Goal: Information Seeking & Learning: Learn about a topic

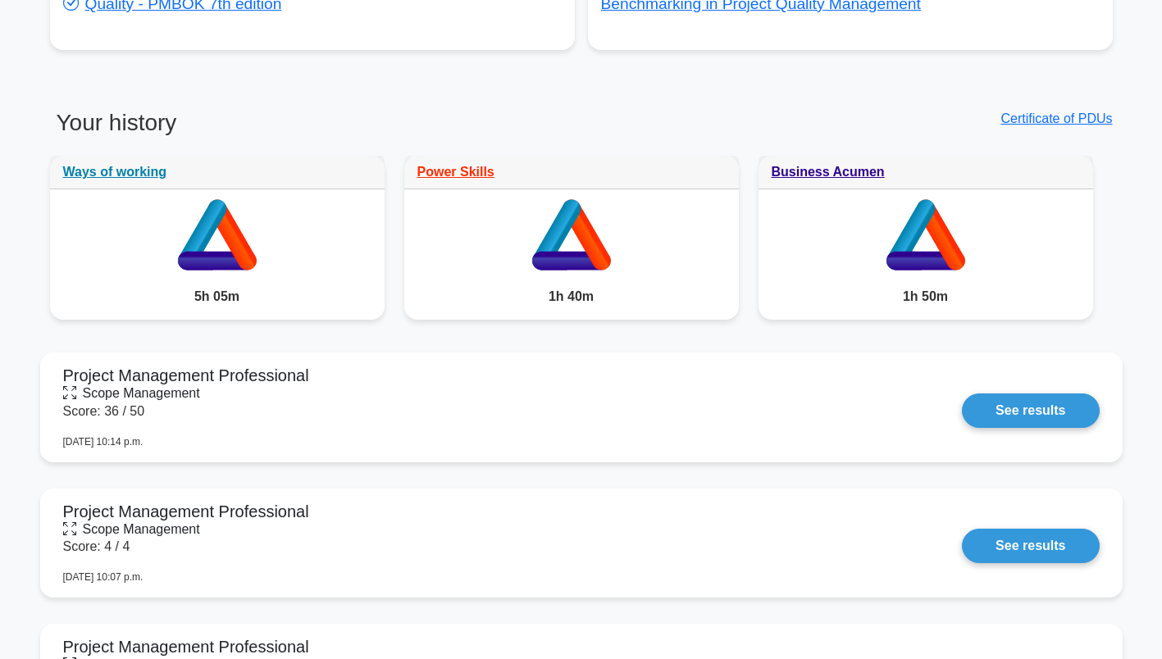
scroll to position [827, 0]
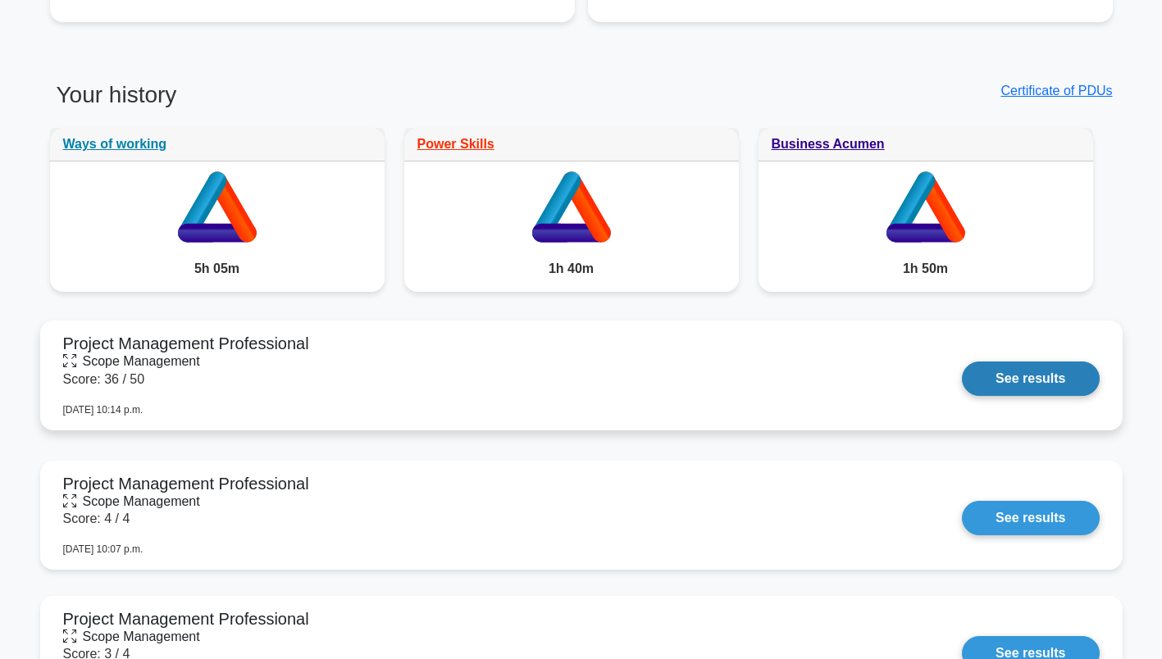
click at [1024, 384] on link "See results" at bounding box center [1030, 379] width 137 height 34
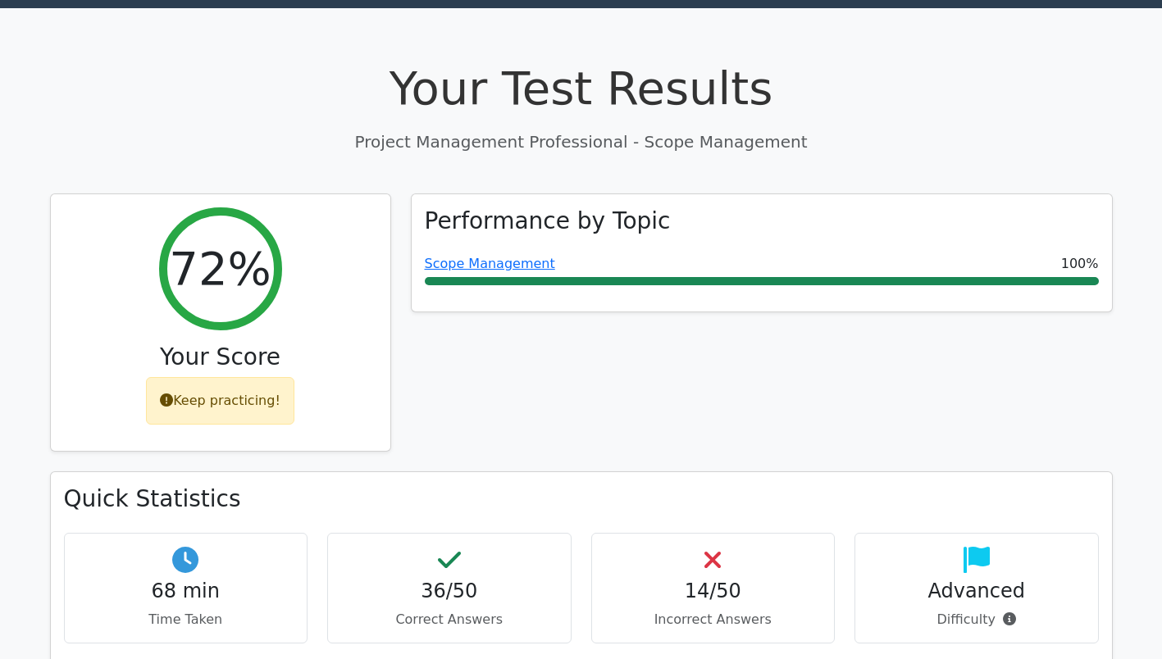
scroll to position [43, 0]
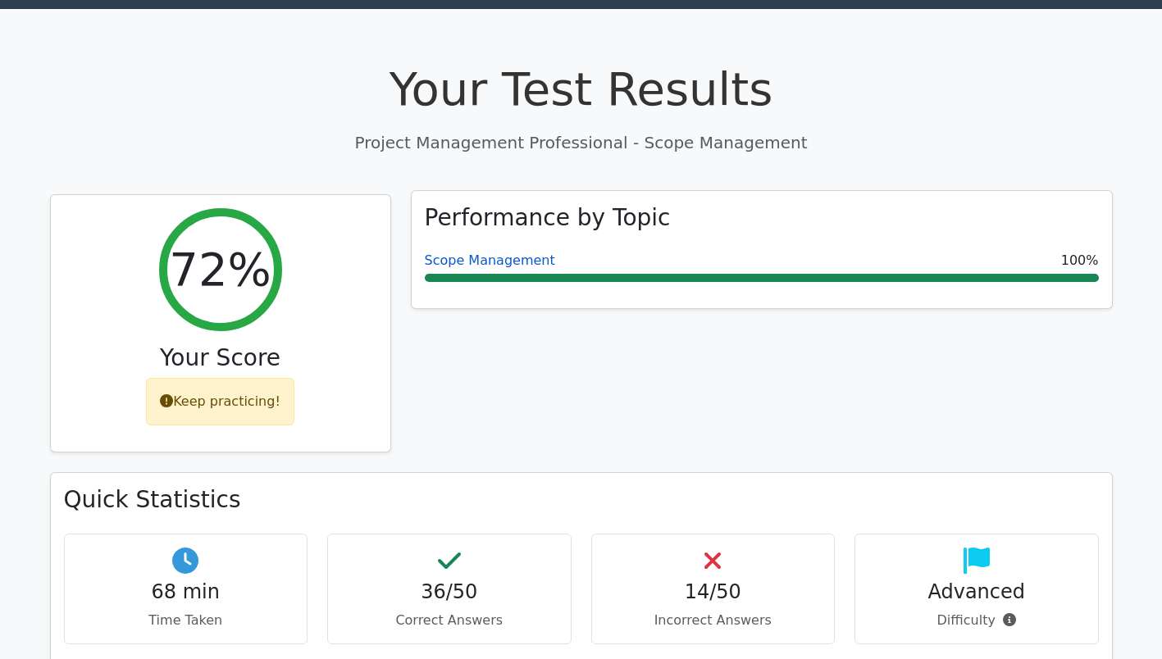
click at [485, 260] on link "Scope Management" at bounding box center [490, 261] width 130 height 16
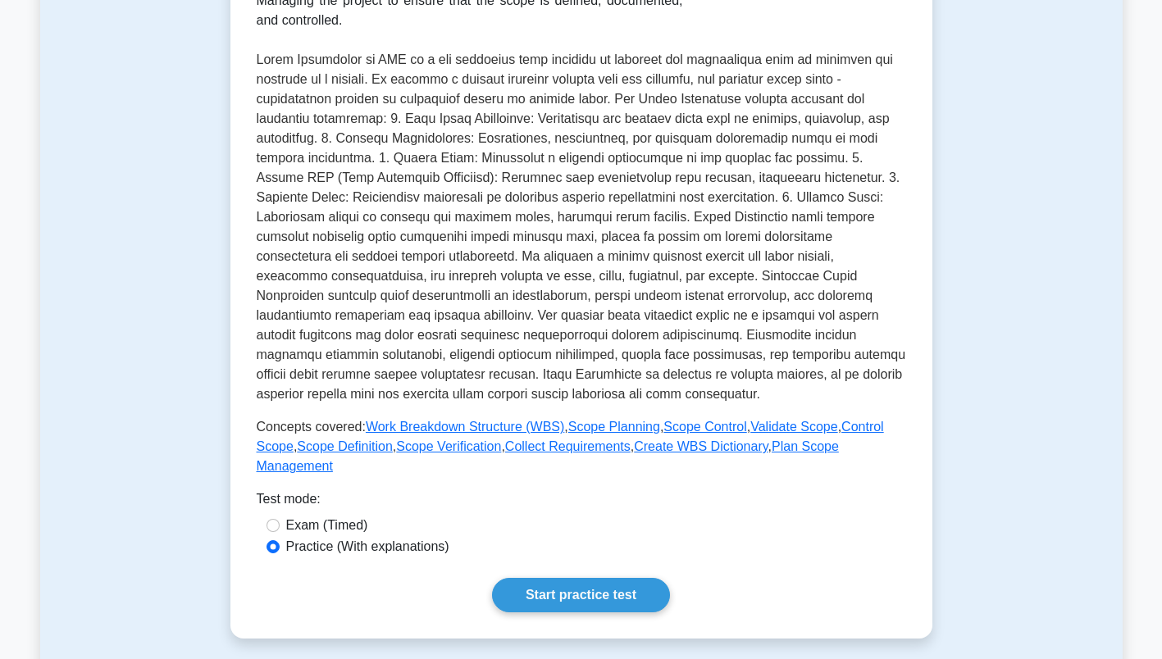
scroll to position [323, 0]
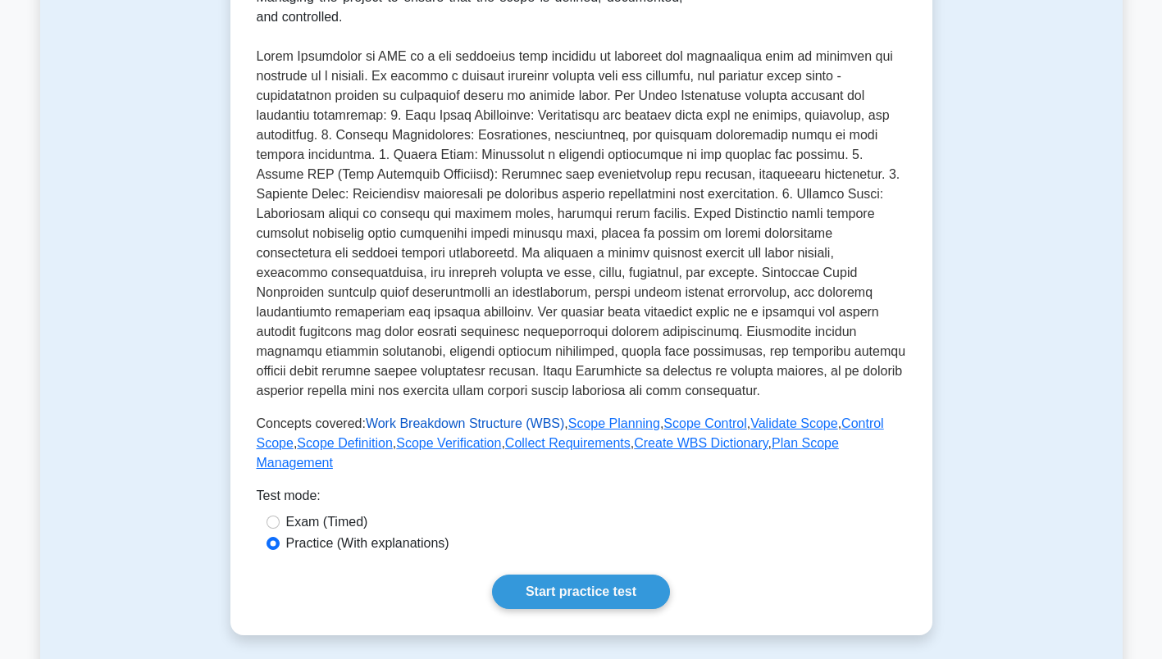
click at [482, 423] on link "Work Breakdown Structure (WBS)" at bounding box center [465, 423] width 198 height 14
click at [587, 427] on link "Scope Planning" at bounding box center [614, 423] width 92 height 14
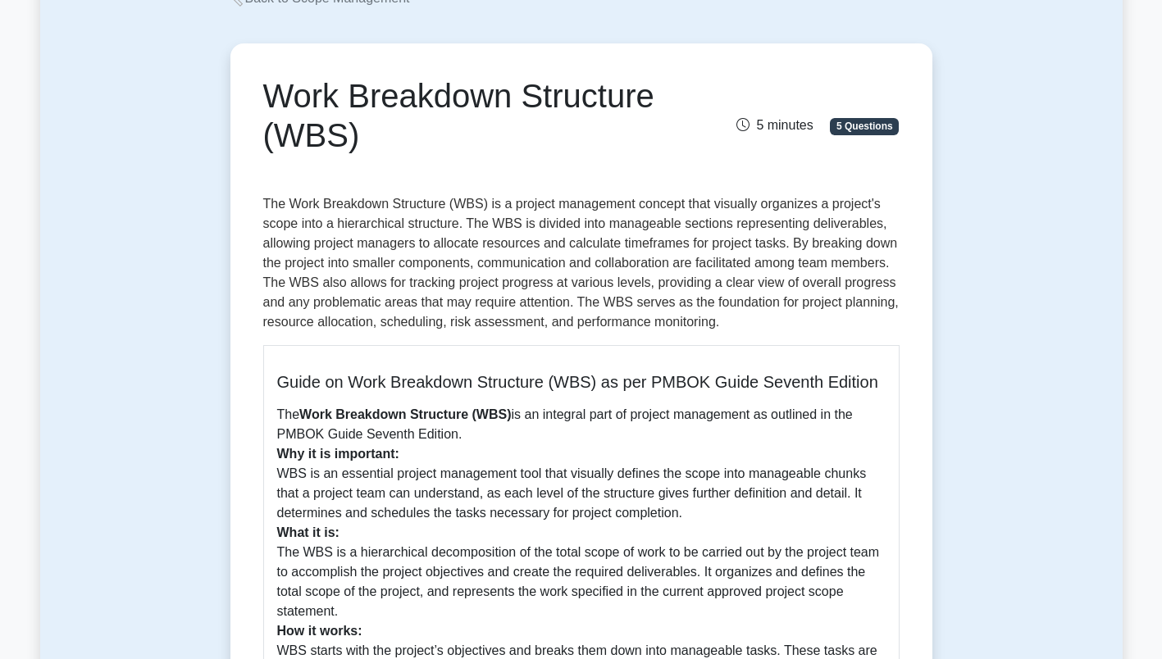
scroll to position [111, 0]
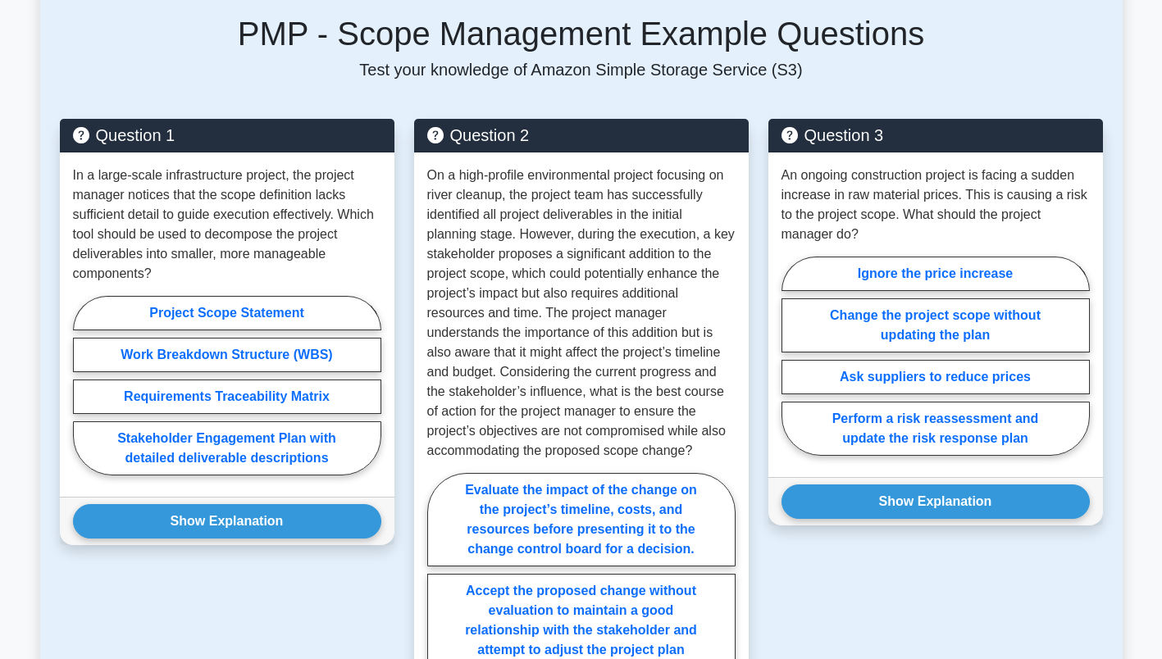
scroll to position [1080, 0]
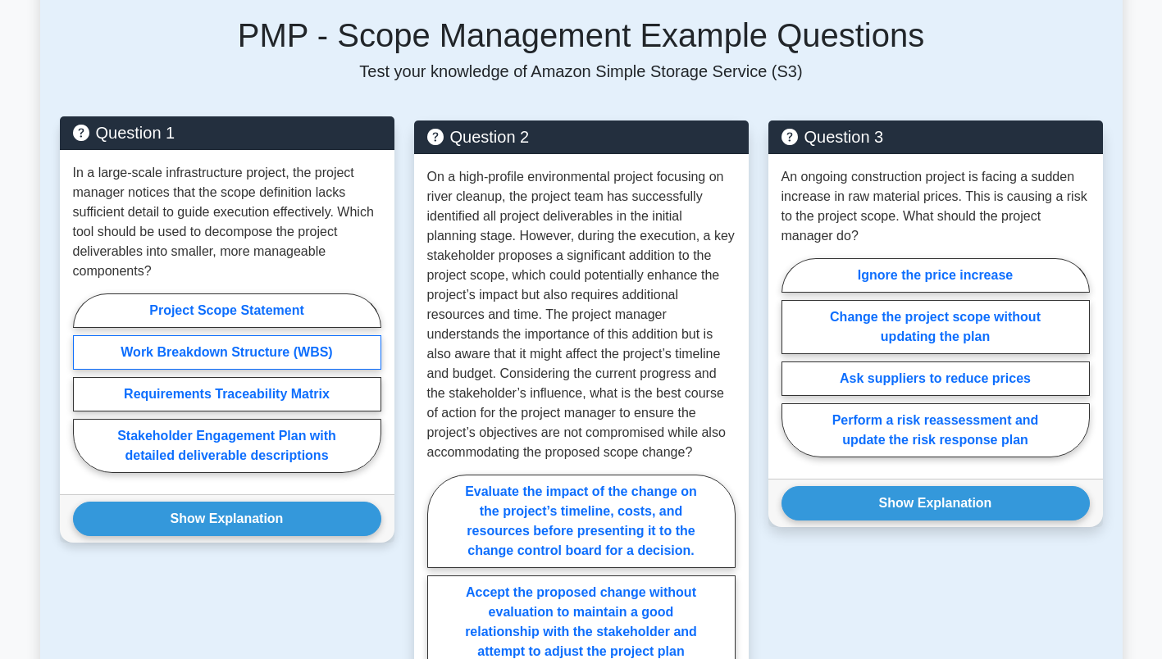
click at [249, 352] on label "Work Breakdown Structure (WBS)" at bounding box center [227, 352] width 308 height 34
click at [84, 383] on input "Work Breakdown Structure (WBS)" at bounding box center [78, 388] width 11 height 11
radio input "true"
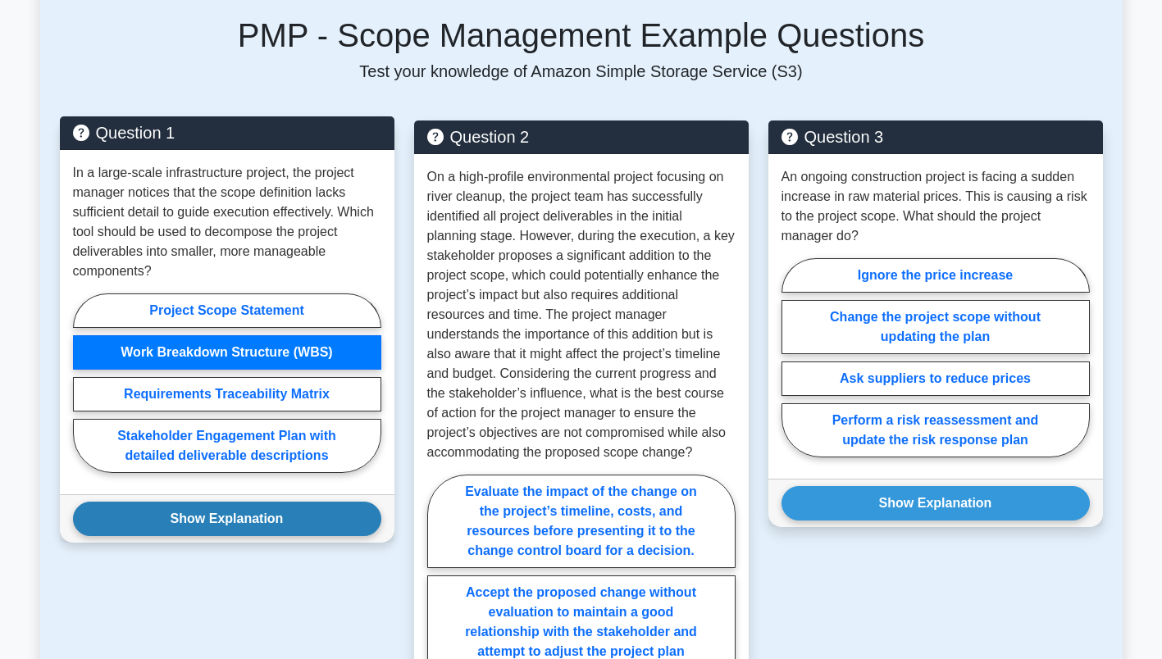
click at [267, 508] on button "Show Explanation" at bounding box center [227, 519] width 308 height 34
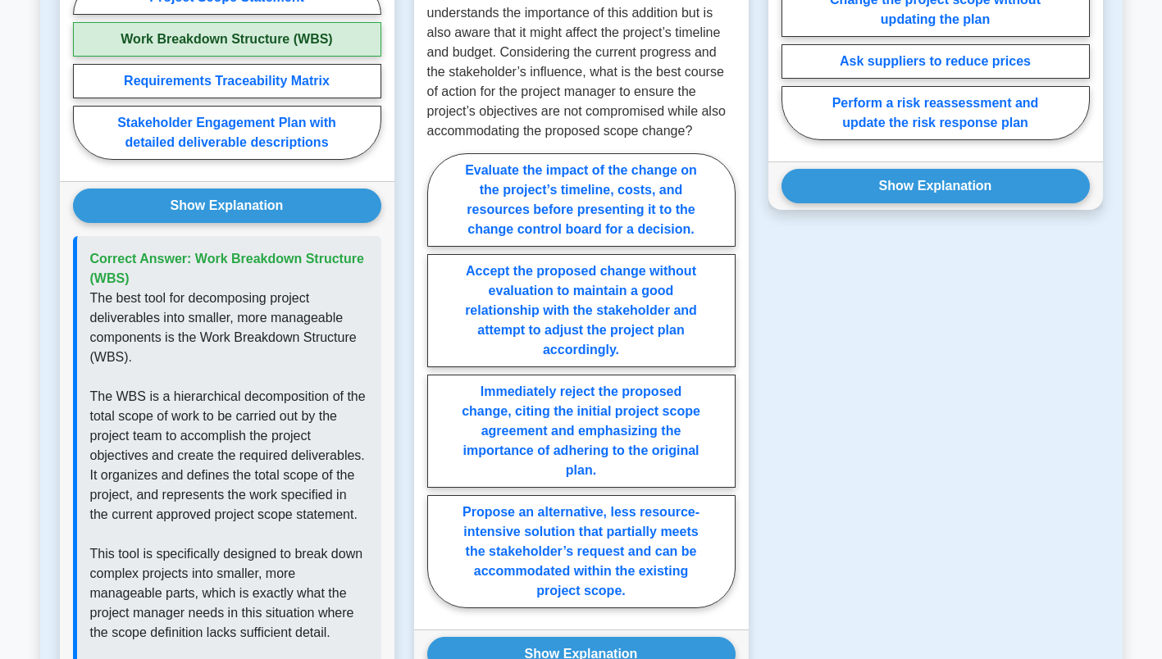
scroll to position [1389, 0]
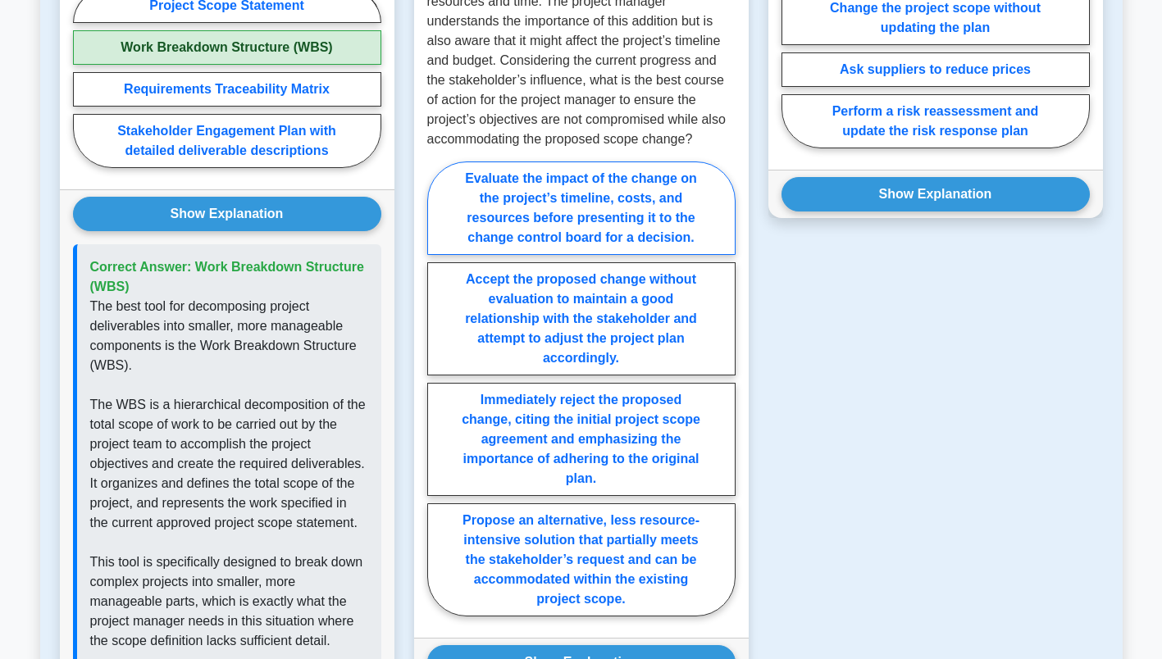
click at [504, 198] on label "Evaluate the impact of the change on the project’s timeline, costs, and resourc…" at bounding box center [581, 208] width 308 height 93
click at [438, 389] on input "Evaluate the impact of the change on the project’s timeline, costs, and resourc…" at bounding box center [432, 394] width 11 height 11
radio input "true"
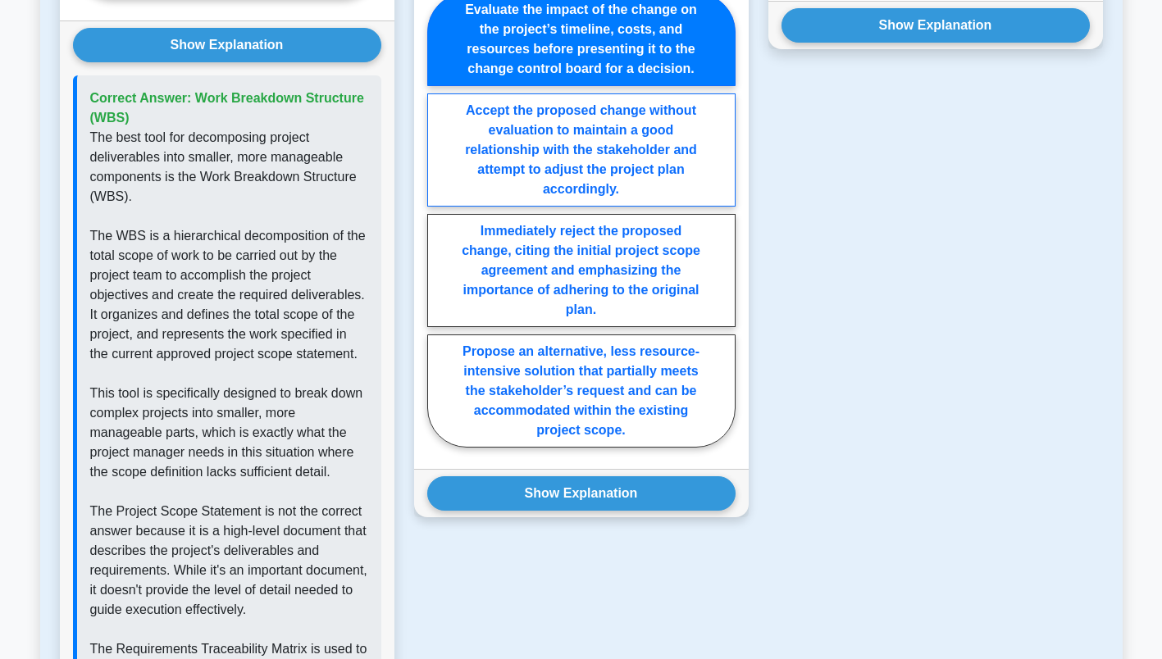
scroll to position [1558, 0]
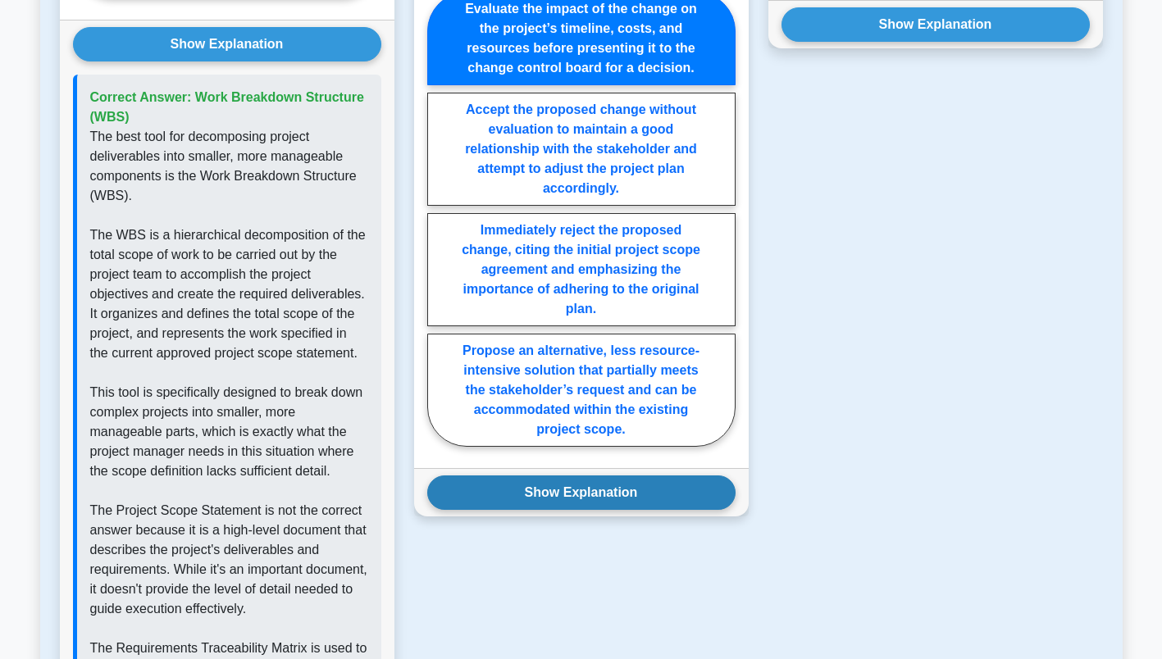
click at [558, 486] on button "Show Explanation" at bounding box center [581, 492] width 308 height 34
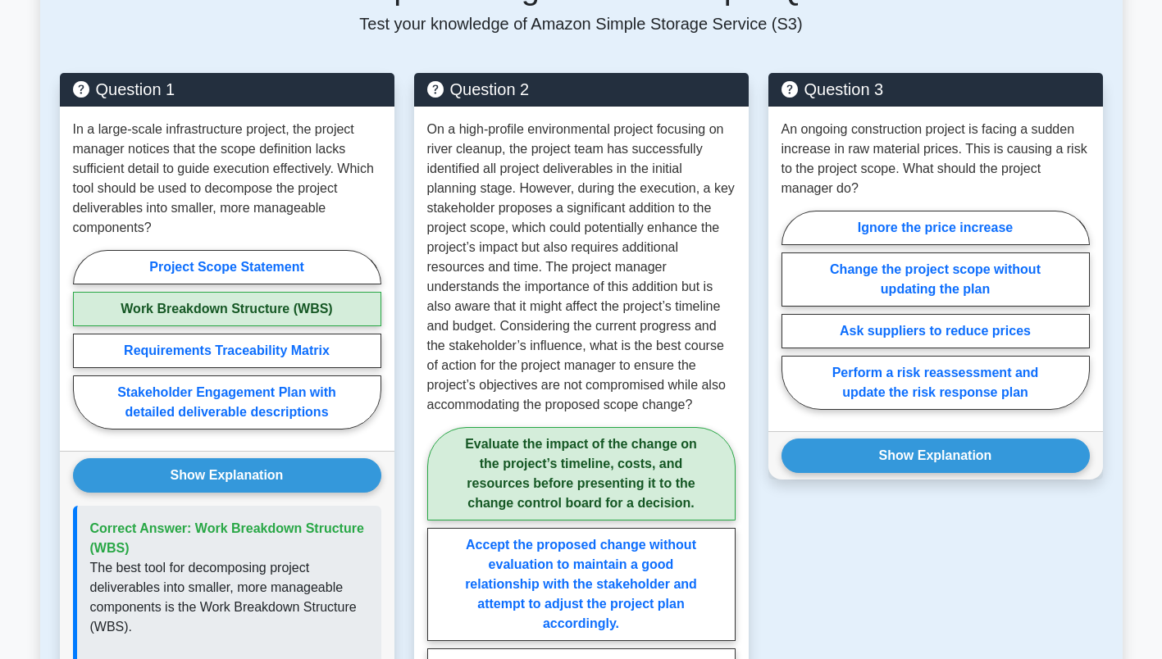
scroll to position [1126, 0]
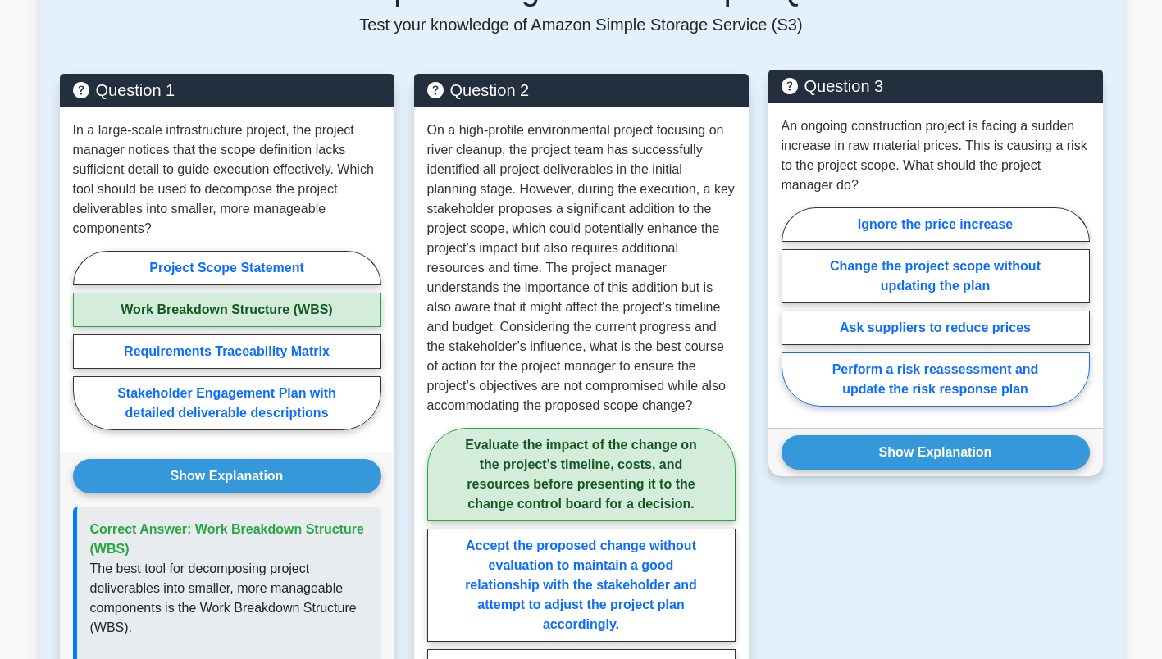
click at [917, 372] on label "Perform a risk reassessment and update the risk response plan" at bounding box center [935, 380] width 308 height 54
click at [792, 317] on input "Perform a risk reassessment and update the risk response plan" at bounding box center [786, 312] width 11 height 11
radio input "true"
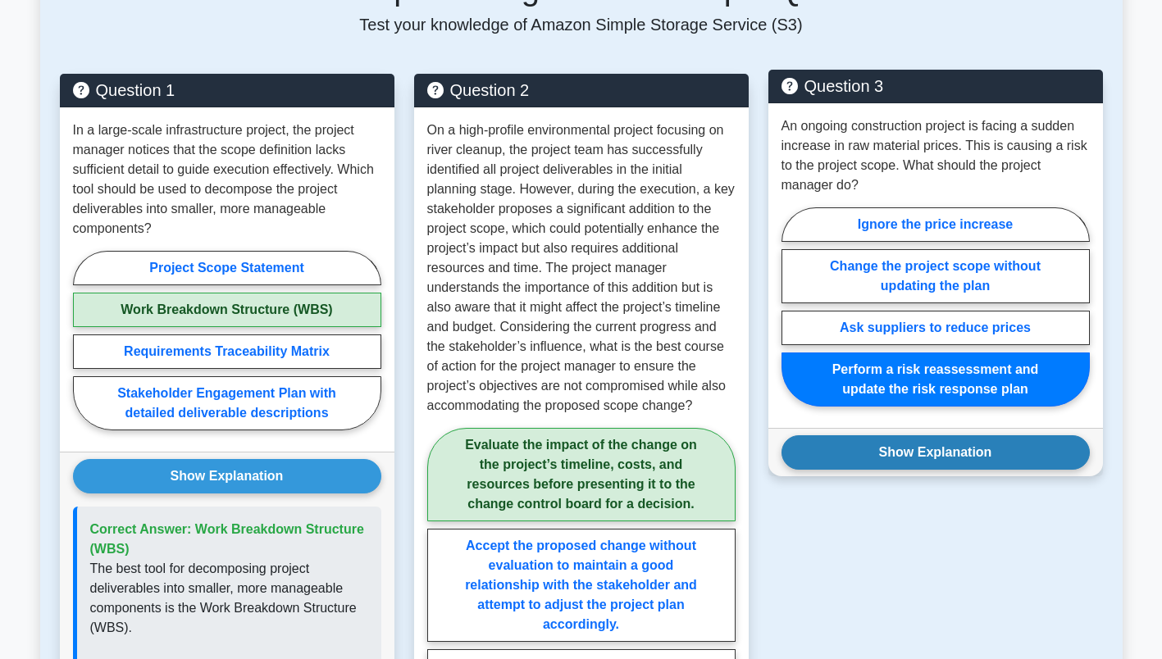
click at [932, 449] on button "Show Explanation" at bounding box center [935, 452] width 308 height 34
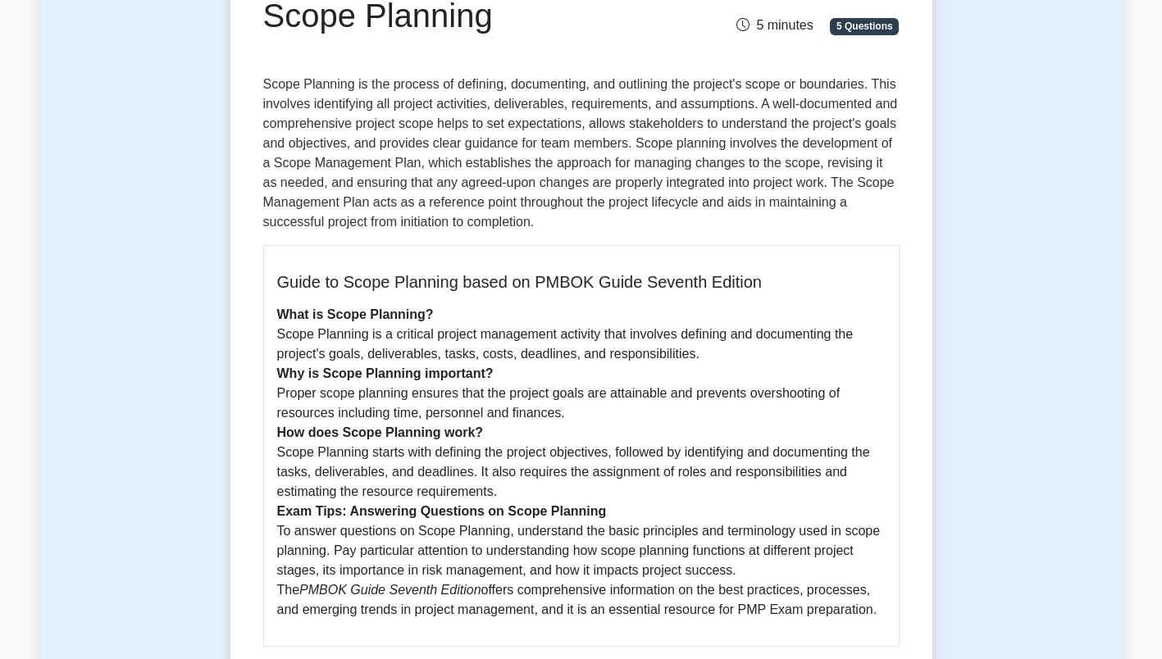
scroll to position [0, 0]
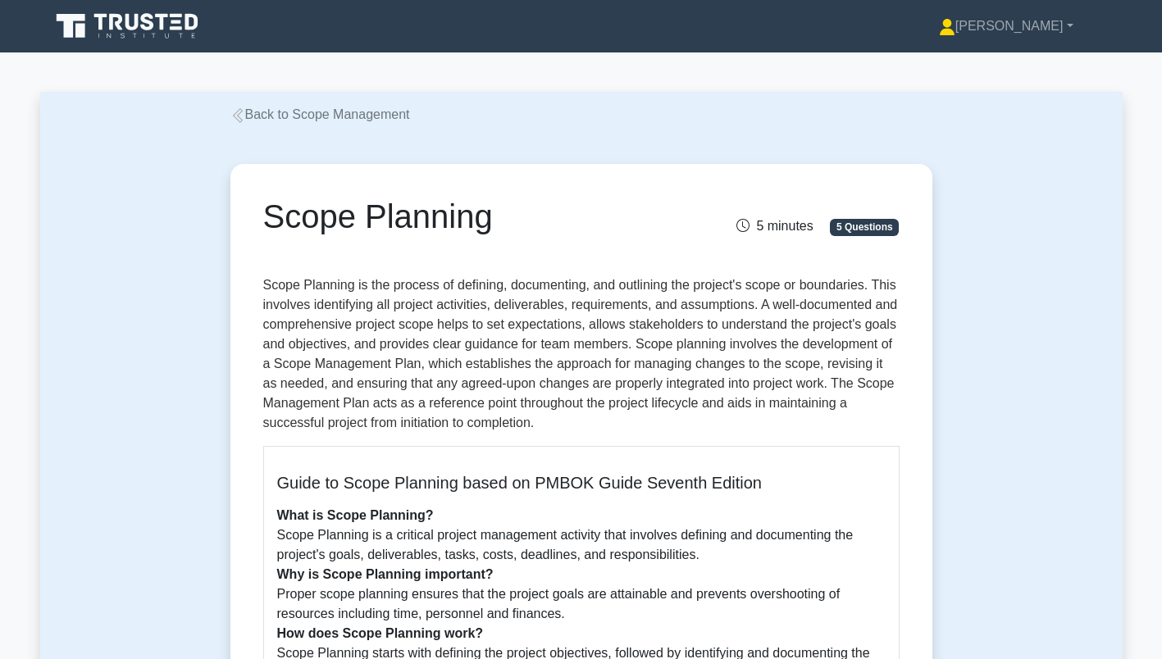
click at [242, 112] on icon at bounding box center [237, 115] width 15 height 15
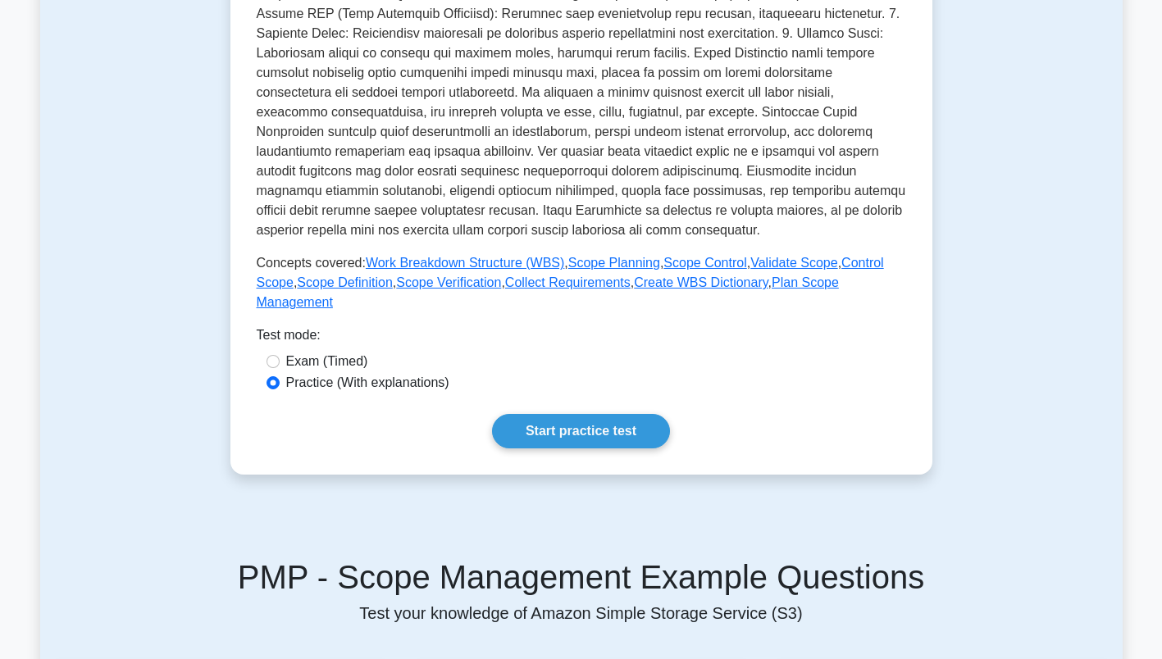
scroll to position [485, 0]
click at [687, 265] on link "Scope Control" at bounding box center [704, 262] width 83 height 14
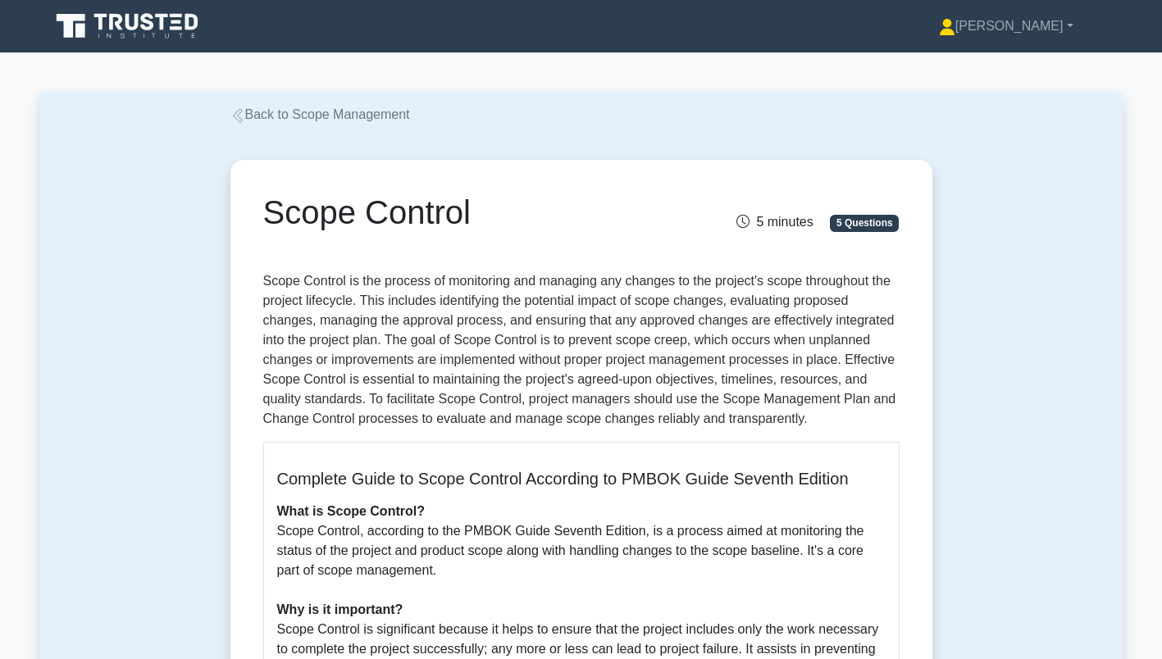
drag, startPoint x: 270, startPoint y: 211, endPoint x: 512, endPoint y: 234, distance: 242.9
click at [512, 234] on div "Scope Control" at bounding box center [471, 216] width 437 height 46
copy h1 "Scope Control"
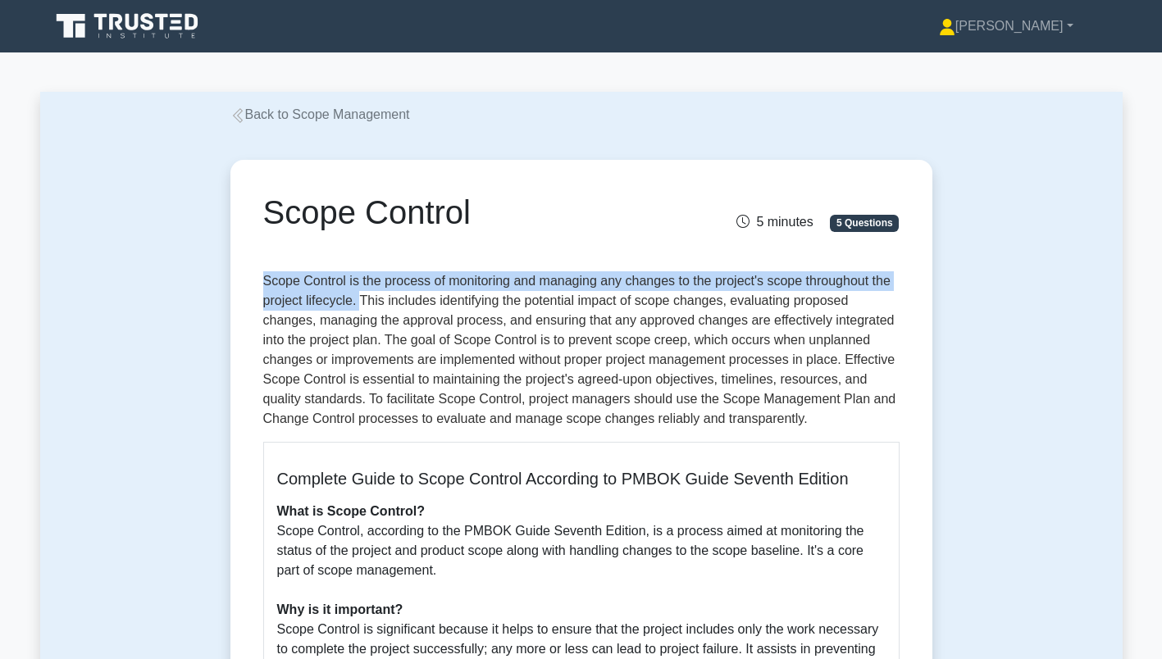
drag, startPoint x: 266, startPoint y: 277, endPoint x: 357, endPoint y: 300, distance: 94.6
click at [357, 300] on p "Scope Control is the process of monitoring and managing any changes to the proj…" at bounding box center [581, 349] width 636 height 157
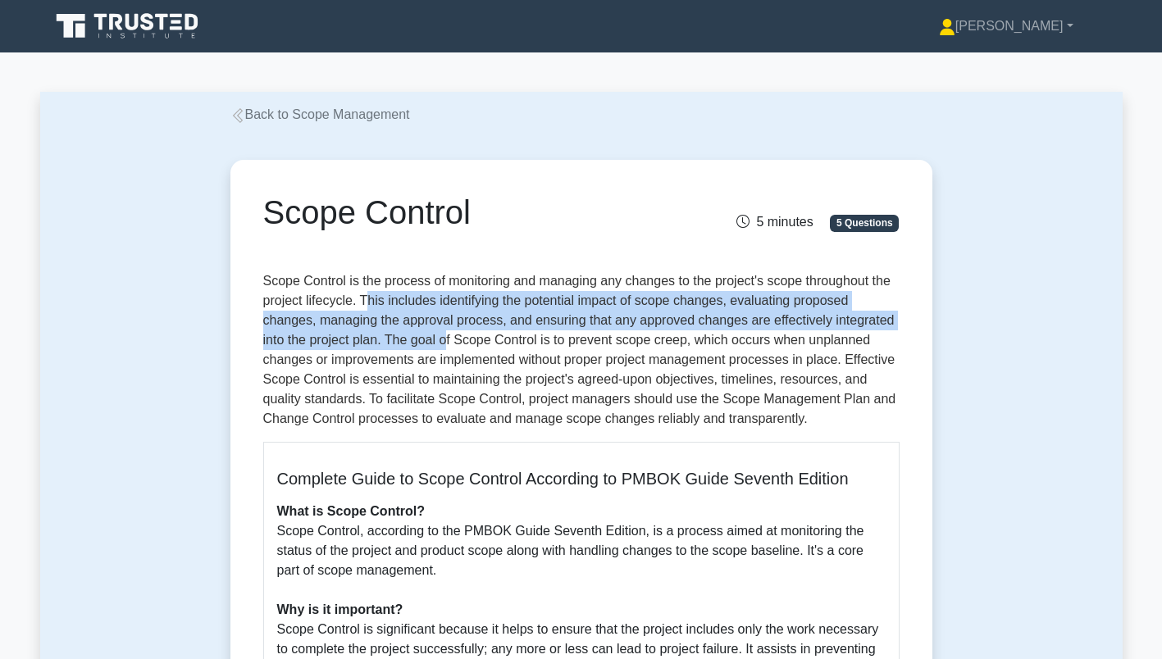
drag, startPoint x: 363, startPoint y: 304, endPoint x: 446, endPoint y: 336, distance: 88.8
click at [446, 336] on p "Scope Control is the process of monitoring and managing any changes to the proj…" at bounding box center [581, 349] width 636 height 157
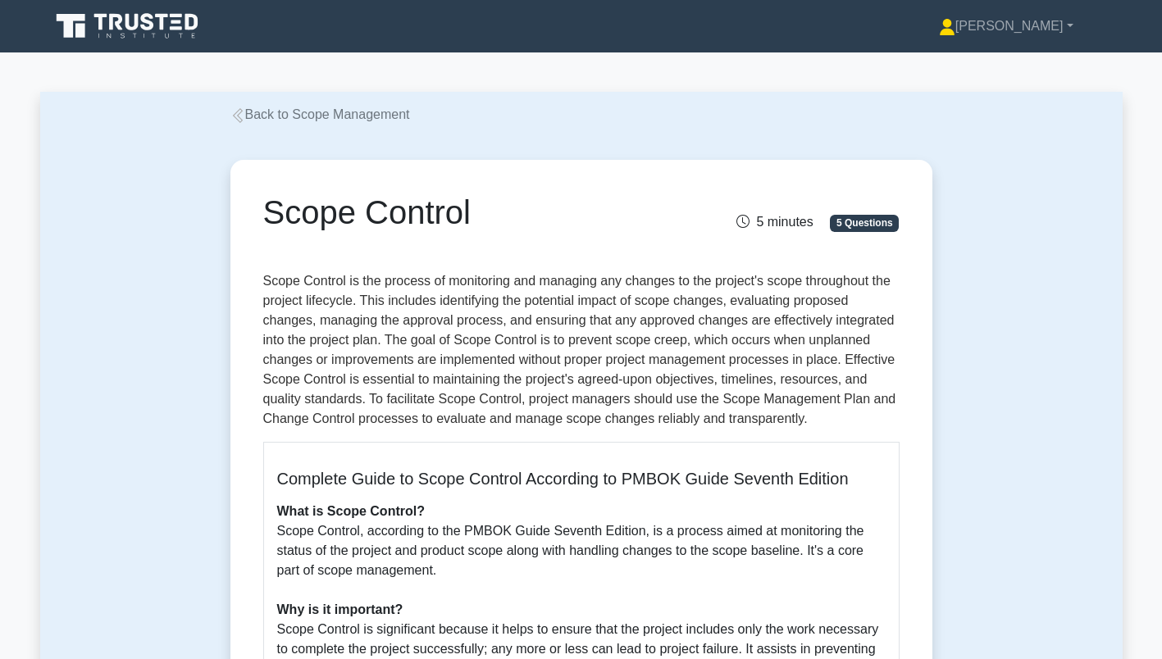
drag, startPoint x: 446, startPoint y: 336, endPoint x: 497, endPoint y: 342, distance: 51.2
click at [497, 342] on p "Scope Control is the process of monitoring and managing any changes to the proj…" at bounding box center [581, 349] width 636 height 157
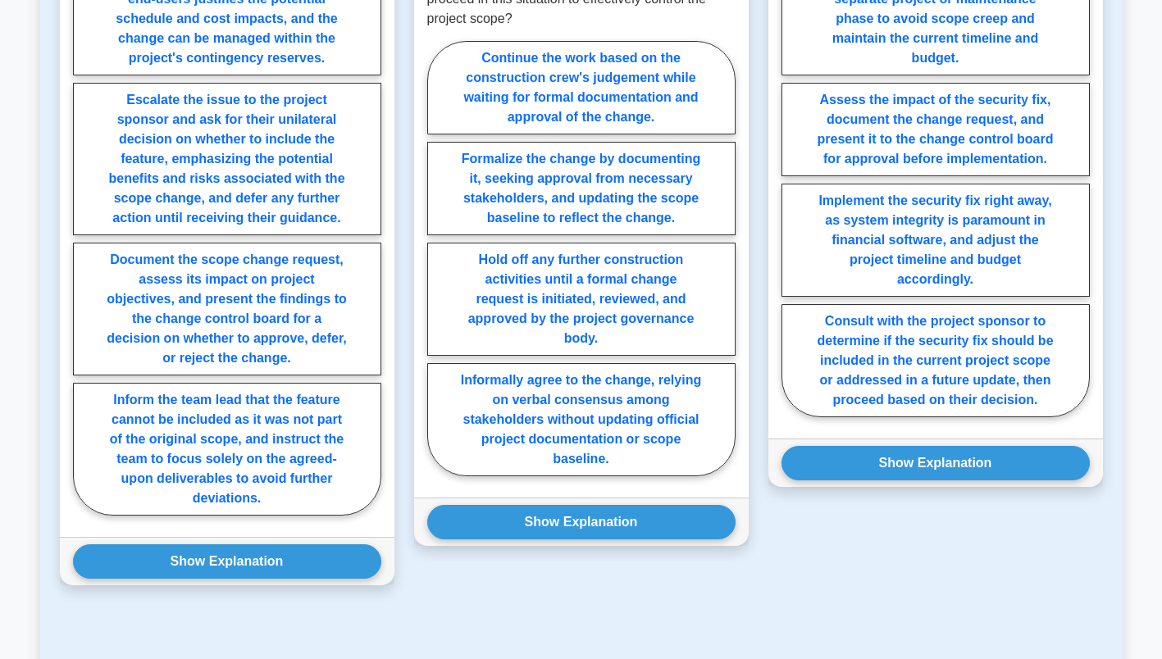
scroll to position [1731, 0]
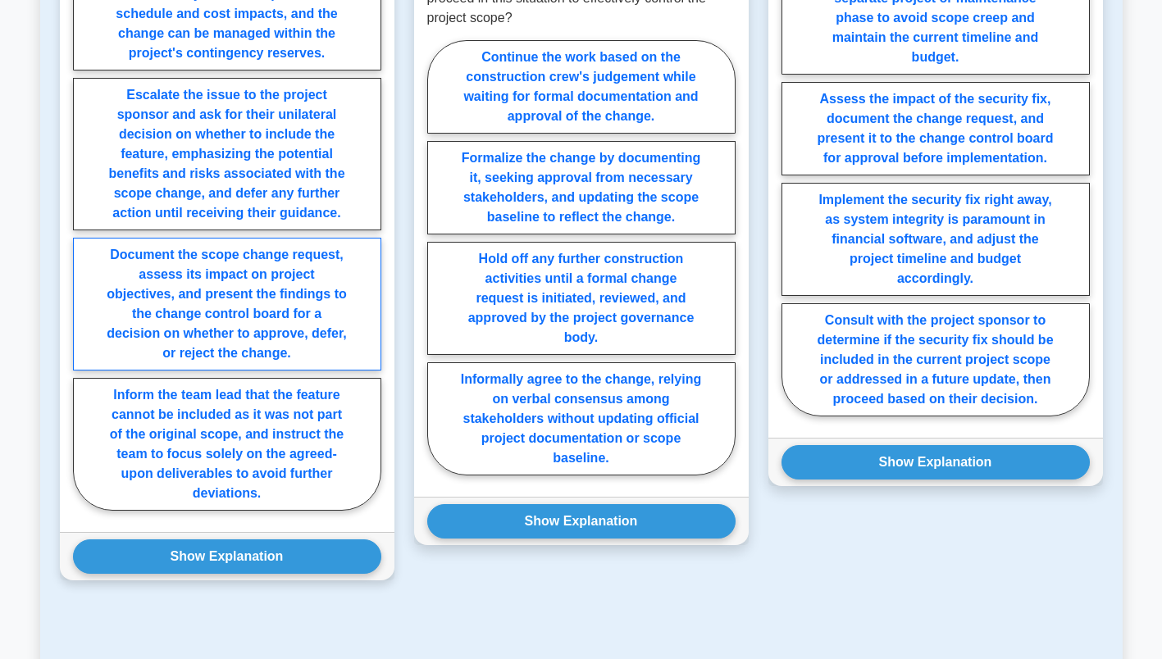
click at [260, 298] on label "Document the scope change request, assess its impact on project objectives, and…" at bounding box center [227, 304] width 308 height 133
click at [84, 225] on input "Document the scope change request, assess its impact on project objectives, and…" at bounding box center [78, 219] width 11 height 11
radio input "true"
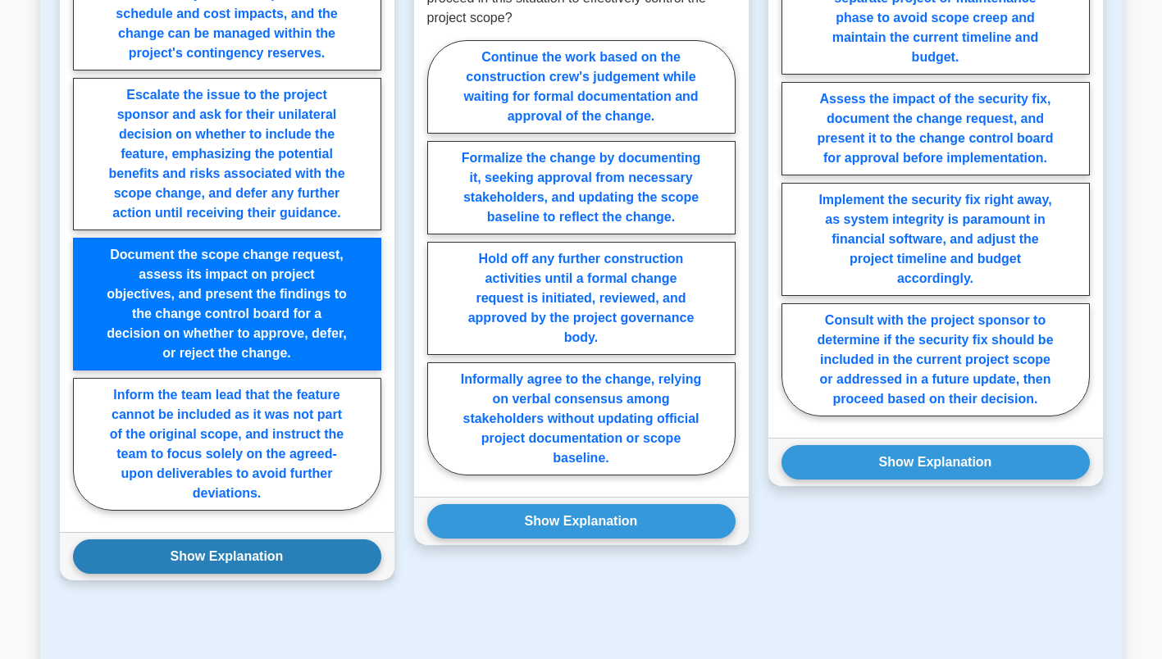
click at [272, 545] on button "Show Explanation" at bounding box center [227, 556] width 308 height 34
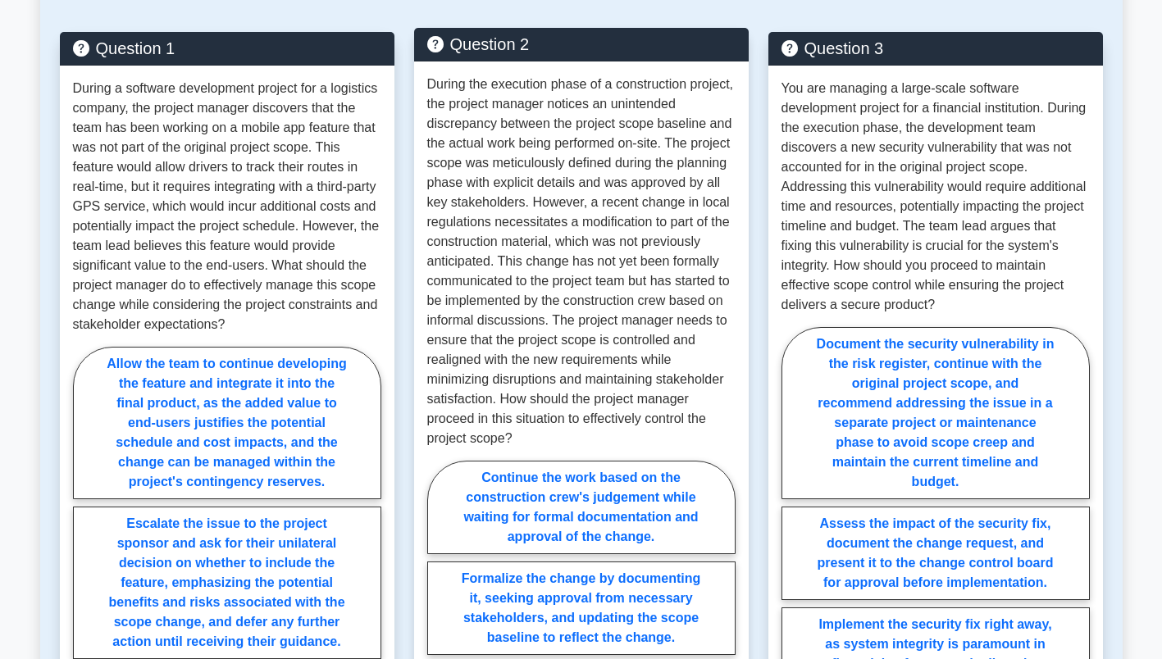
scroll to position [1305, 0]
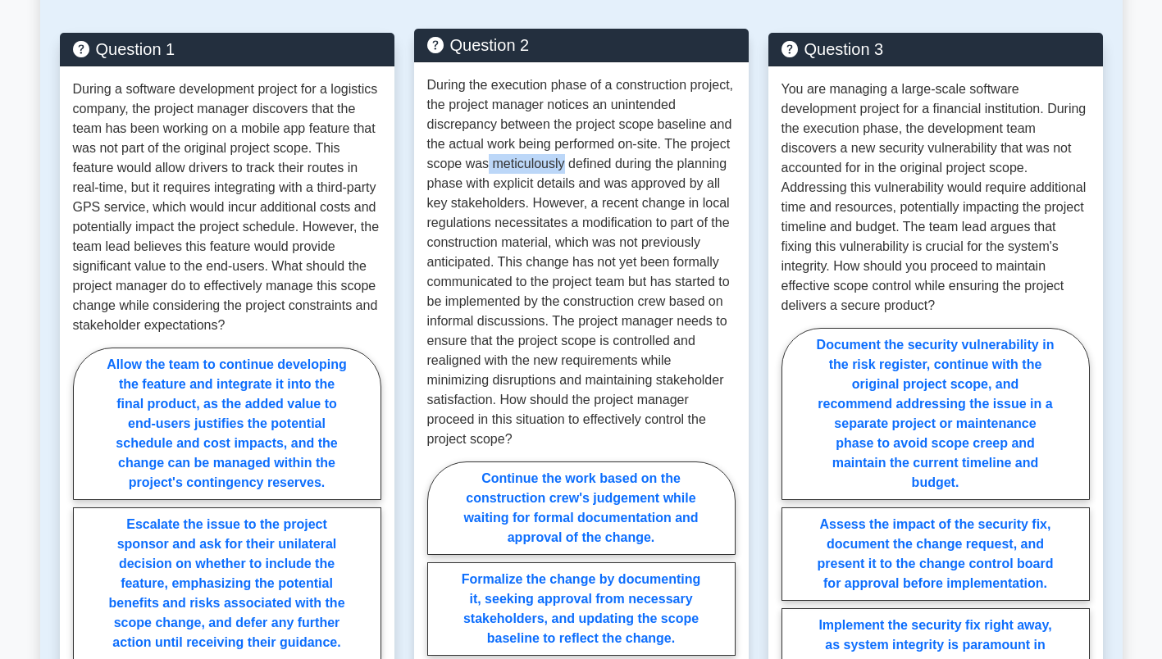
drag, startPoint x: 487, startPoint y: 163, endPoint x: 562, endPoint y: 164, distance: 75.4
click at [562, 164] on p "During the execution phase of a construction project, the project manager notic…" at bounding box center [581, 262] width 308 height 374
click at [616, 259] on p "During the execution phase of a construction project, the project manager notic…" at bounding box center [581, 262] width 308 height 374
drag, startPoint x: 493, startPoint y: 184, endPoint x: 535, endPoint y: 188, distance: 41.9
click at [535, 188] on p "During the execution phase of a construction project, the project manager notic…" at bounding box center [581, 262] width 308 height 374
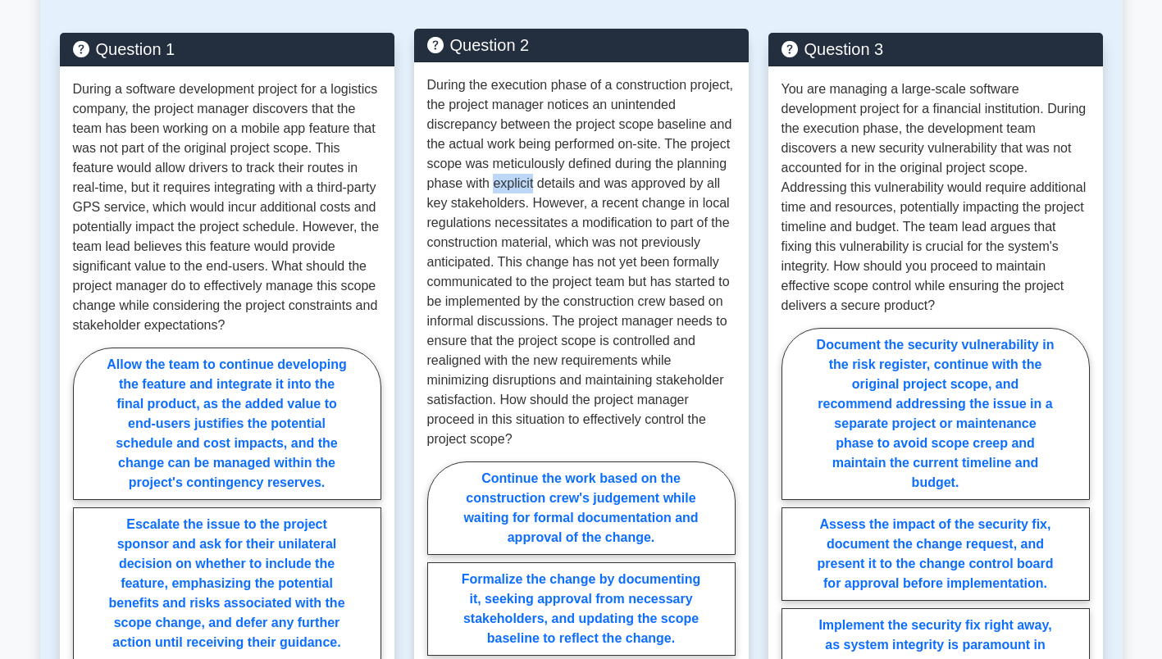
drag, startPoint x: 518, startPoint y: 191, endPoint x: 503, endPoint y: 181, distance: 17.7
drag, startPoint x: 497, startPoint y: 227, endPoint x: 562, endPoint y: 229, distance: 64.8
click at [562, 229] on p "During the execution phase of a construction project, the project manager notic…" at bounding box center [581, 262] width 308 height 374
click at [588, 292] on p "During the execution phase of a construction project, the project manager notic…" at bounding box center [581, 262] width 308 height 374
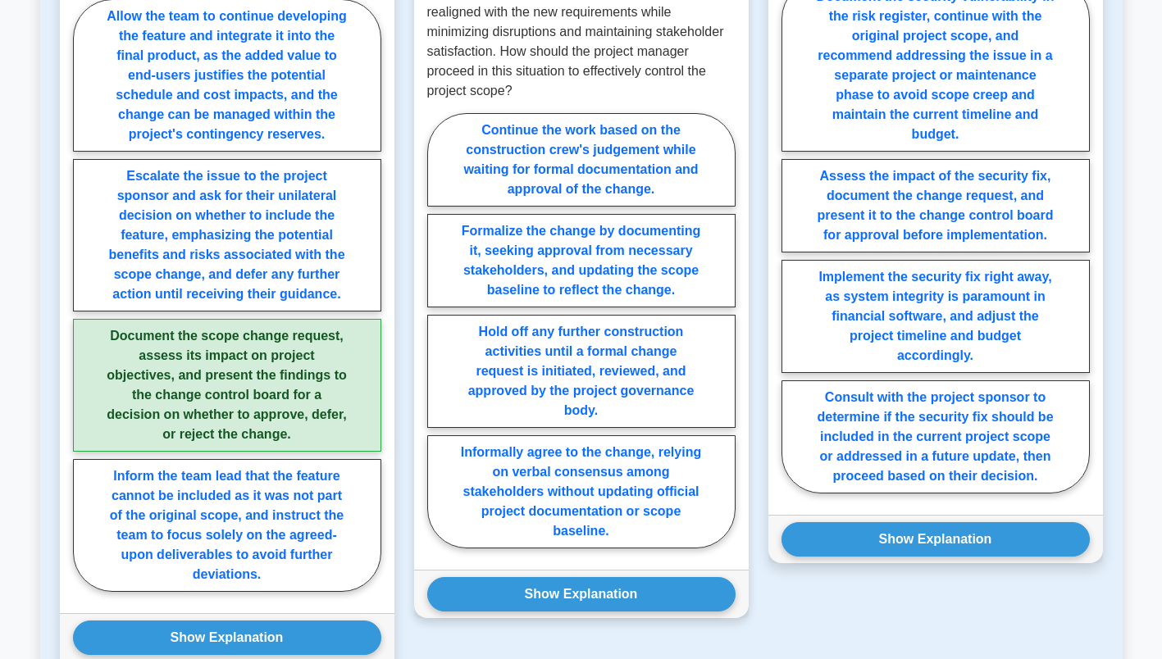
scroll to position [1653, 0]
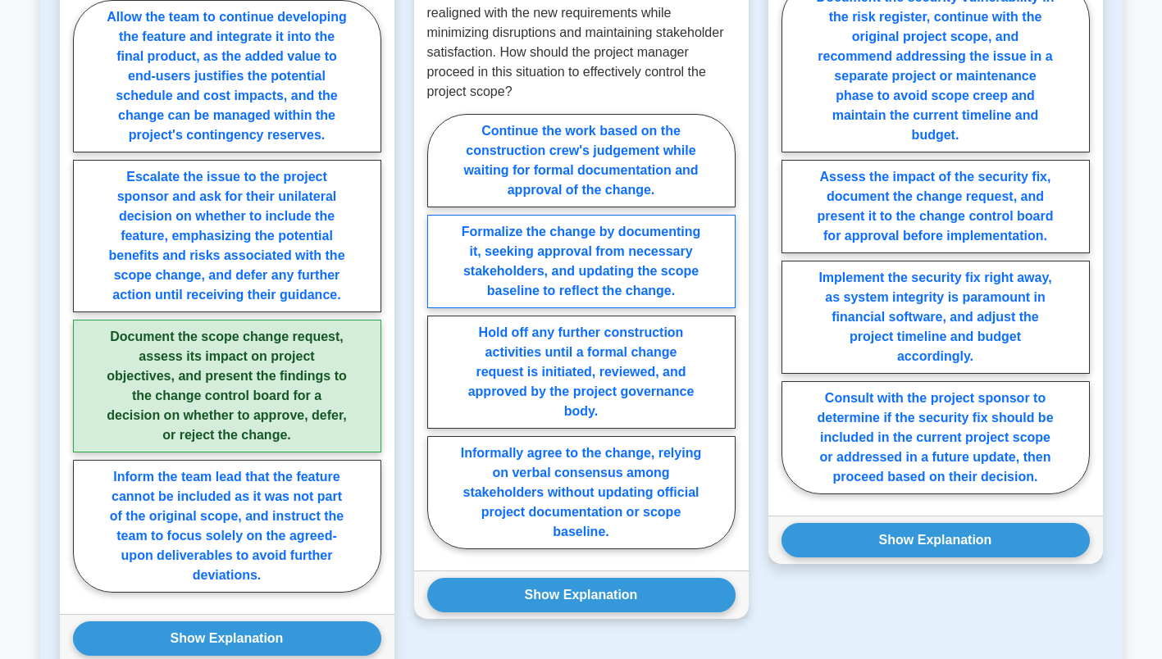
click at [579, 258] on label "Formalize the change by documenting it, seeking approval from necessary stakeho…" at bounding box center [581, 261] width 308 height 93
click at [438, 331] on input "Formalize the change by documenting it, seeking approval from necessary stakeho…" at bounding box center [432, 336] width 11 height 11
radio input "true"
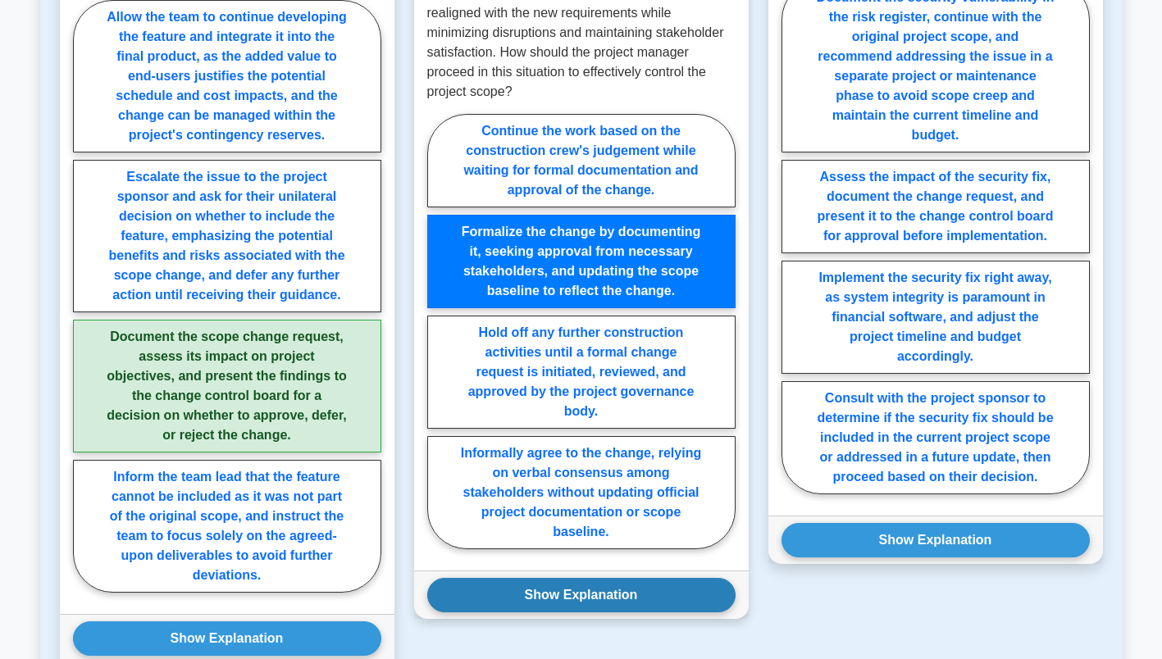
click at [609, 588] on button "Show Explanation" at bounding box center [581, 595] width 308 height 34
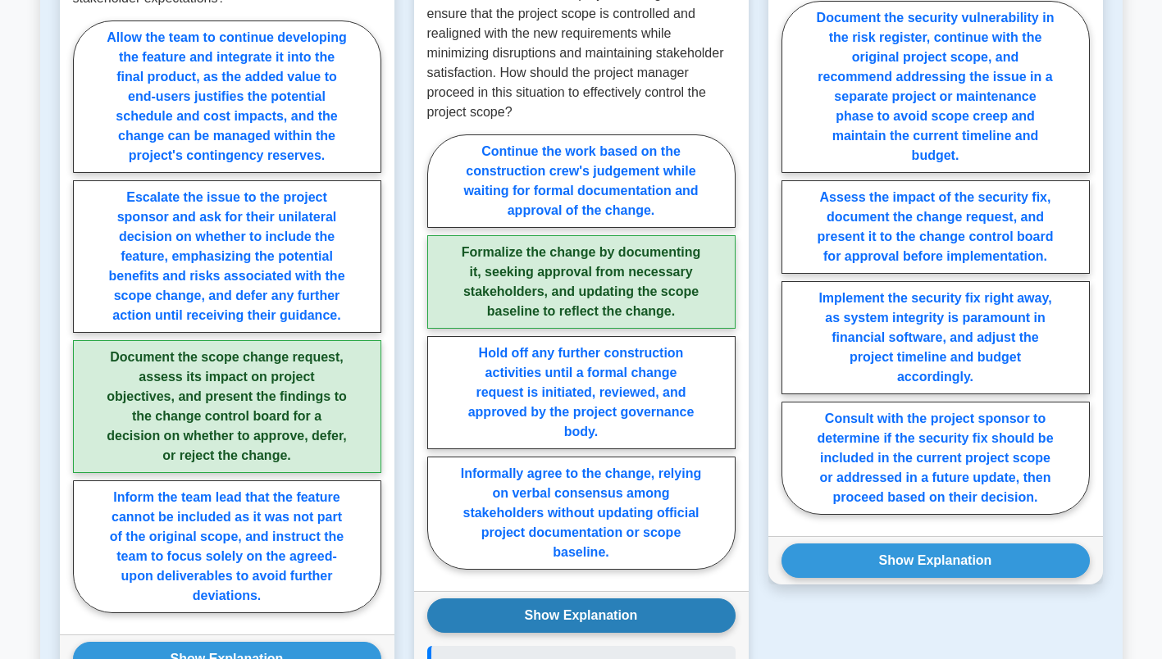
scroll to position [1636, 0]
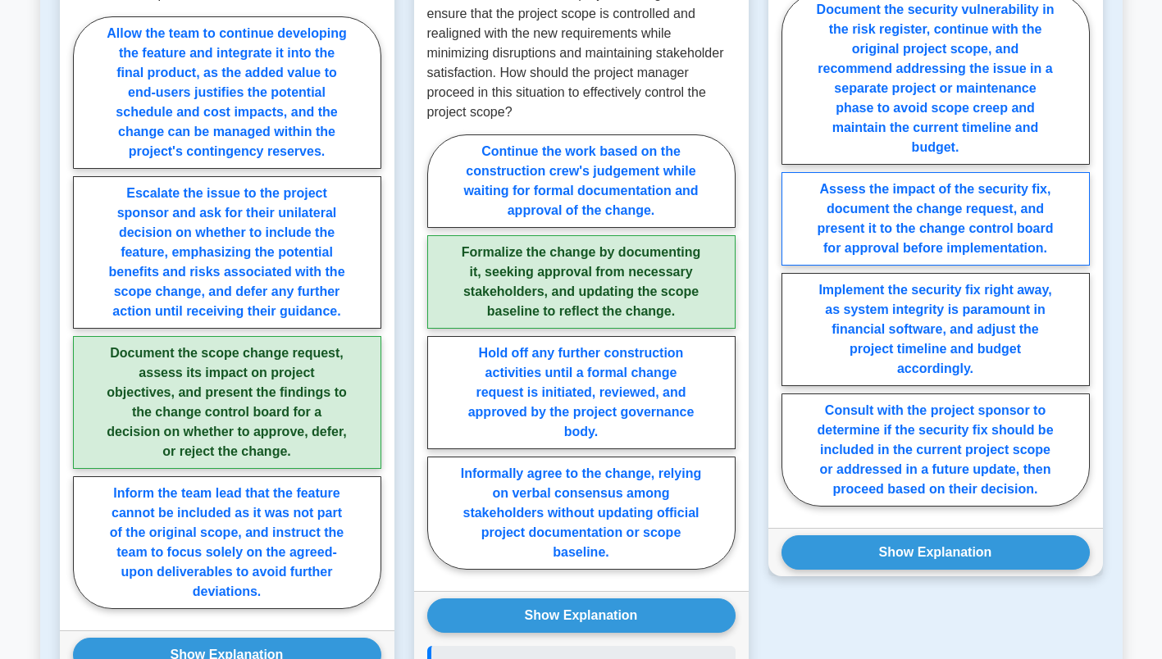
click at [928, 213] on label "Assess the impact of the security fix, document the change request, and present…" at bounding box center [935, 218] width 308 height 93
click at [792, 249] on input "Assess the impact of the security fix, document the change request, and present…" at bounding box center [786, 254] width 11 height 11
radio input "true"
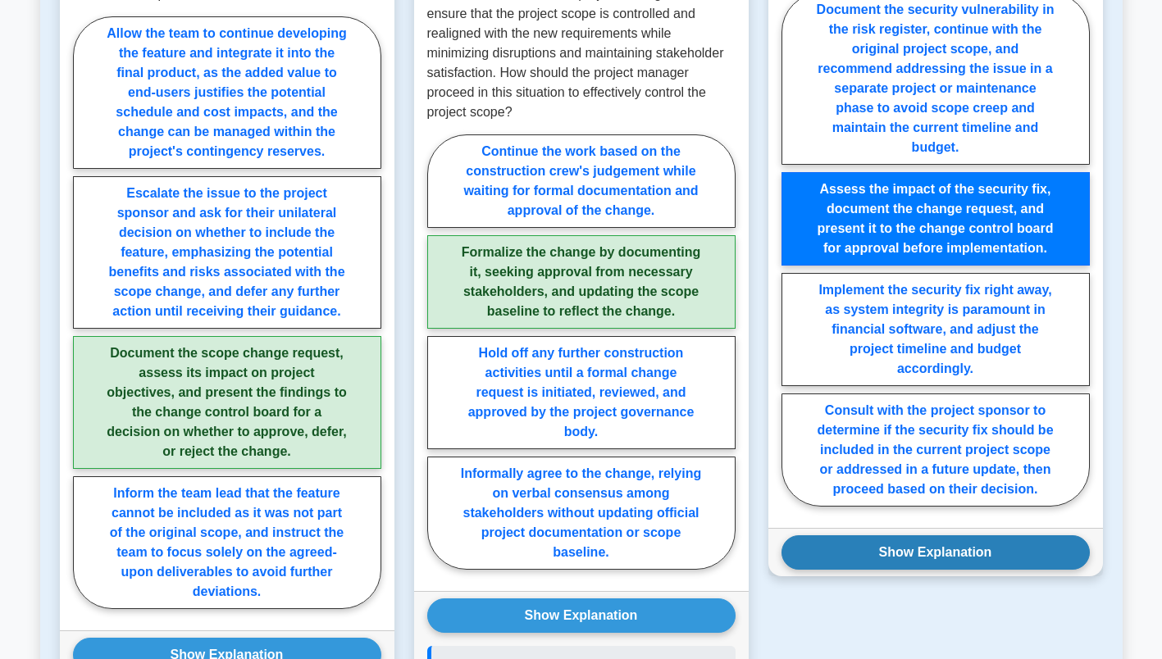
click at [931, 538] on button "Show Explanation" at bounding box center [935, 552] width 308 height 34
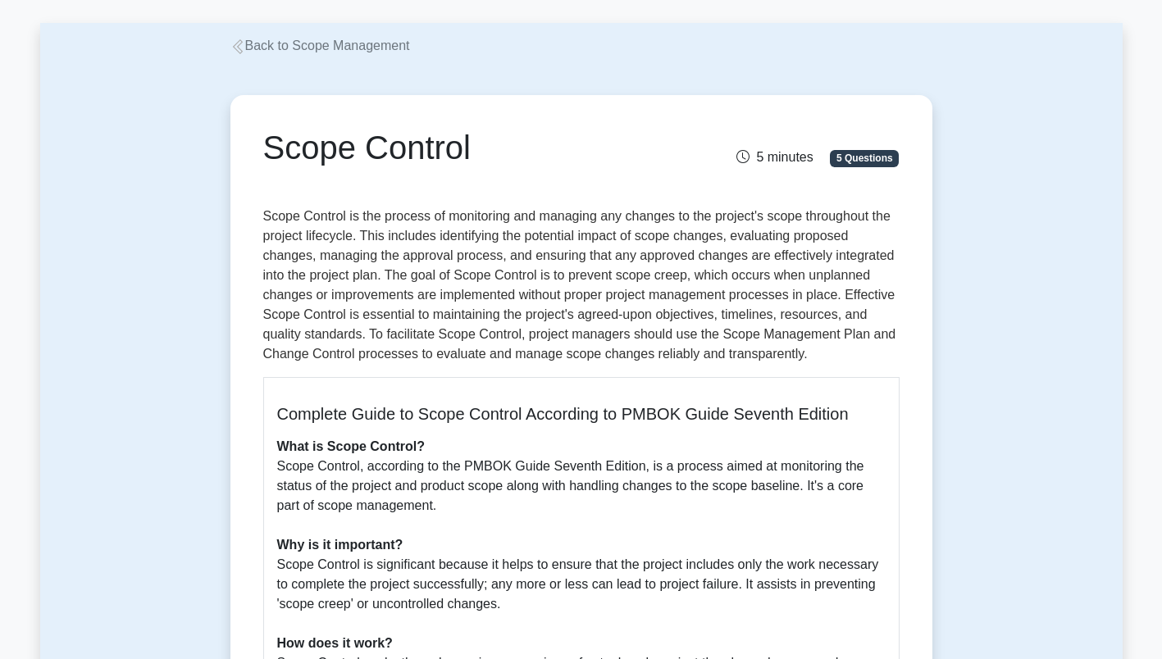
scroll to position [0, 0]
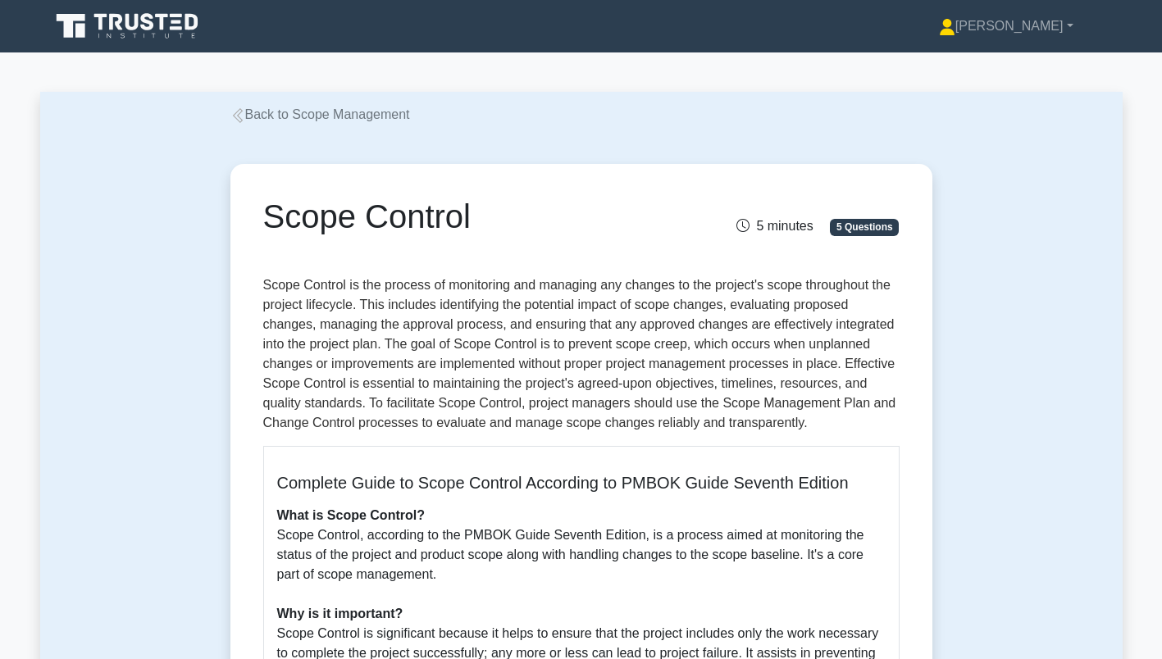
click at [316, 116] on link "Back to Scope Management" at bounding box center [320, 114] width 180 height 14
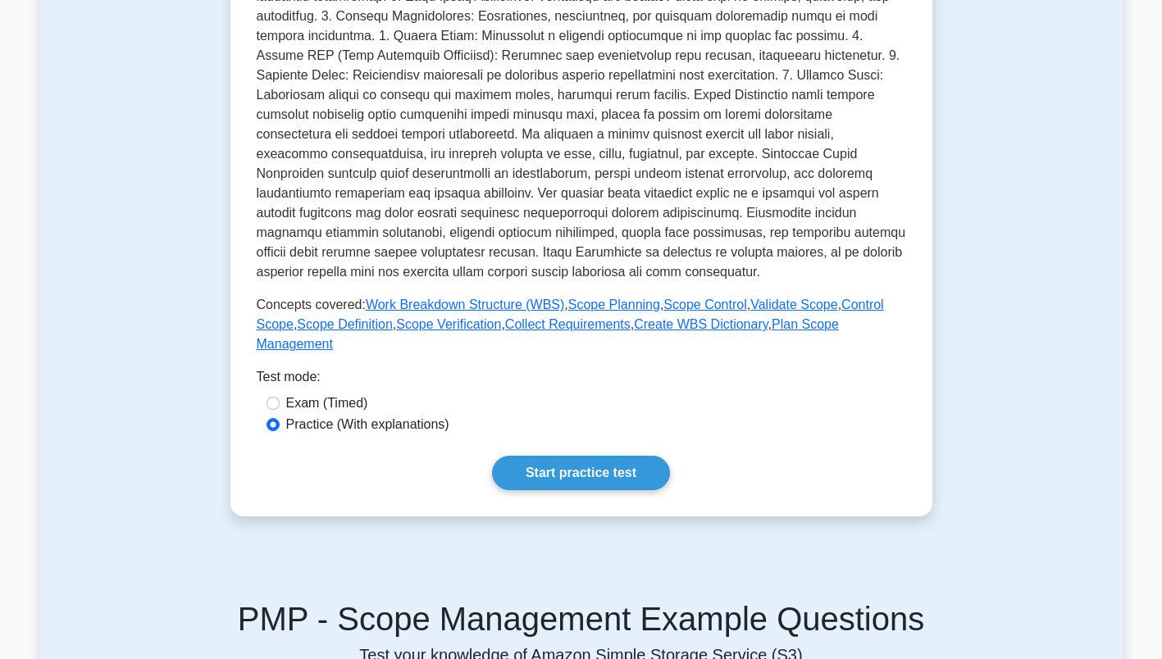
scroll to position [284, 0]
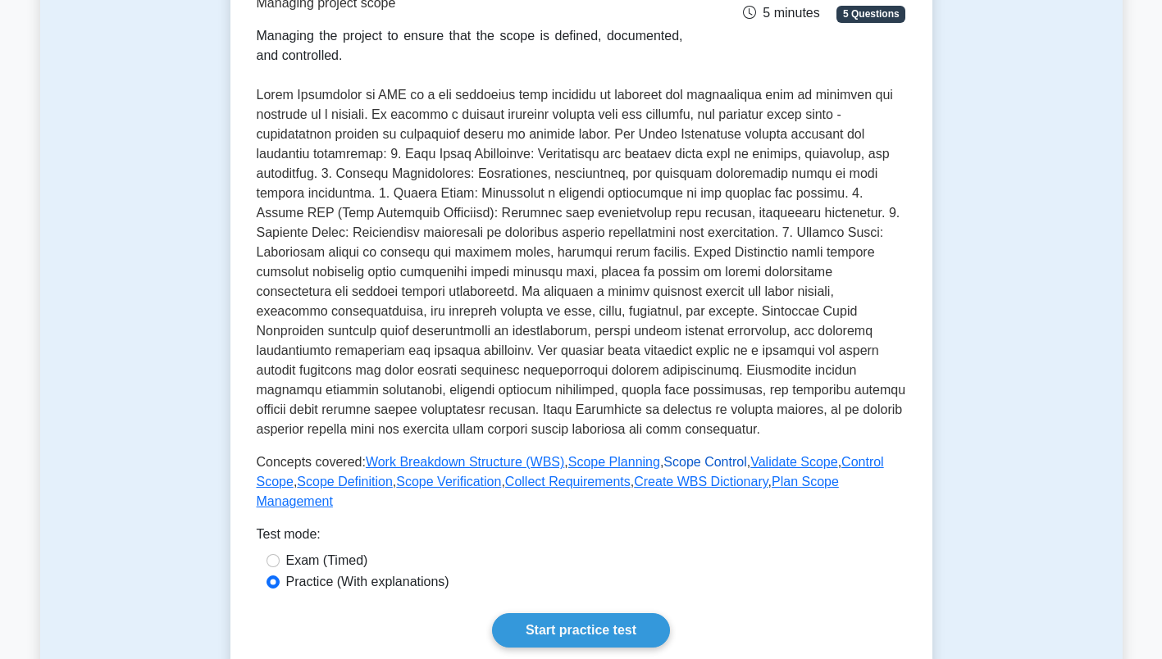
click at [676, 462] on link "Scope Control" at bounding box center [704, 462] width 83 height 14
click at [755, 466] on link "Validate Scope" at bounding box center [793, 462] width 87 height 14
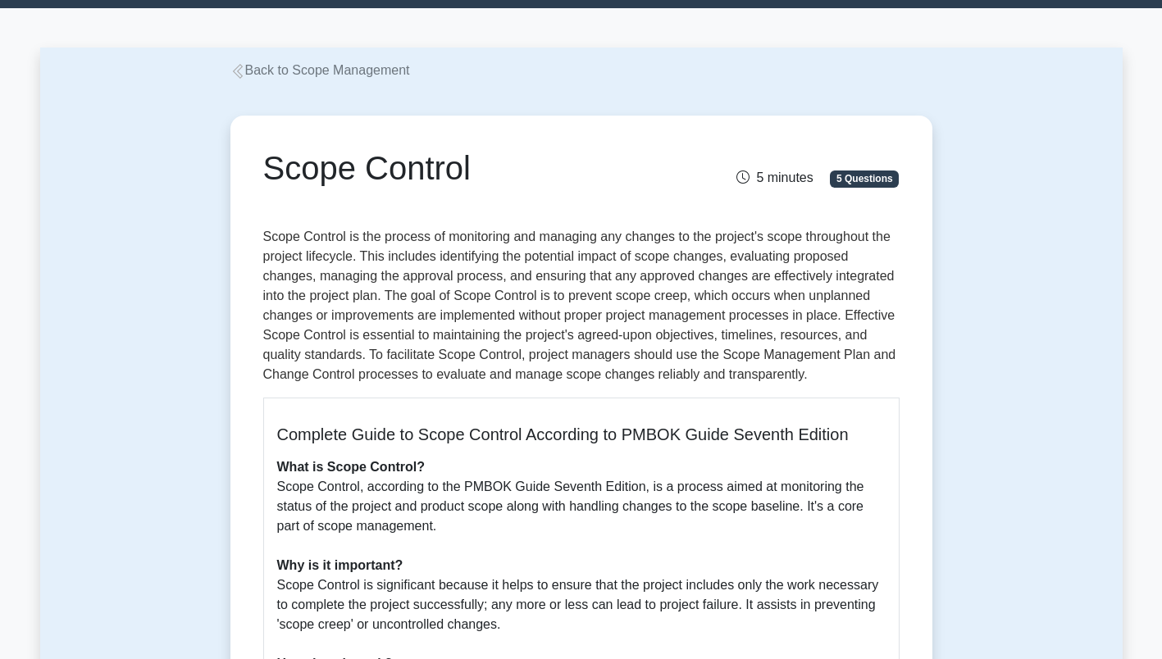
scroll to position [45, 0]
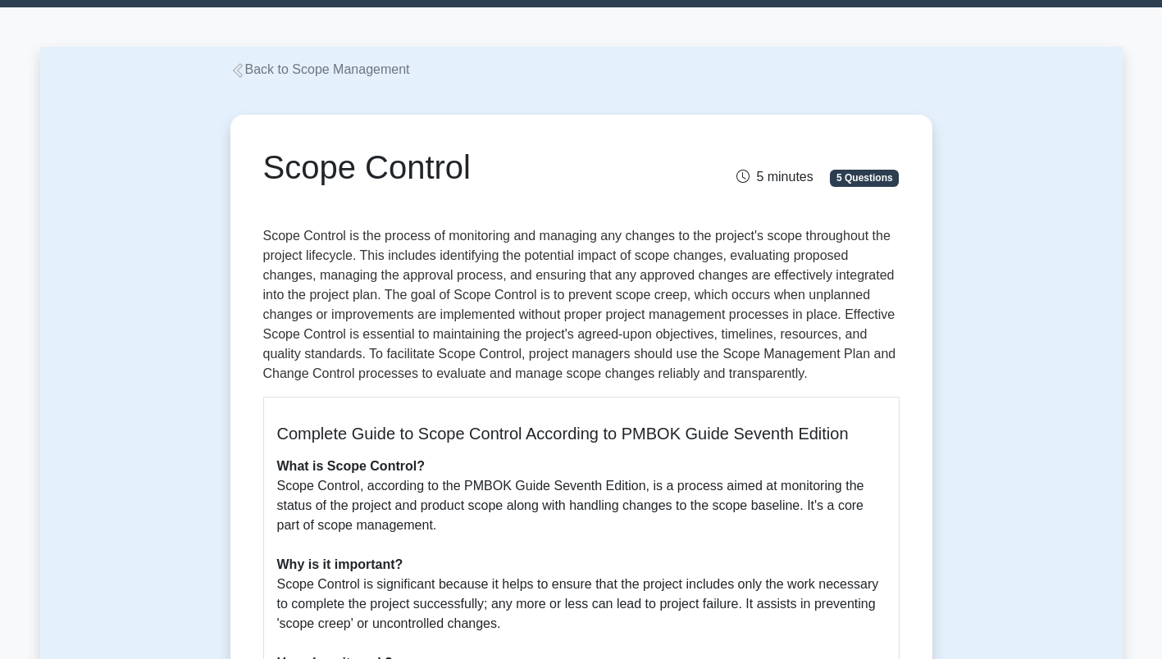
click at [752, 382] on p "Scope Control is the process of monitoring and managing any changes to the proj…" at bounding box center [581, 304] width 636 height 157
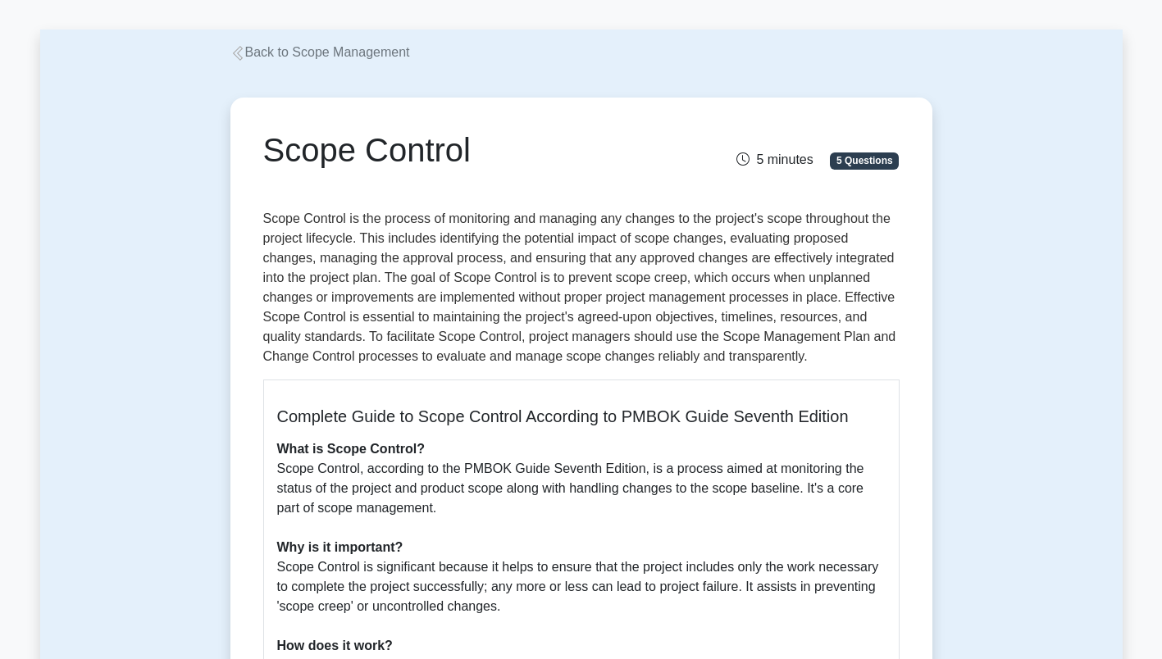
scroll to position [68, 0]
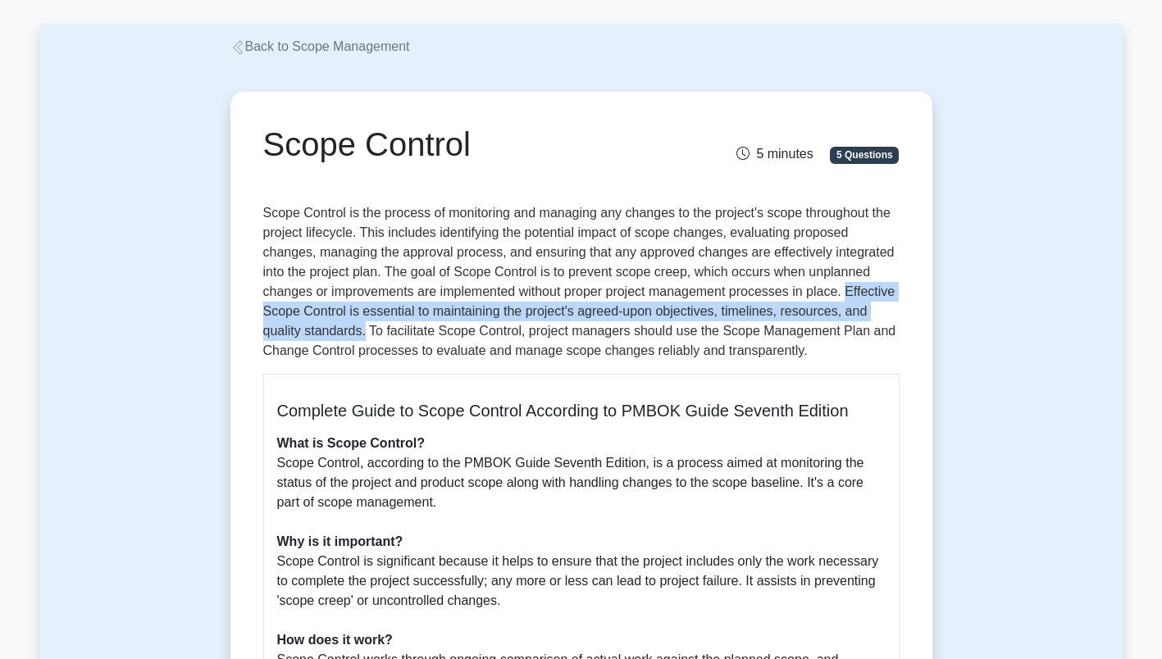
drag, startPoint x: 846, startPoint y: 291, endPoint x: 365, endPoint y: 329, distance: 482.7
click at [365, 329] on p "Scope Control is the process of monitoring and managing any changes to the proj…" at bounding box center [581, 281] width 636 height 157
copy p "Effective Scope Control is essential to maintaining the project's agreed-upon o…"
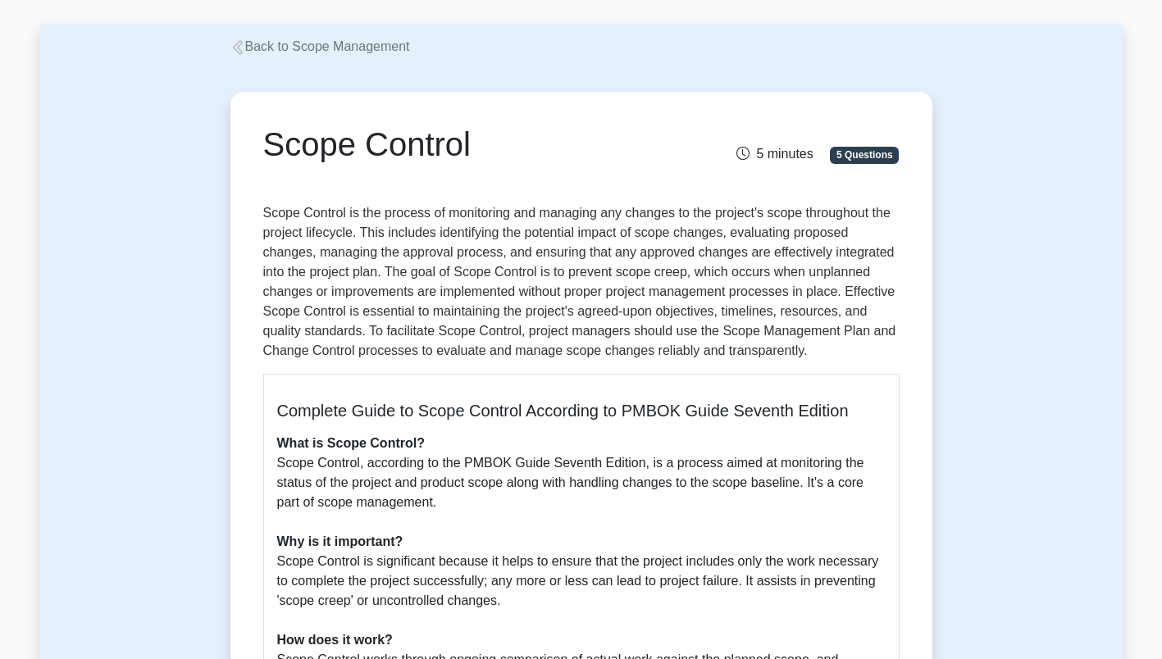
click at [439, 353] on p "Scope Control is the process of monitoring and managing any changes to the proj…" at bounding box center [581, 281] width 636 height 157
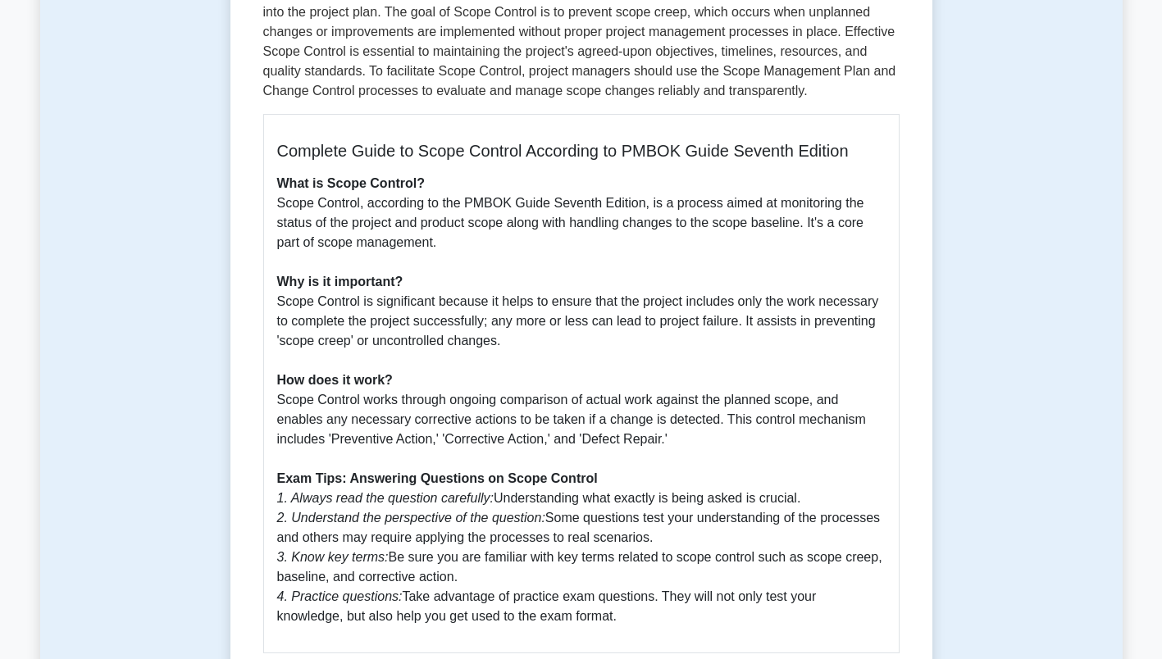
scroll to position [329, 0]
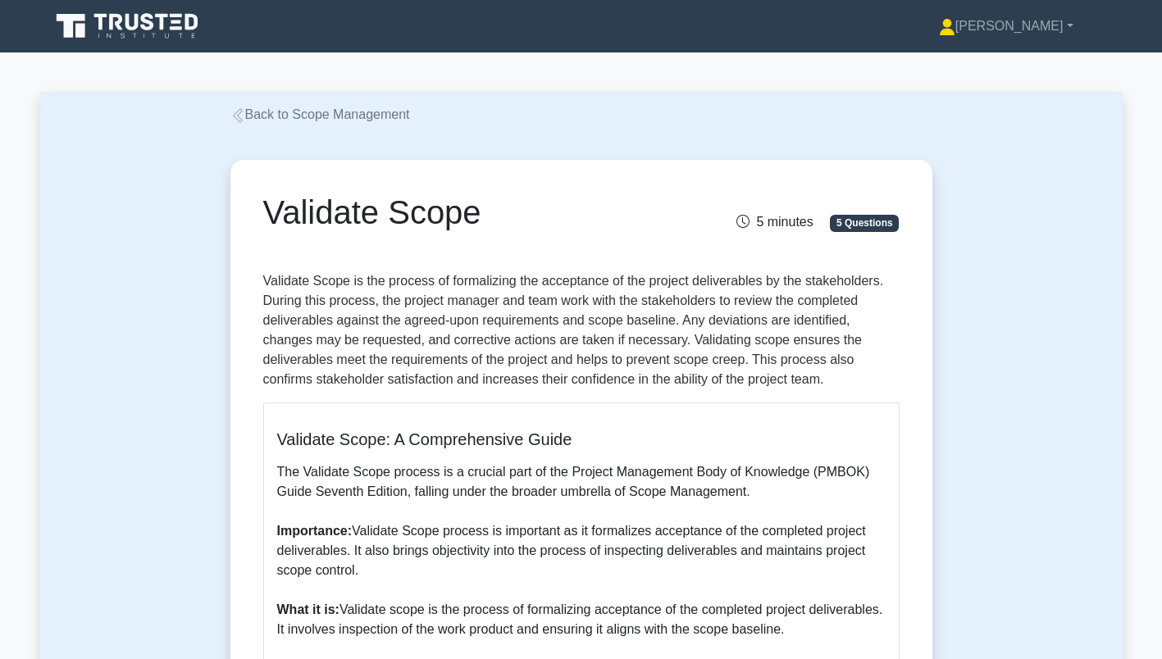
drag, startPoint x: 270, startPoint y: 212, endPoint x: 482, endPoint y: 214, distance: 212.3
click at [482, 214] on h1 "Validate Scope" at bounding box center [471, 212] width 417 height 39
copy h1 "Validate Scope"
click at [448, 362] on p "Validate Scope is the process of formalizing the acceptance of the project deli…" at bounding box center [581, 330] width 636 height 118
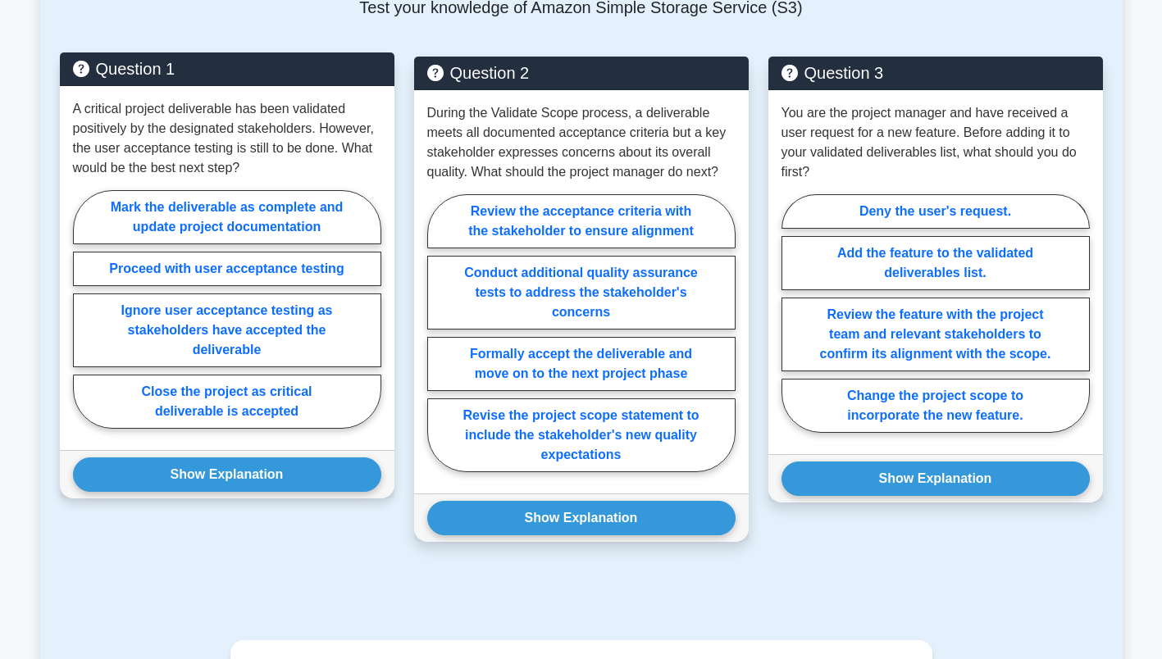
scroll to position [1359, 0]
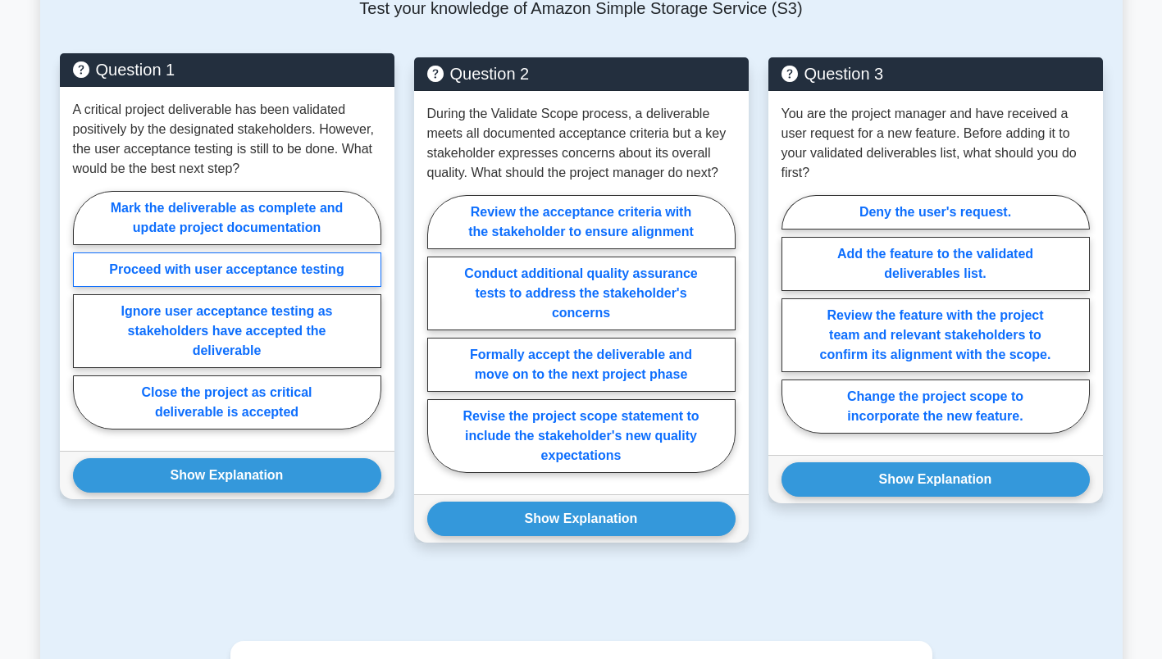
click at [234, 268] on label "Proceed with user acceptance testing" at bounding box center [227, 270] width 308 height 34
click at [84, 310] on input "Proceed with user acceptance testing" at bounding box center [78, 315] width 11 height 11
radio input "true"
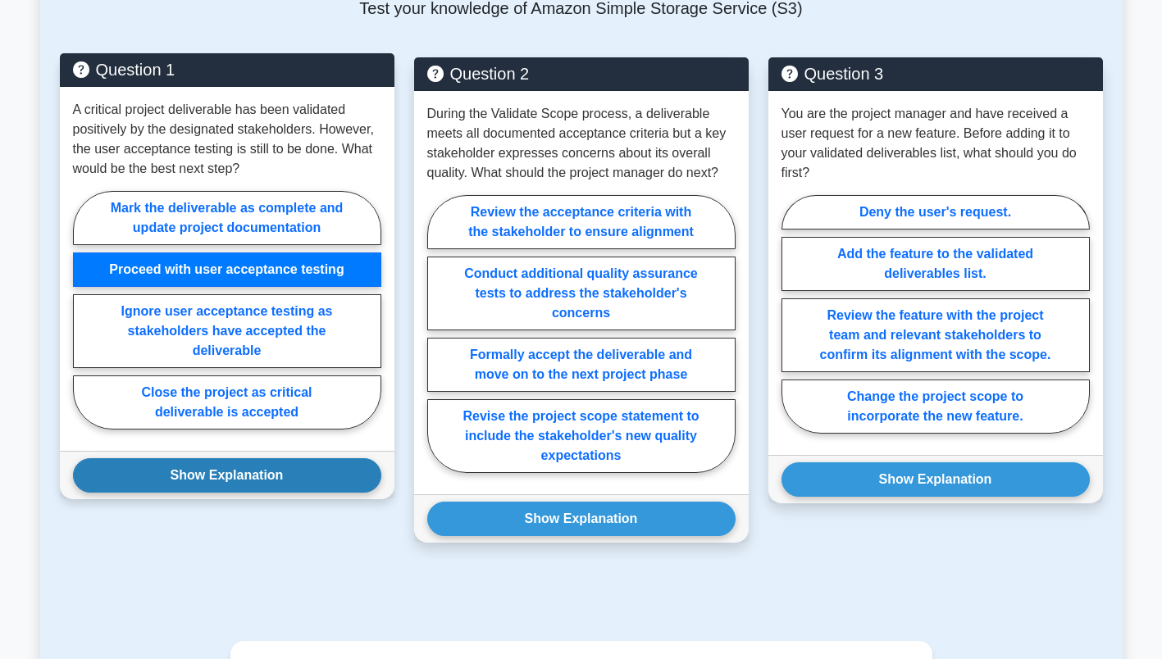
click at [217, 470] on button "Show Explanation" at bounding box center [227, 475] width 308 height 34
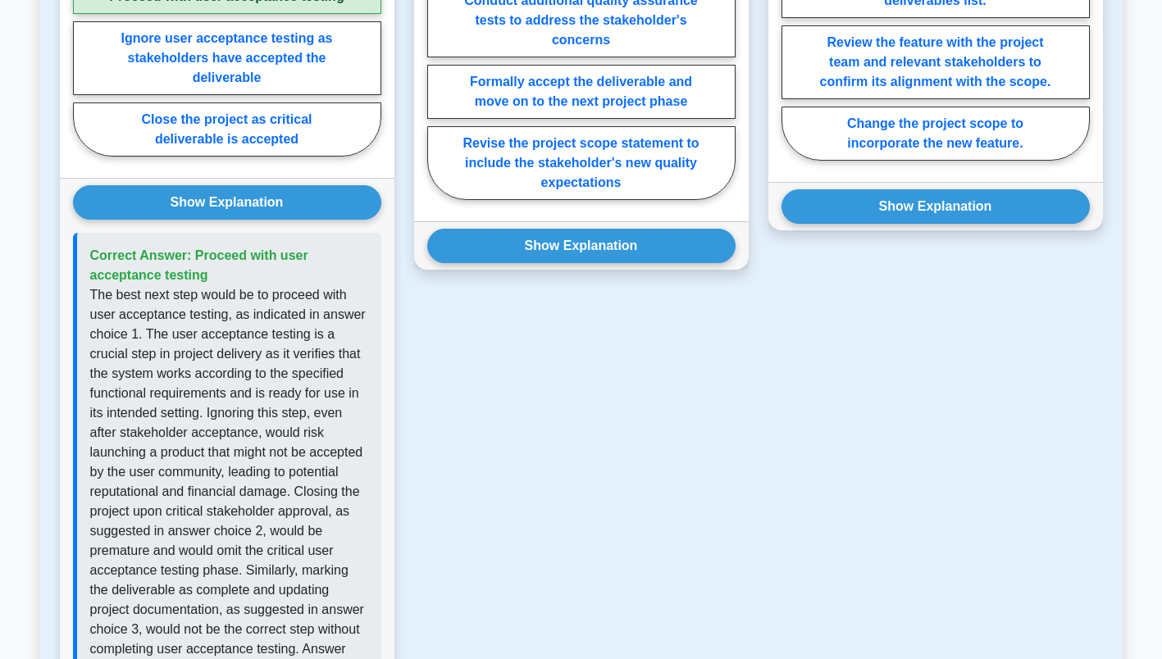
scroll to position [1634, 0]
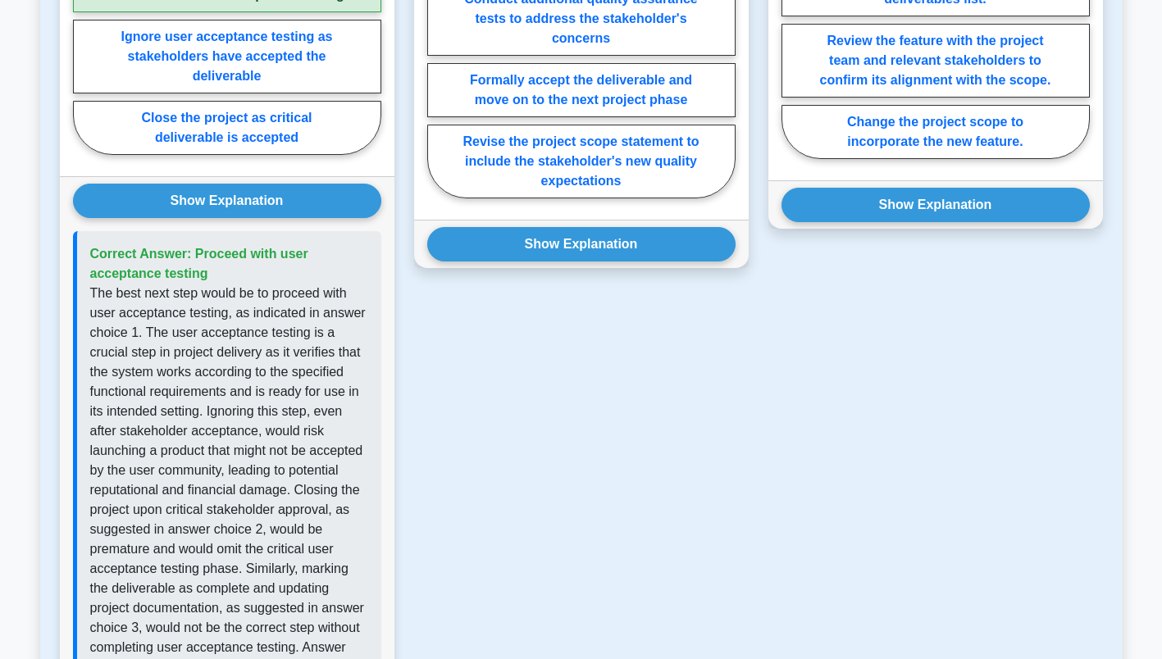
click at [334, 551] on p "The best next step would be to proceed with user acceptance testing, as indicat…" at bounding box center [229, 500] width 278 height 433
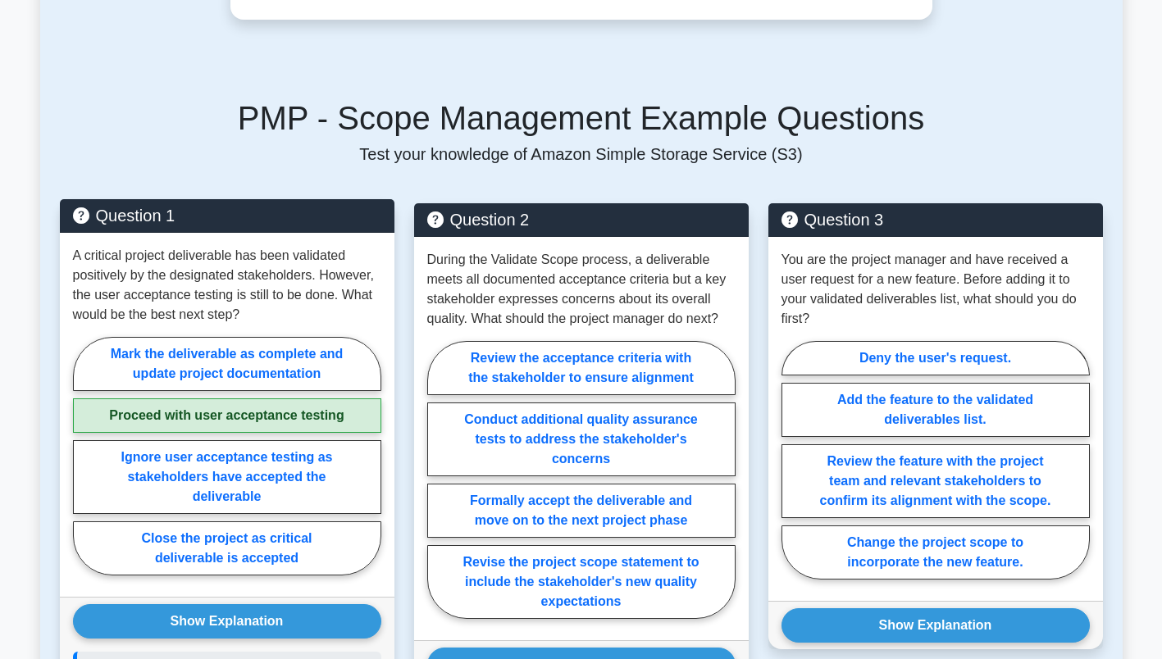
scroll to position [1214, 0]
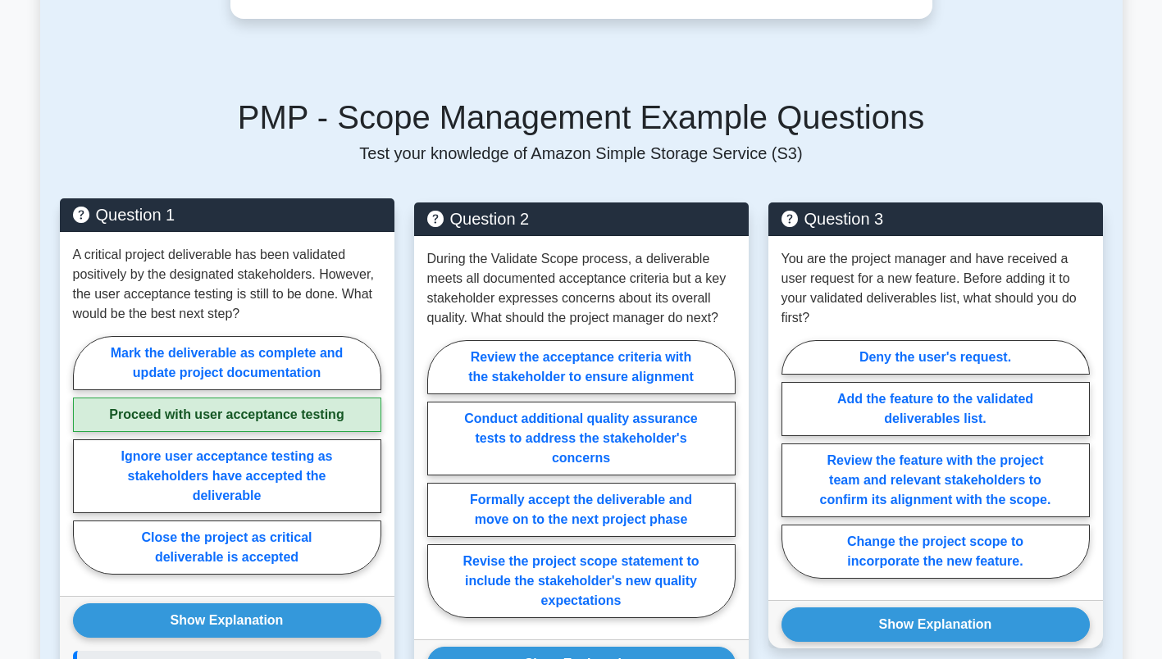
click at [334, 551] on label "Close the project as critical deliverable is accepted" at bounding box center [227, 548] width 308 height 54
click at [84, 466] on input "Close the project as critical deliverable is accepted" at bounding box center [78, 460] width 11 height 11
radio input "true"
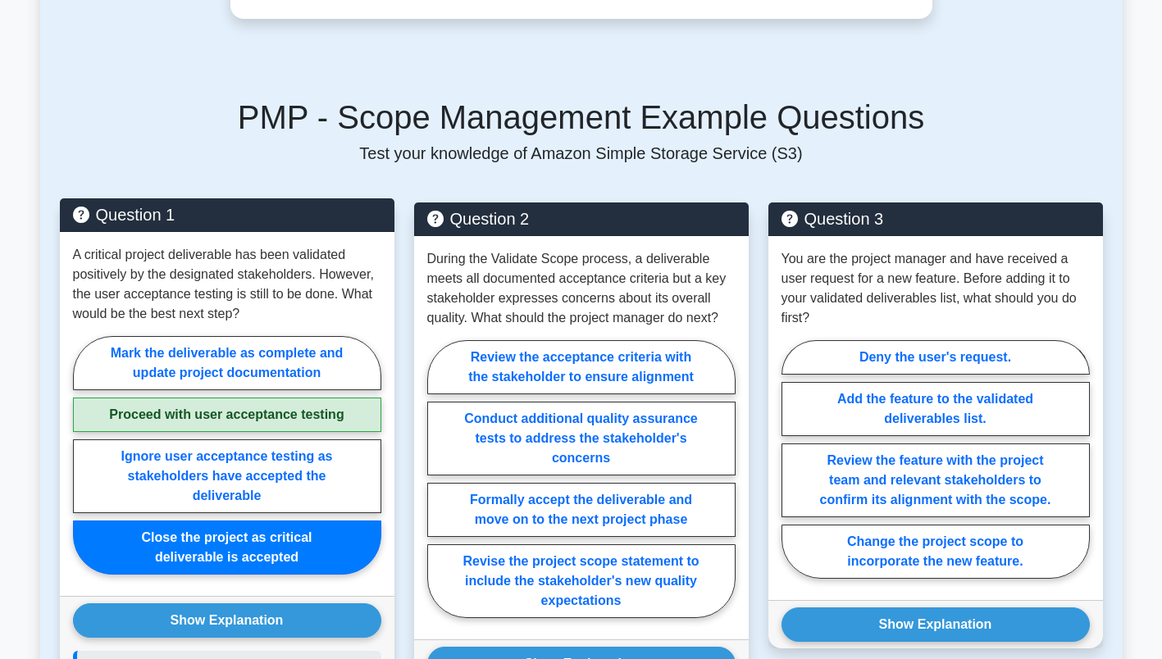
click at [334, 551] on label "Close the project as critical deliverable is accepted" at bounding box center [227, 548] width 308 height 54
click at [84, 466] on input "Close the project as critical deliverable is accepted" at bounding box center [78, 460] width 11 height 11
click at [334, 551] on label "Close the project as critical deliverable is accepted" at bounding box center [227, 548] width 308 height 54
click at [84, 466] on input "Close the project as critical deliverable is accepted" at bounding box center [78, 460] width 11 height 11
click at [334, 551] on label "Close the project as critical deliverable is accepted" at bounding box center [227, 548] width 308 height 54
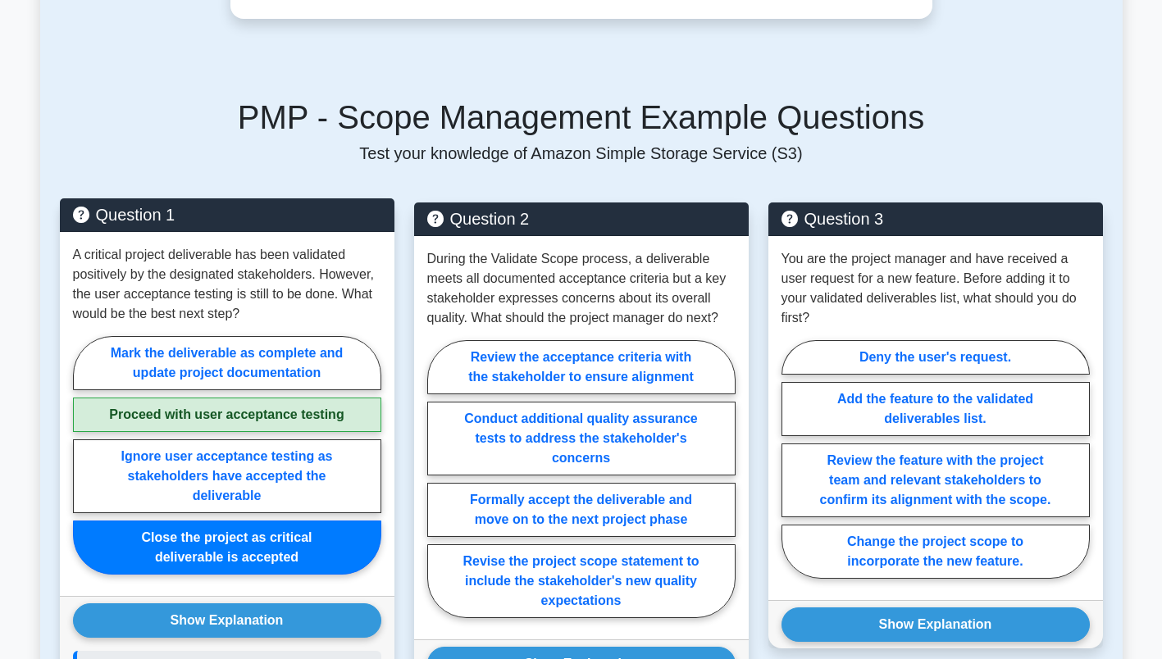
click at [84, 466] on input "Close the project as critical deliverable is accepted" at bounding box center [78, 460] width 11 height 11
click at [334, 551] on label "Close the project as critical deliverable is accepted" at bounding box center [227, 548] width 308 height 54
click at [84, 466] on input "Close the project as critical deliverable is accepted" at bounding box center [78, 460] width 11 height 11
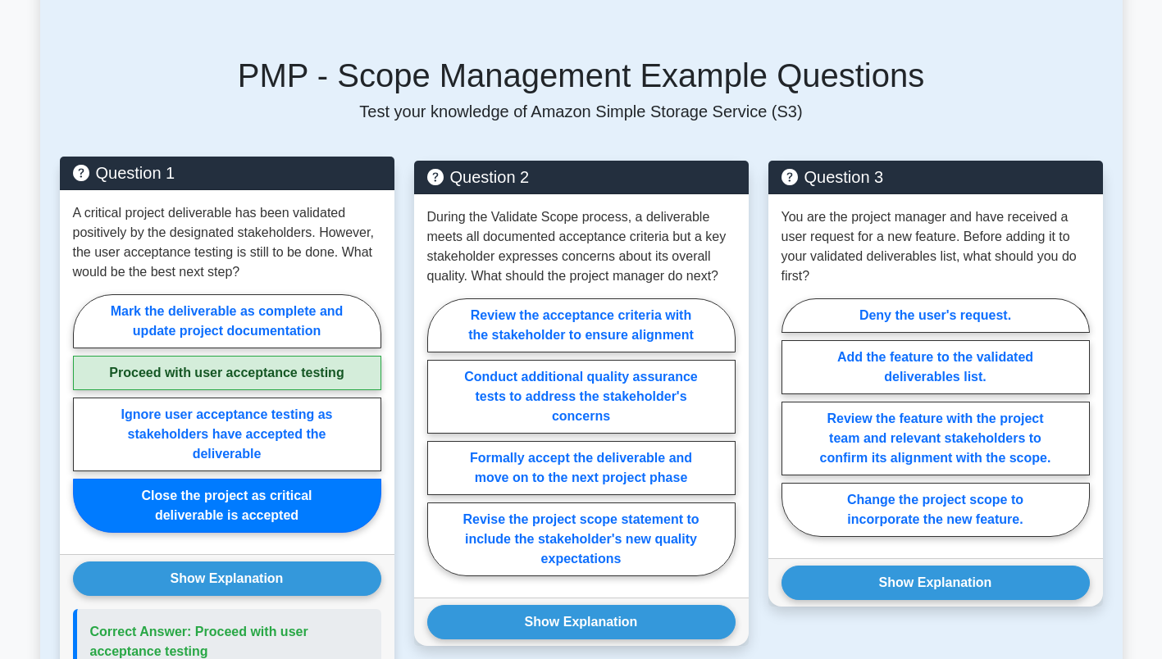
scroll to position [1254, 0]
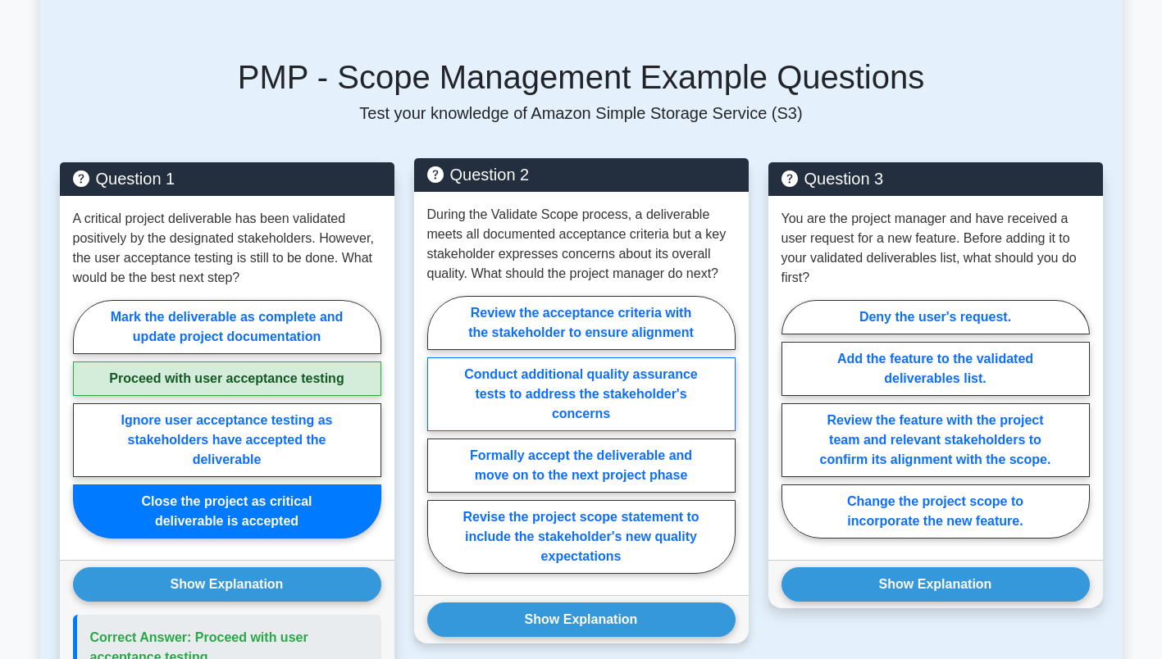
click at [537, 396] on label "Conduct additional quality assurance tests to address the stakeholder's concerns" at bounding box center [581, 394] width 308 height 74
click at [438, 434] on input "Conduct additional quality assurance tests to address the stakeholder's concerns" at bounding box center [432, 439] width 11 height 11
radio input "true"
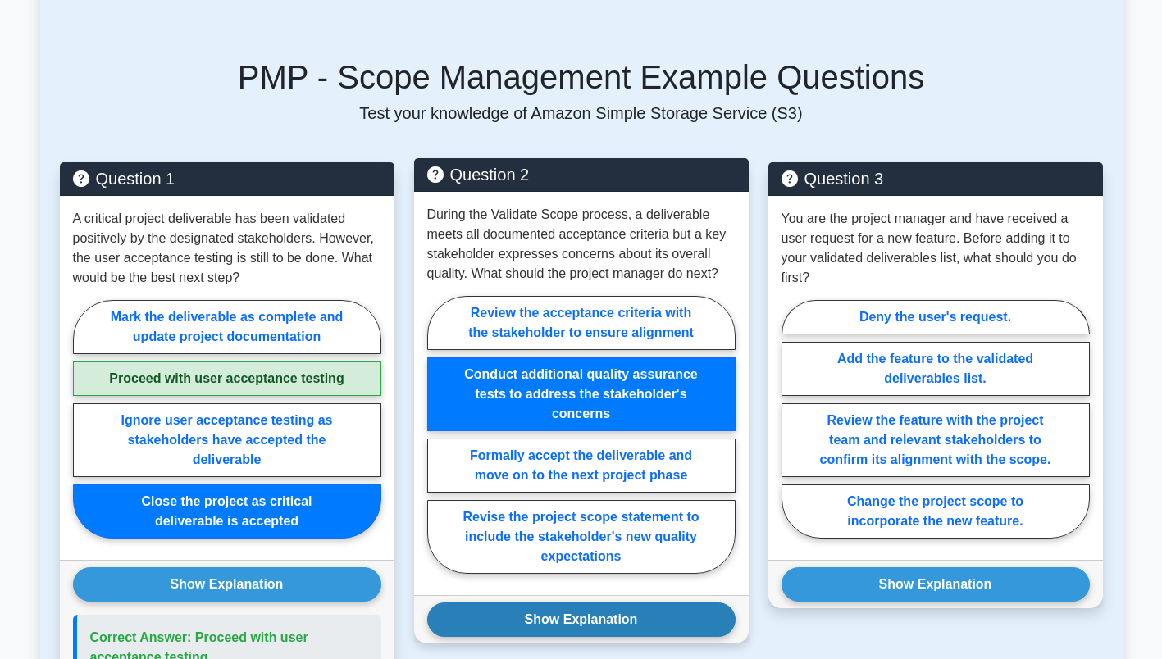
click at [550, 612] on button "Show Explanation" at bounding box center [581, 620] width 308 height 34
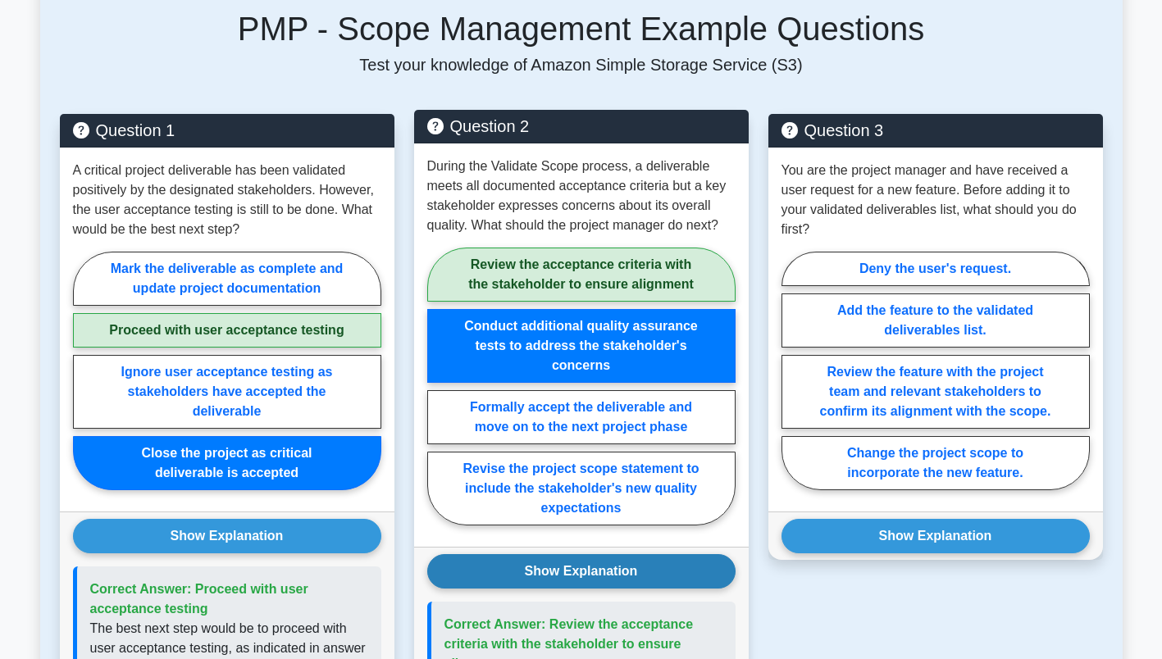
scroll to position [1302, 0]
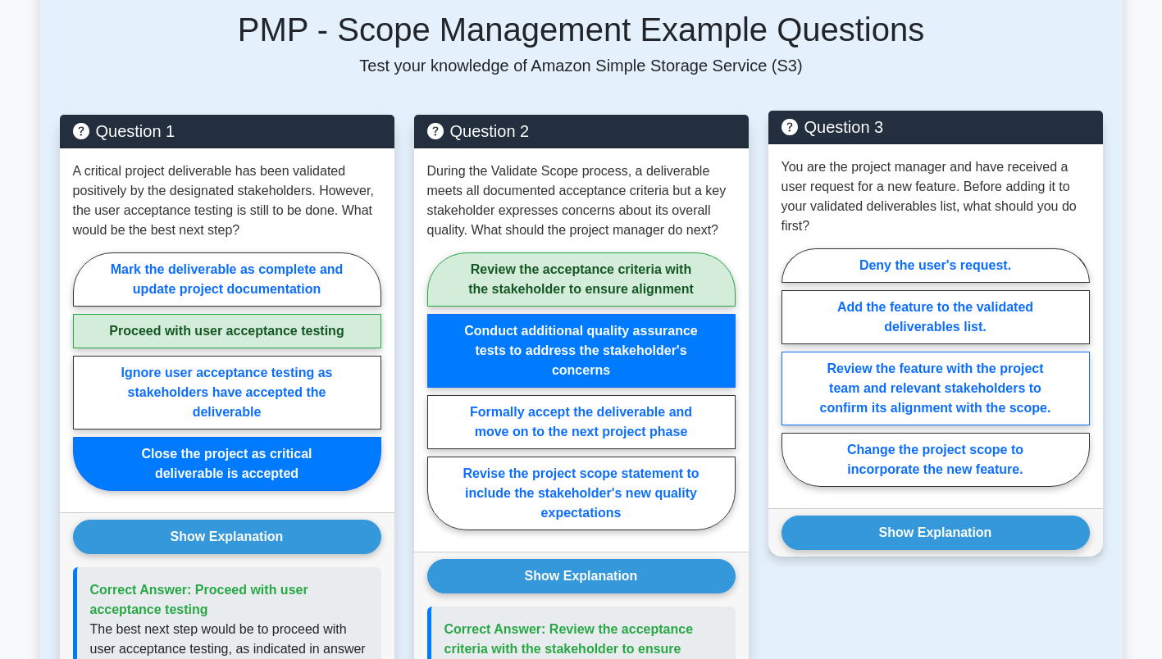
click at [877, 397] on label "Review the feature with the project team and relevant stakeholders to confirm i…" at bounding box center [935, 389] width 308 height 74
click at [792, 378] on input "Review the feature with the project team and relevant stakeholders to confirm i…" at bounding box center [786, 372] width 11 height 11
radio input "true"
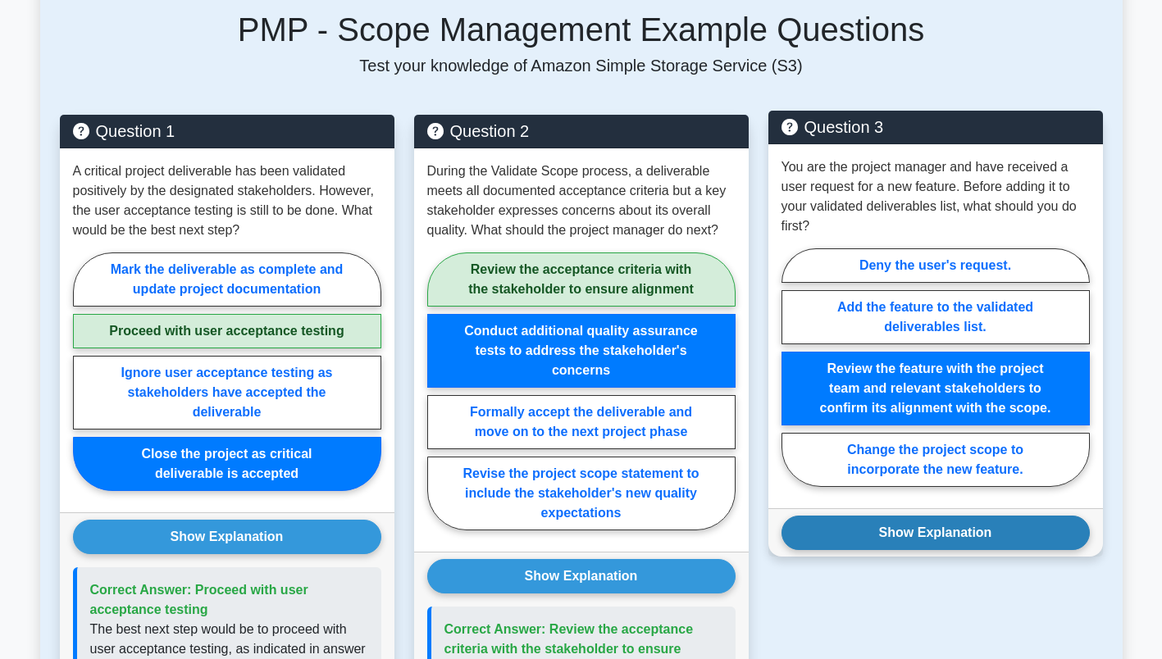
click at [887, 544] on button "Show Explanation" at bounding box center [935, 533] width 308 height 34
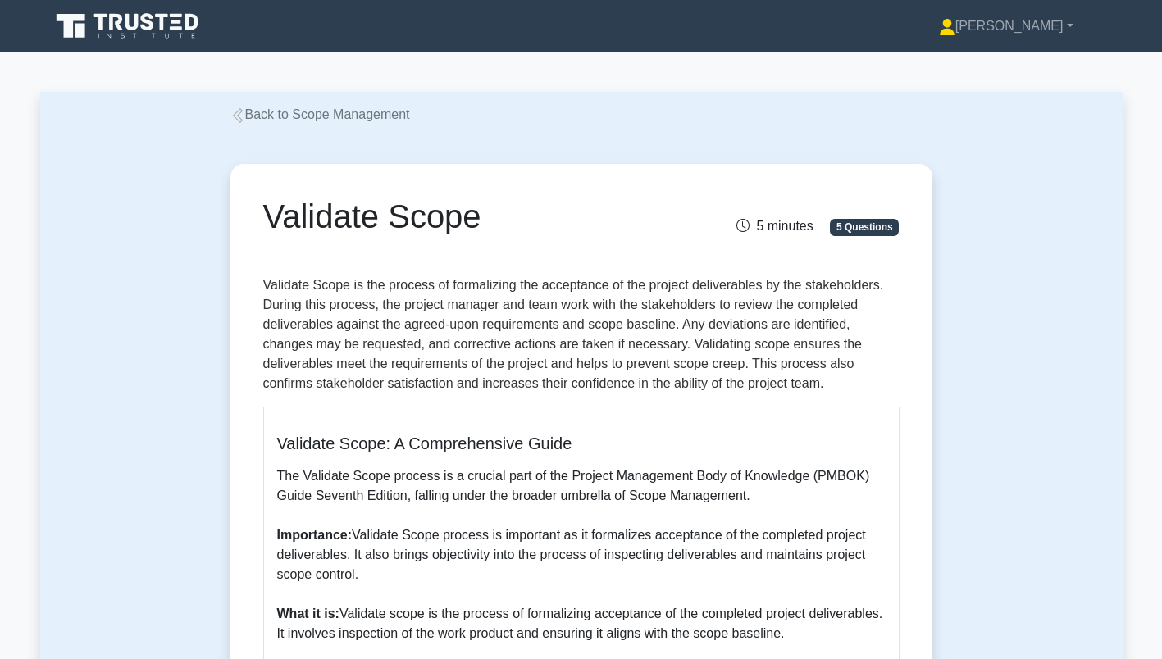
scroll to position [0, 0]
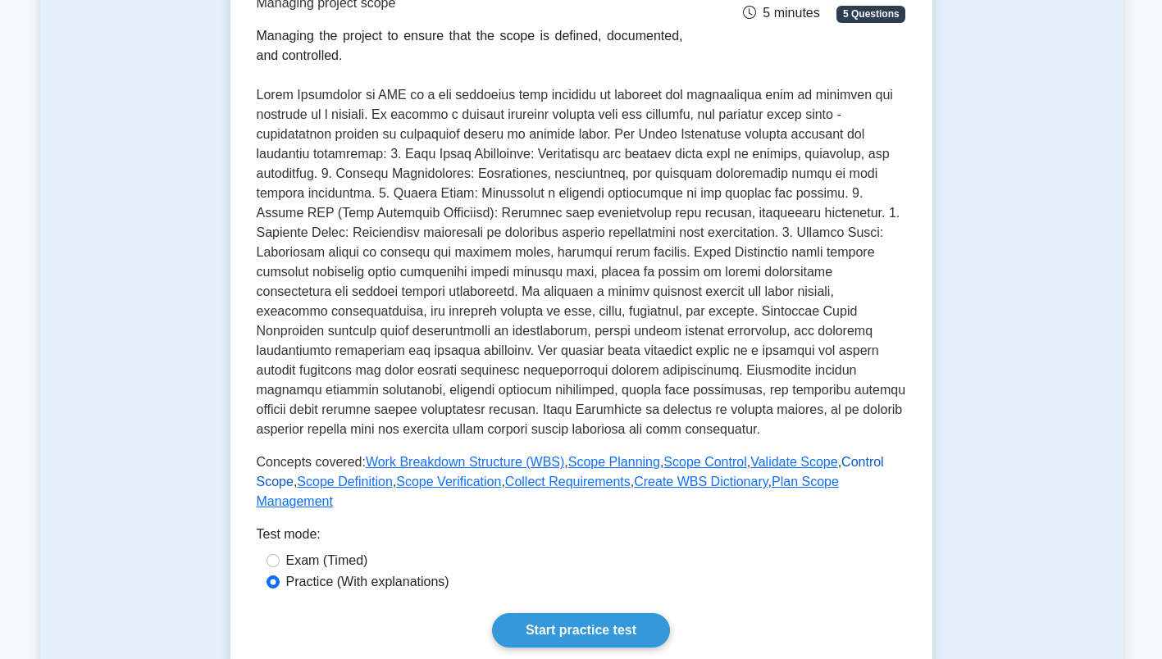
click at [870, 463] on link "Control Scope" at bounding box center [570, 472] width 627 height 34
click at [308, 486] on link "Scope Definition" at bounding box center [345, 482] width 96 height 14
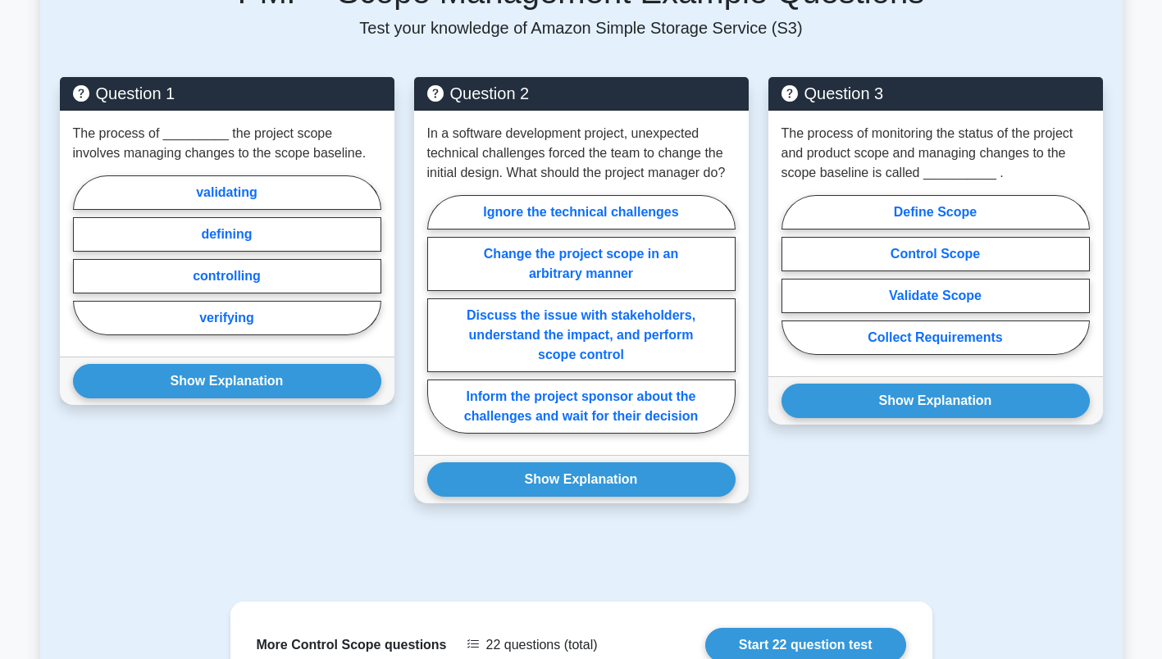
scroll to position [1398, 0]
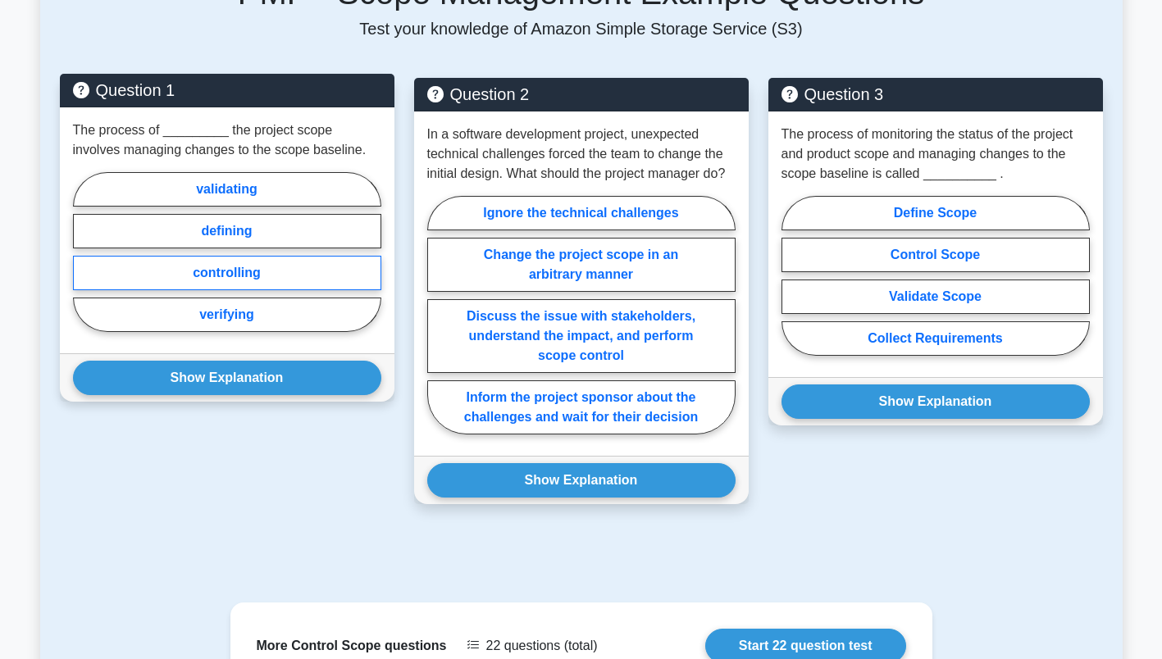
click at [281, 277] on label "controlling" at bounding box center [227, 273] width 308 height 34
click at [84, 262] on input "controlling" at bounding box center [78, 257] width 11 height 11
radio input "true"
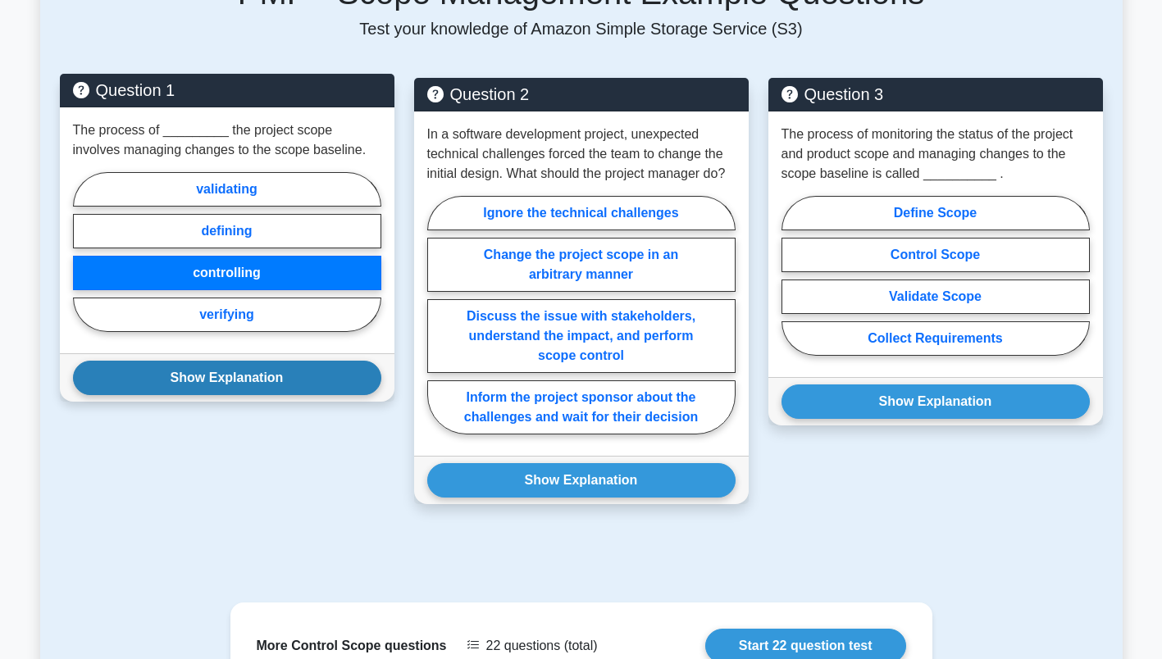
click at [284, 379] on button "Show Explanation" at bounding box center [227, 378] width 308 height 34
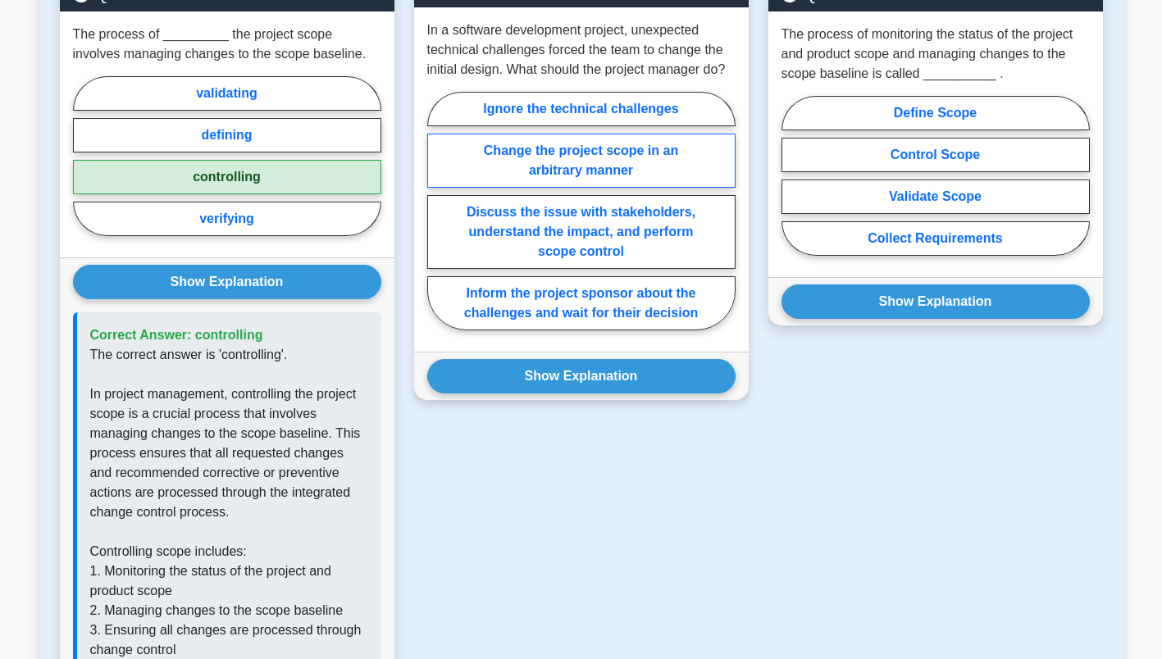
scroll to position [1499, 0]
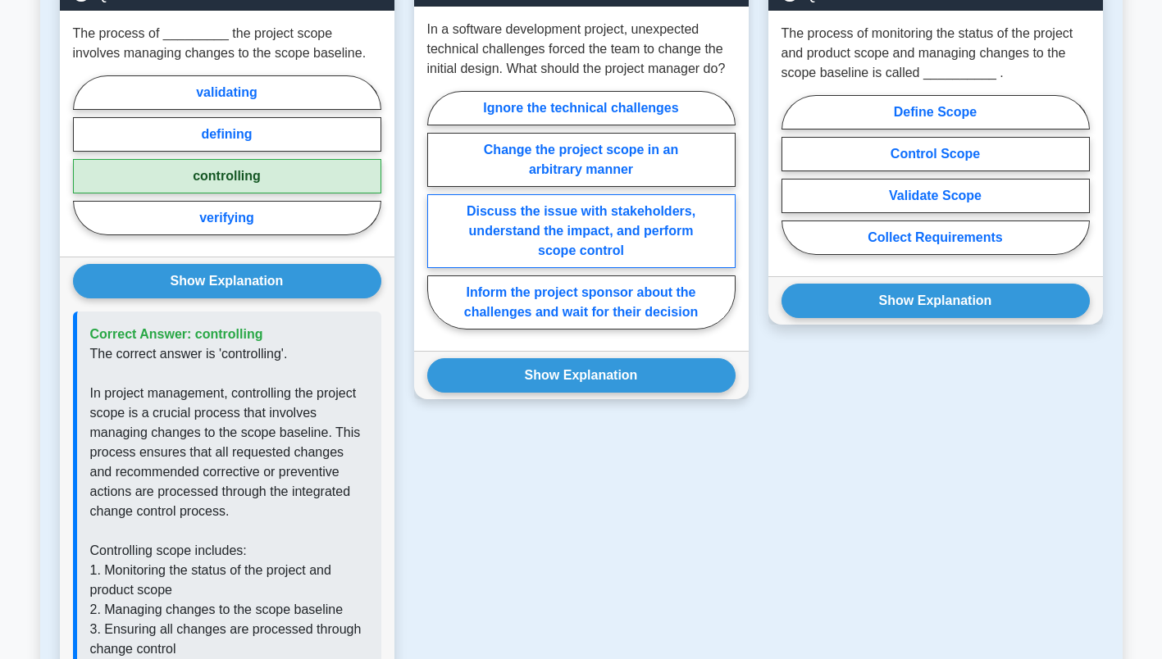
click at [566, 221] on label "Discuss the issue with stakeholders, understand the impact, and perform scope c…" at bounding box center [581, 231] width 308 height 74
click at [438, 221] on input "Discuss the issue with stakeholders, understand the impact, and perform scope c…" at bounding box center [432, 215] width 11 height 11
radio input "true"
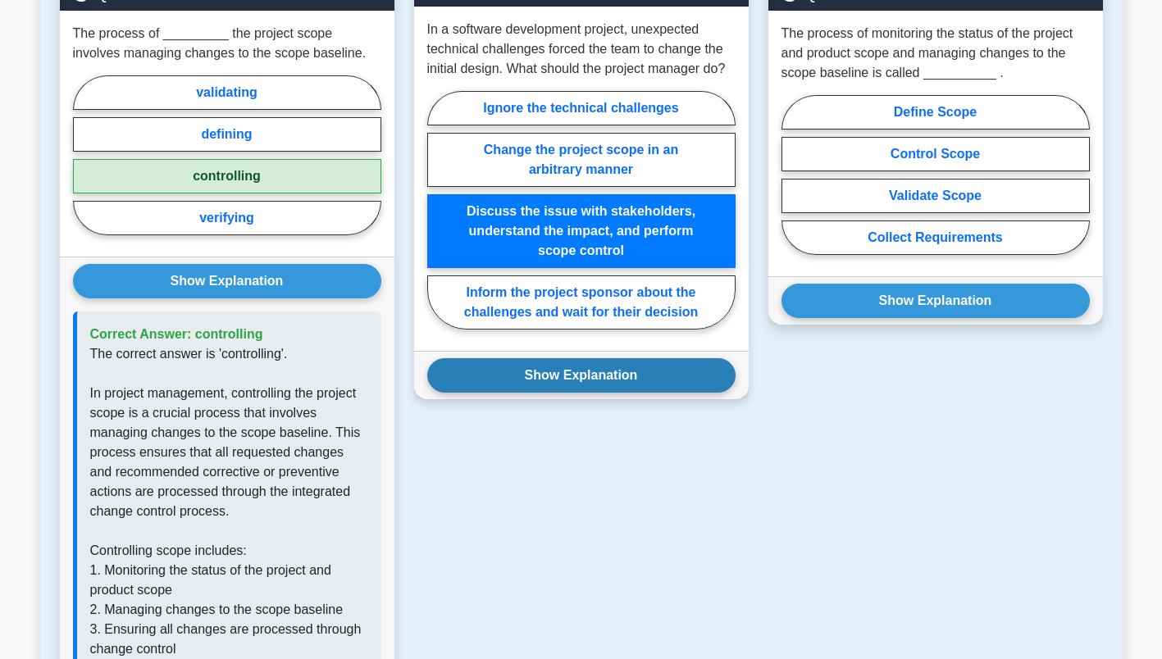
click at [593, 368] on button "Show Explanation" at bounding box center [581, 375] width 308 height 34
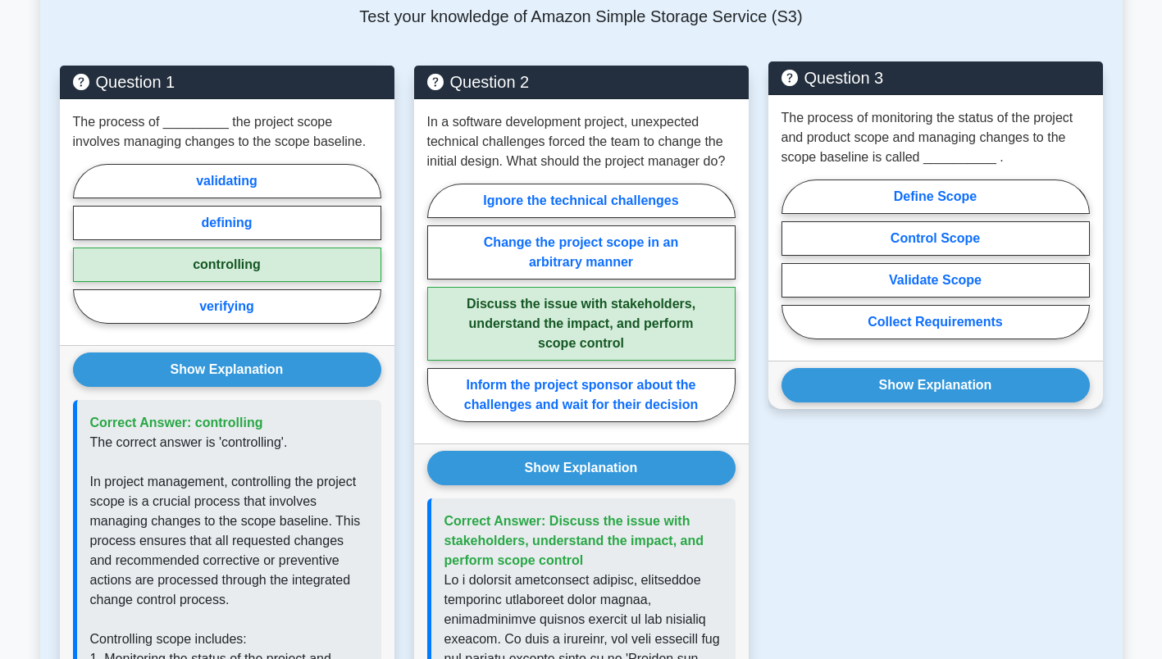
scroll to position [1409, 0]
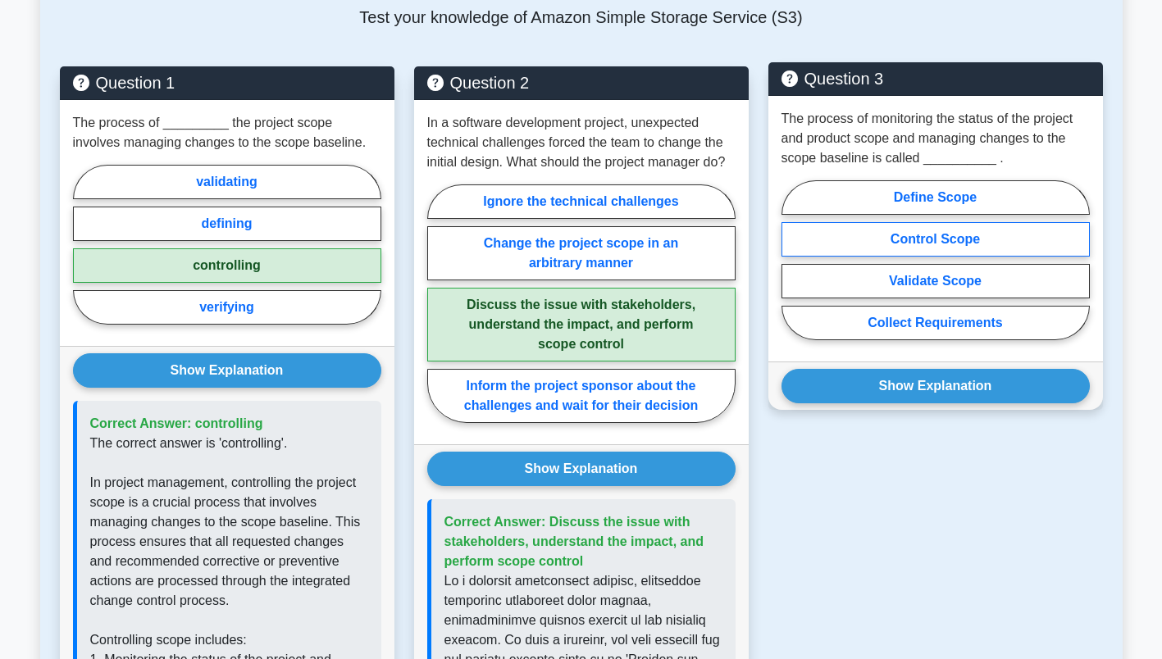
click at [931, 239] on label "Control Scope" at bounding box center [935, 239] width 308 height 34
click at [792, 260] on input "Control Scope" at bounding box center [786, 265] width 11 height 11
radio input "true"
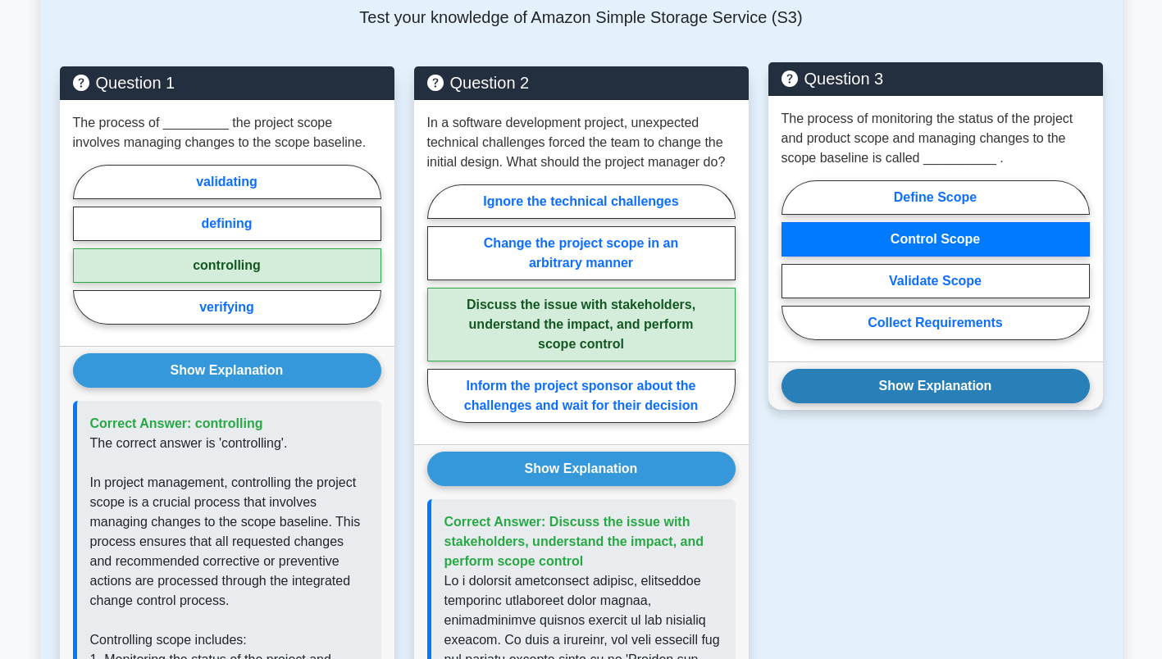
click at [951, 377] on button "Show Explanation" at bounding box center [935, 386] width 308 height 34
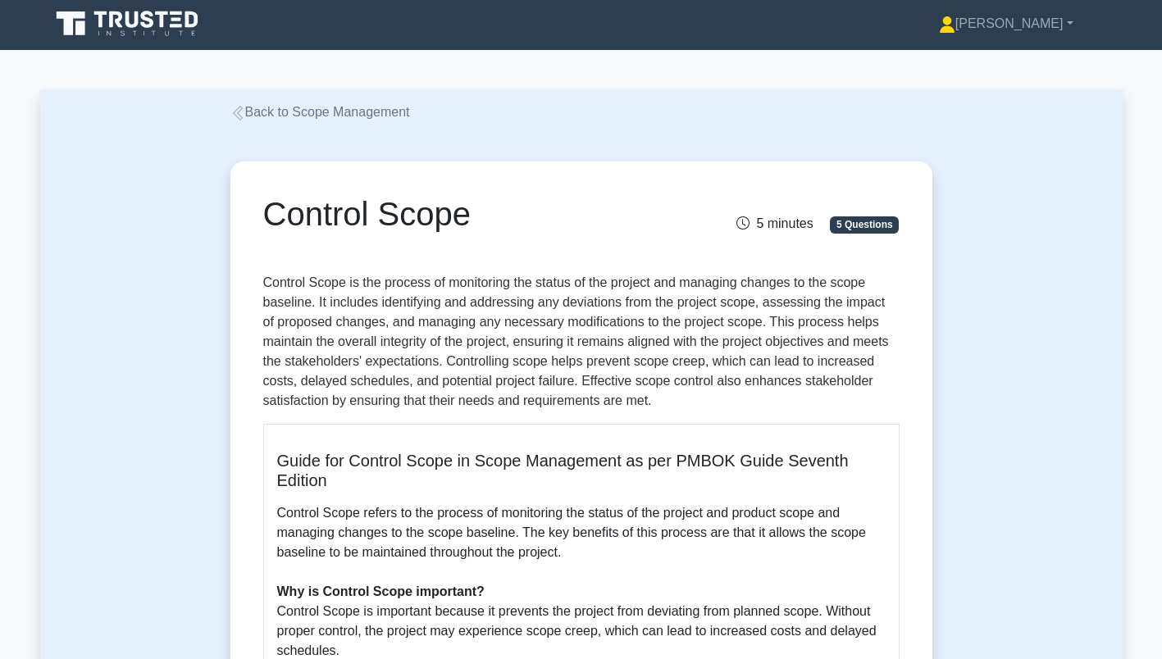
scroll to position [0, 0]
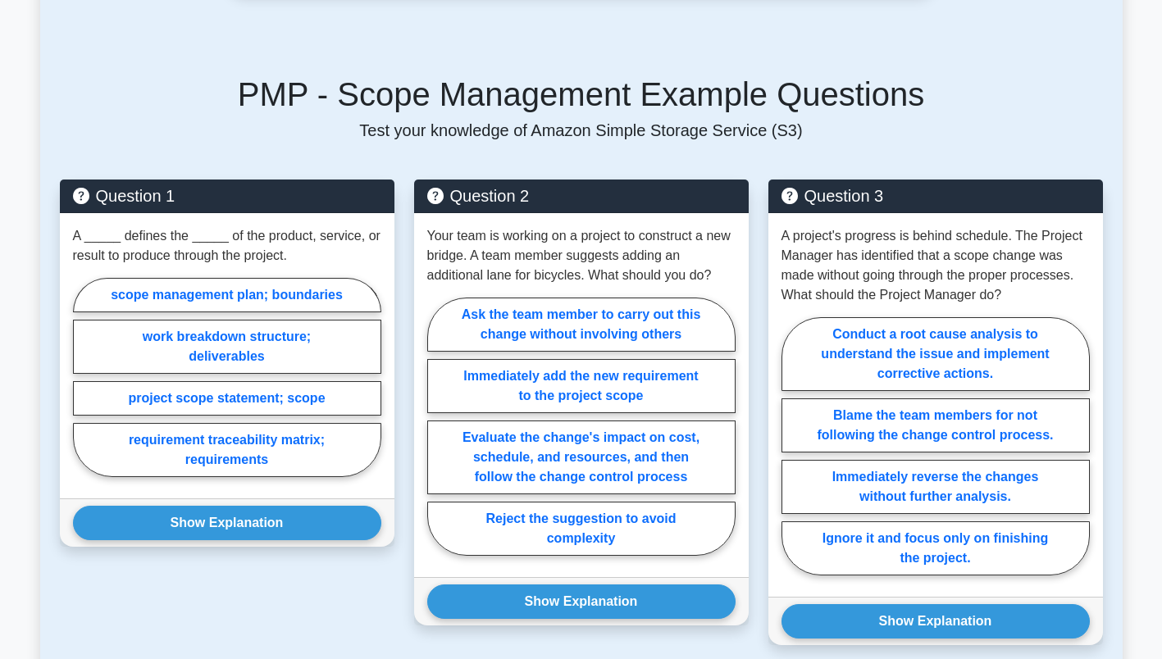
scroll to position [1081, 0]
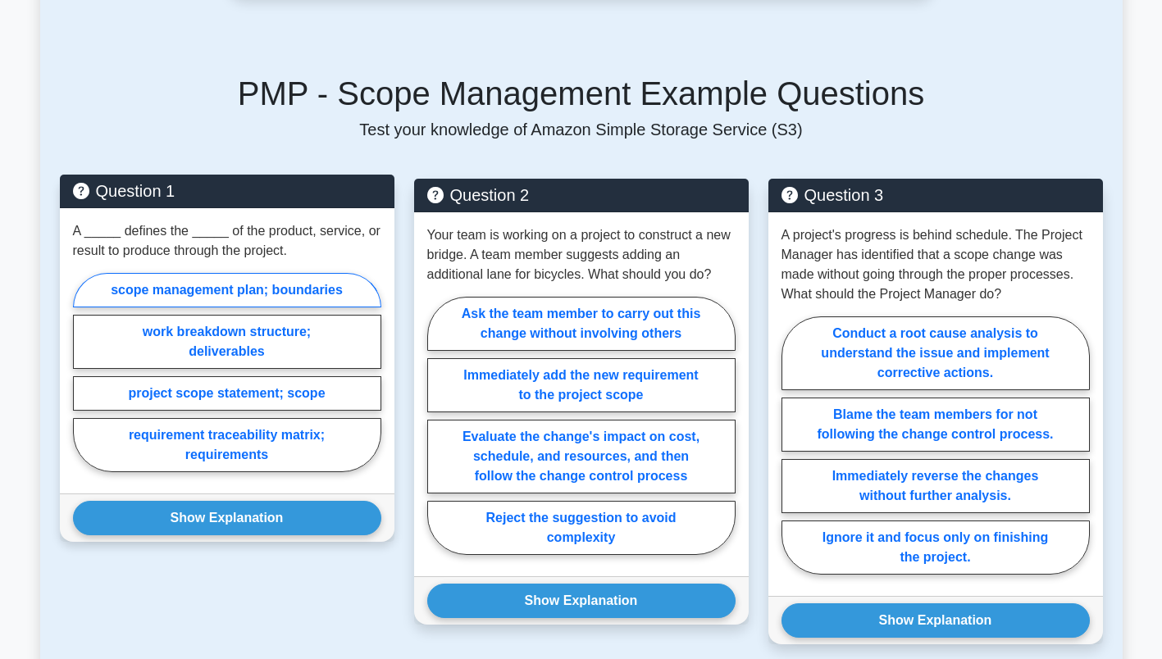
click at [199, 288] on label "scope management plan; boundaries" at bounding box center [227, 290] width 308 height 34
click at [84, 372] on input "scope management plan; boundaries" at bounding box center [78, 377] width 11 height 11
radio input "true"
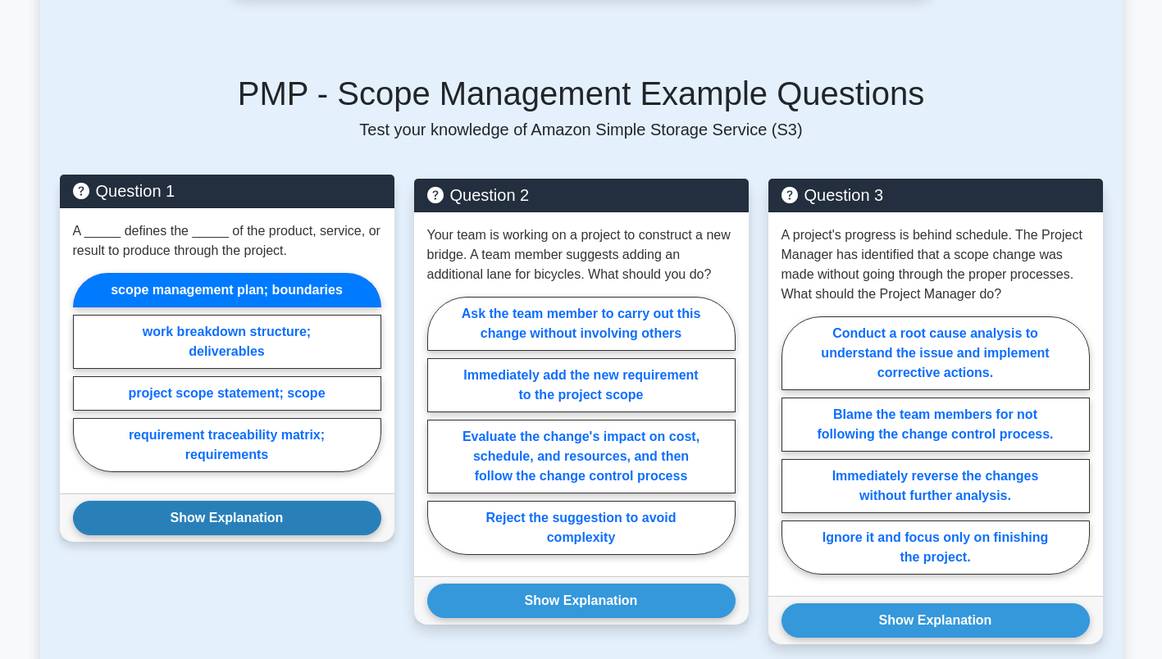
click at [212, 516] on button "Show Explanation" at bounding box center [227, 518] width 308 height 34
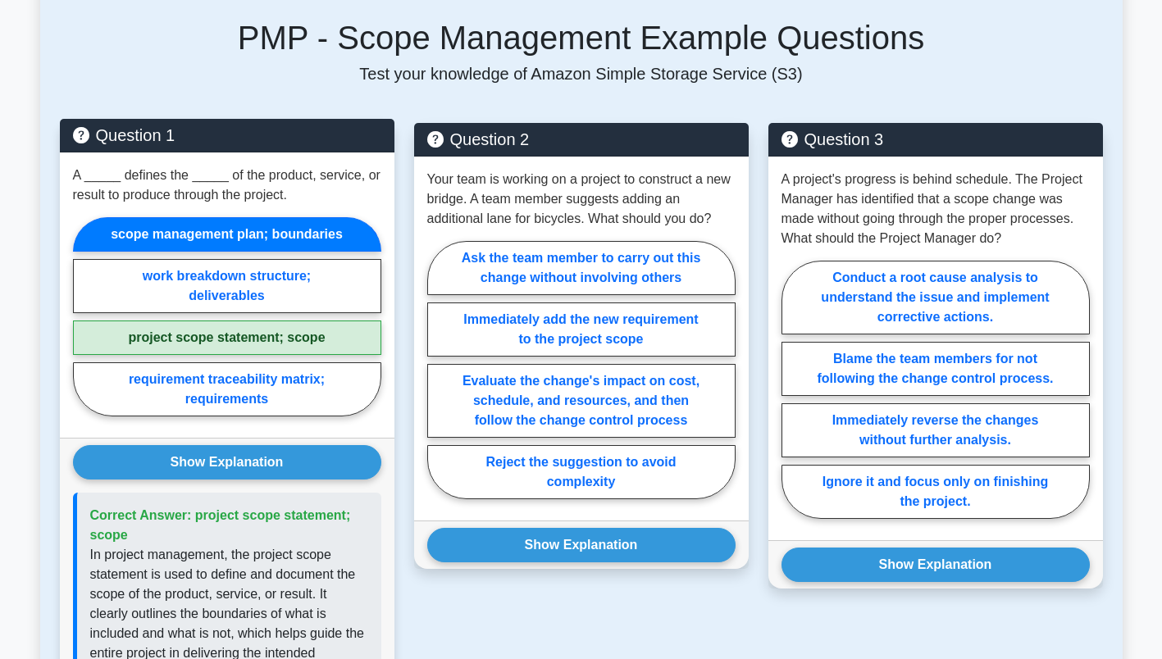
scroll to position [1134, 0]
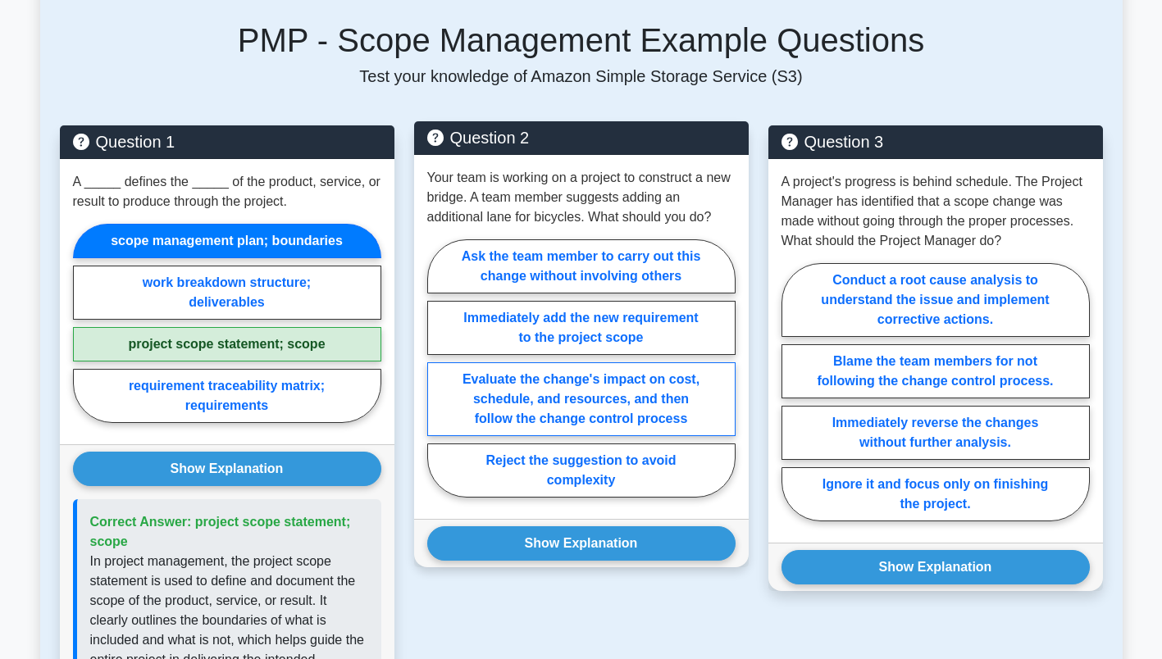
click at [544, 407] on label "Evaluate the change's impact on cost, schedule, and resources, and then follow …" at bounding box center [581, 399] width 308 height 74
click at [438, 379] on input "Evaluate the change's impact on cost, schedule, and resources, and then follow …" at bounding box center [432, 373] width 11 height 11
radio input "true"
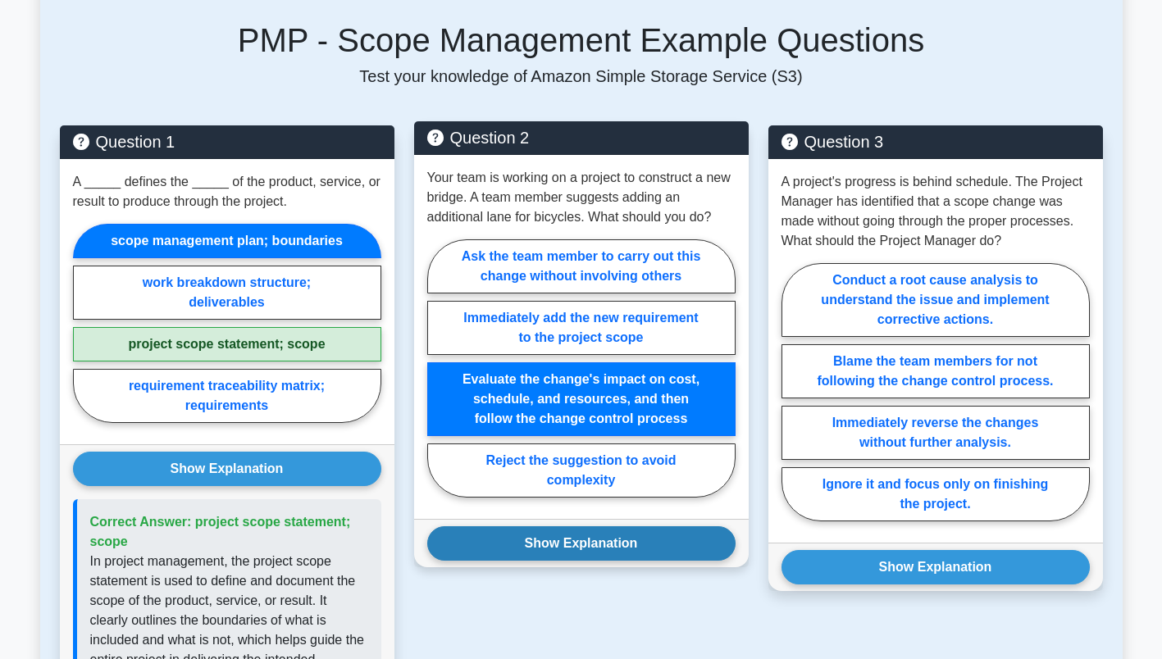
click at [567, 548] on button "Show Explanation" at bounding box center [581, 543] width 308 height 34
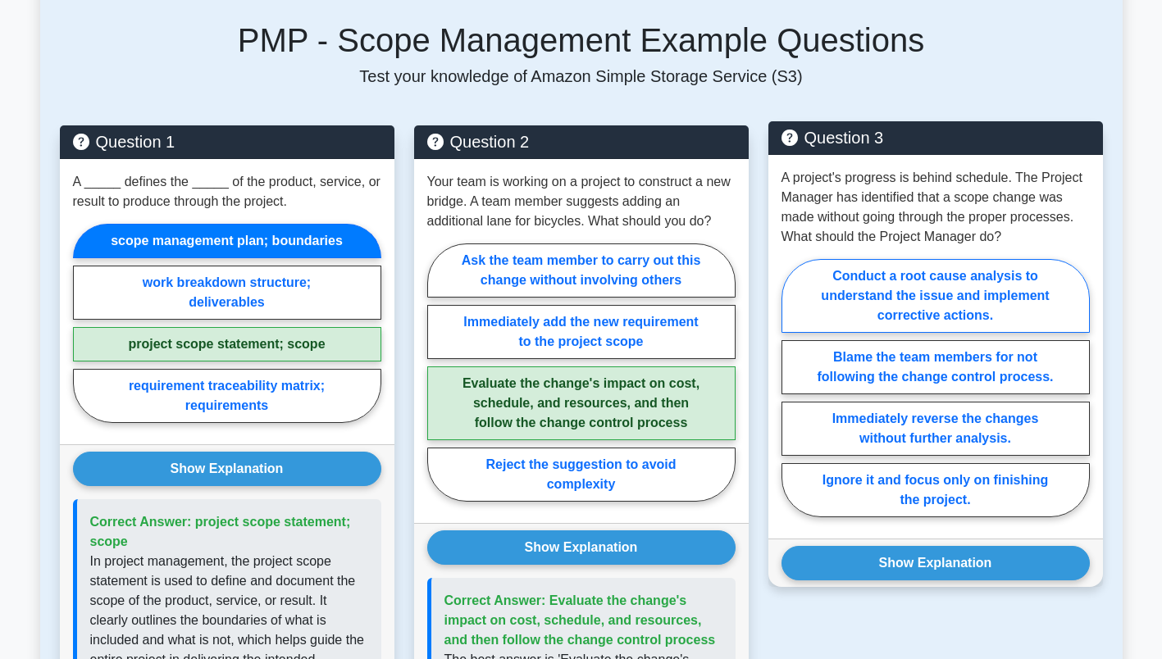
click at [915, 278] on label "Conduct a root cause analysis to understand the issue and implement corrective …" at bounding box center [935, 296] width 308 height 74
click at [792, 388] on input "Conduct a root cause analysis to understand the issue and implement corrective …" at bounding box center [786, 393] width 11 height 11
radio input "true"
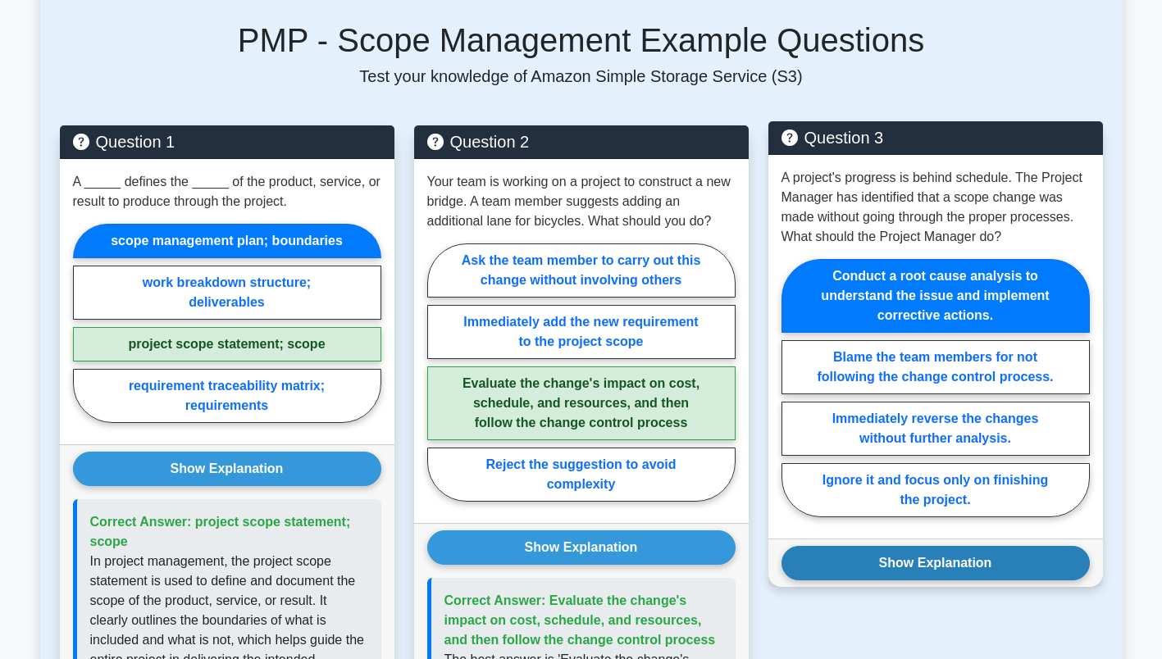
click at [926, 548] on button "Show Explanation" at bounding box center [935, 563] width 308 height 34
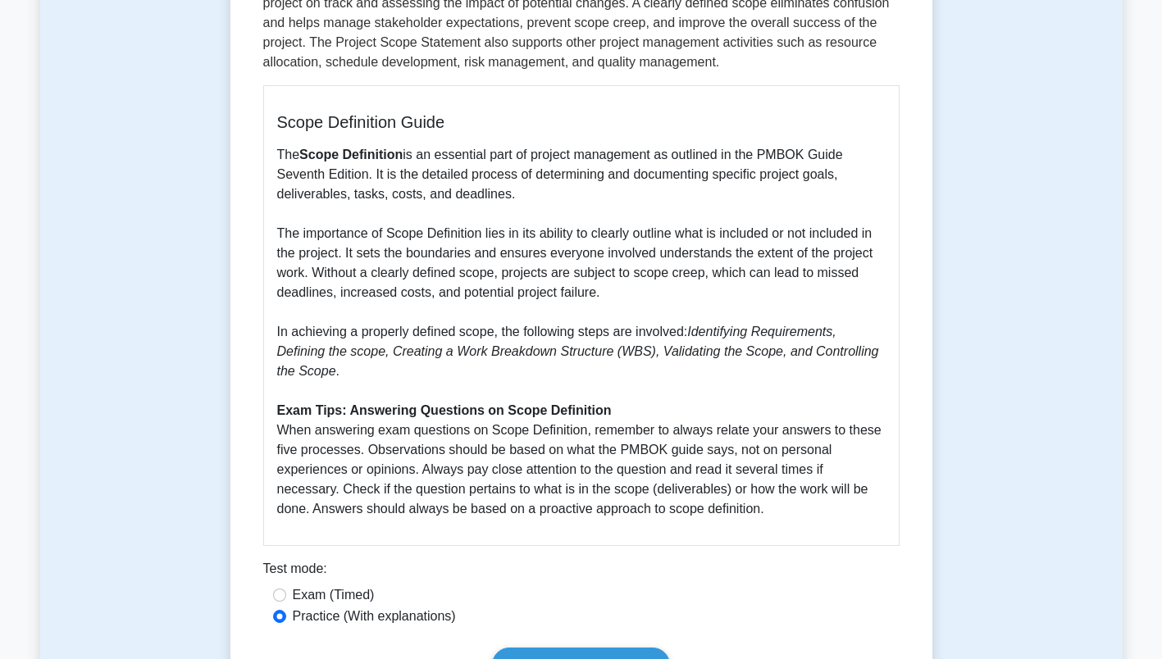
scroll to position [0, 0]
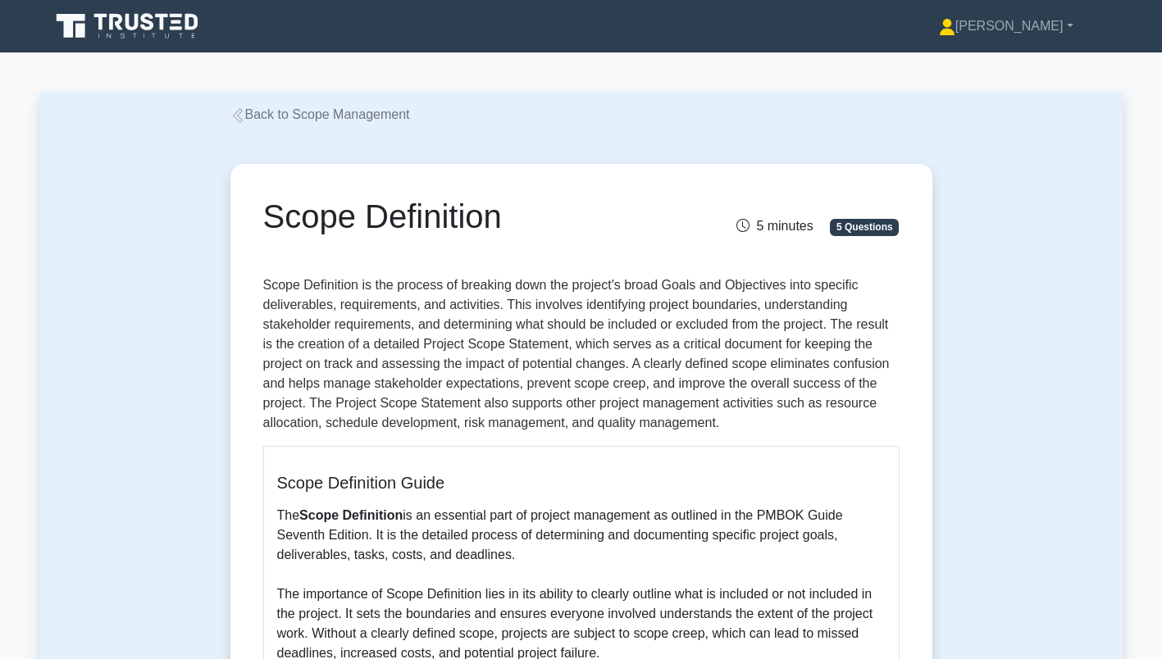
click at [291, 111] on link "Back to Scope Management" at bounding box center [320, 114] width 180 height 14
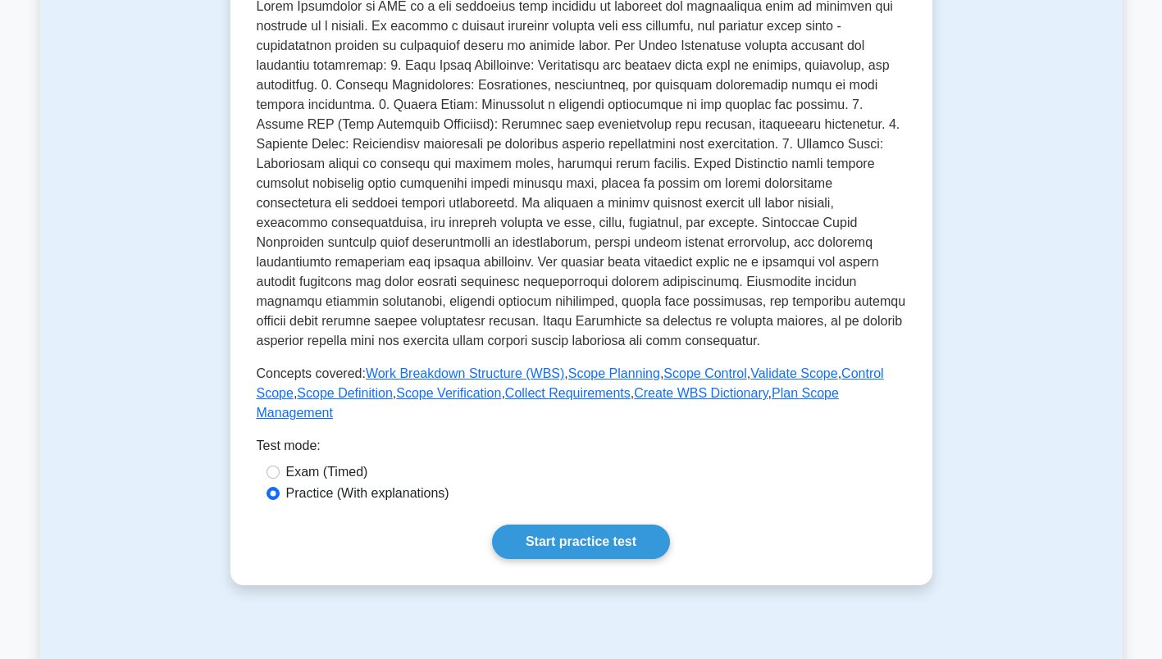
scroll to position [453, 0]
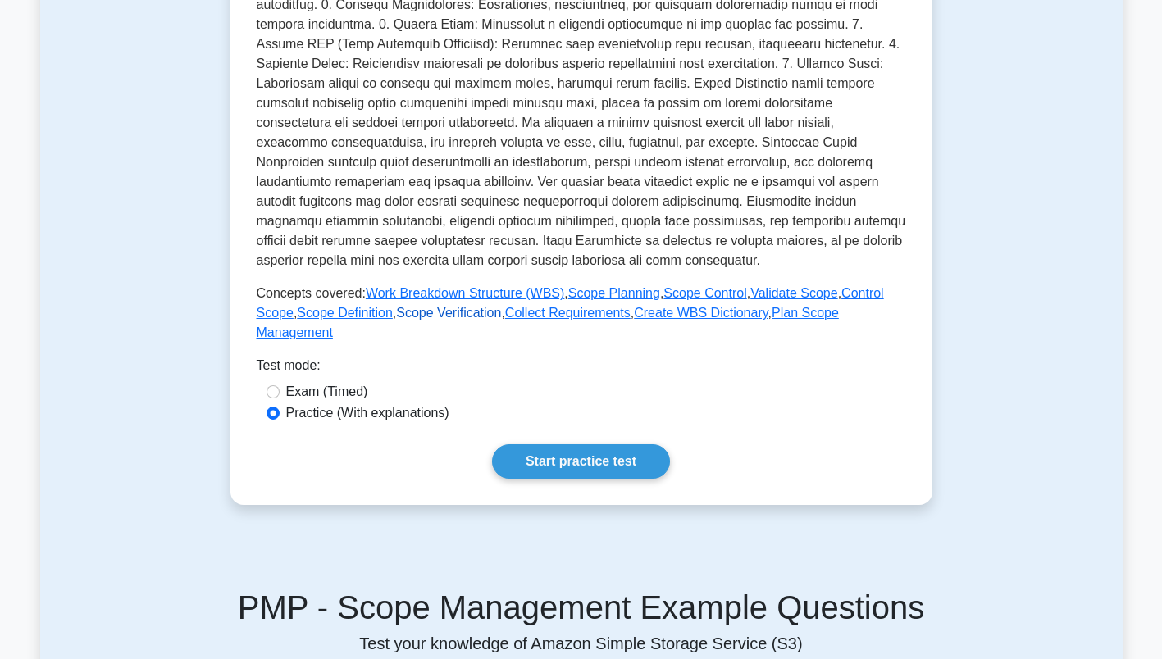
click at [396, 316] on link "Scope Verification" at bounding box center [448, 313] width 105 height 14
click at [512, 311] on link "Collect Requirements" at bounding box center [567, 313] width 125 height 14
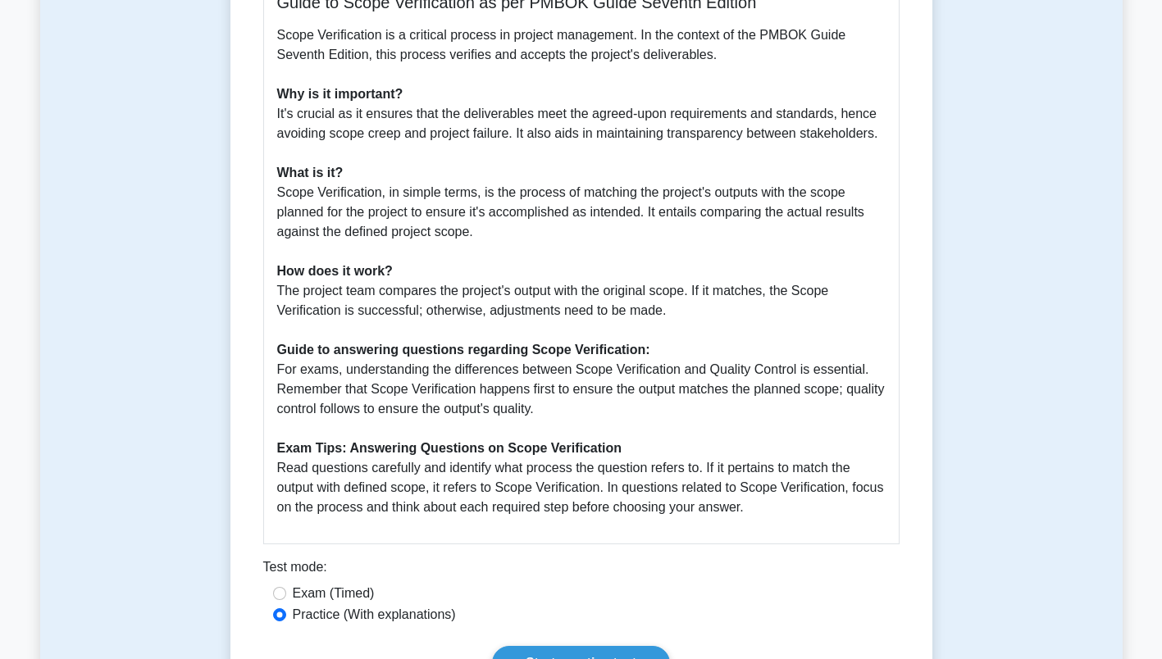
scroll to position [487, 0]
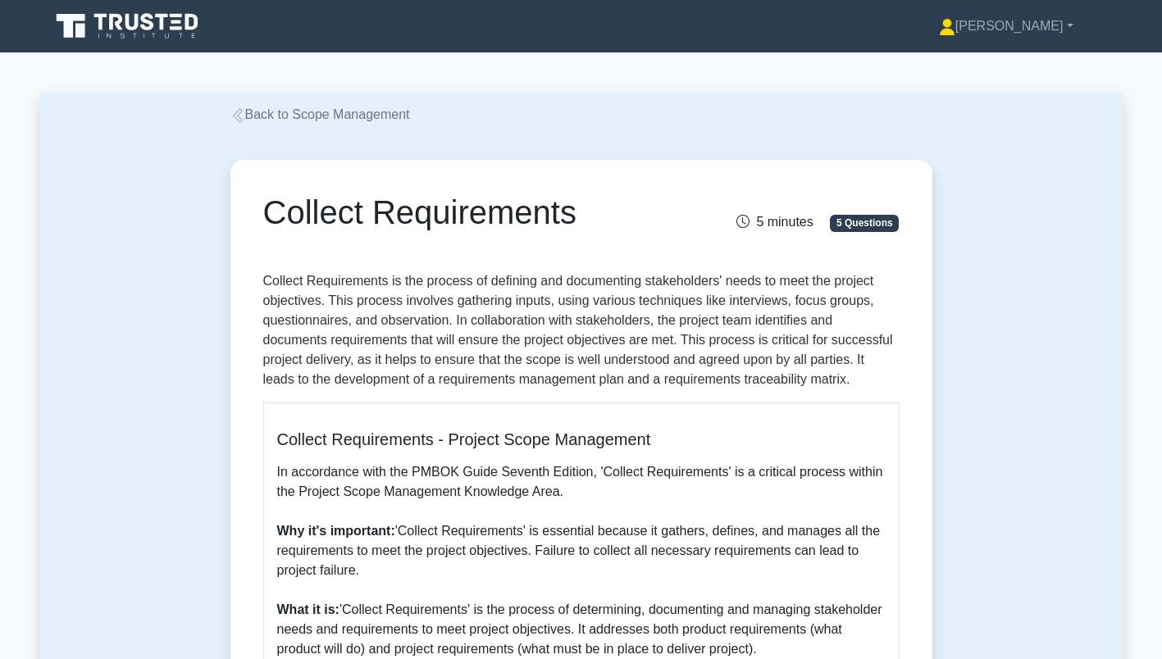
drag, startPoint x: 268, startPoint y: 216, endPoint x: 576, endPoint y: 217, distance: 307.4
click at [576, 217] on h1 "Collect Requirements" at bounding box center [471, 212] width 417 height 39
copy h1 "Collect Requirements"
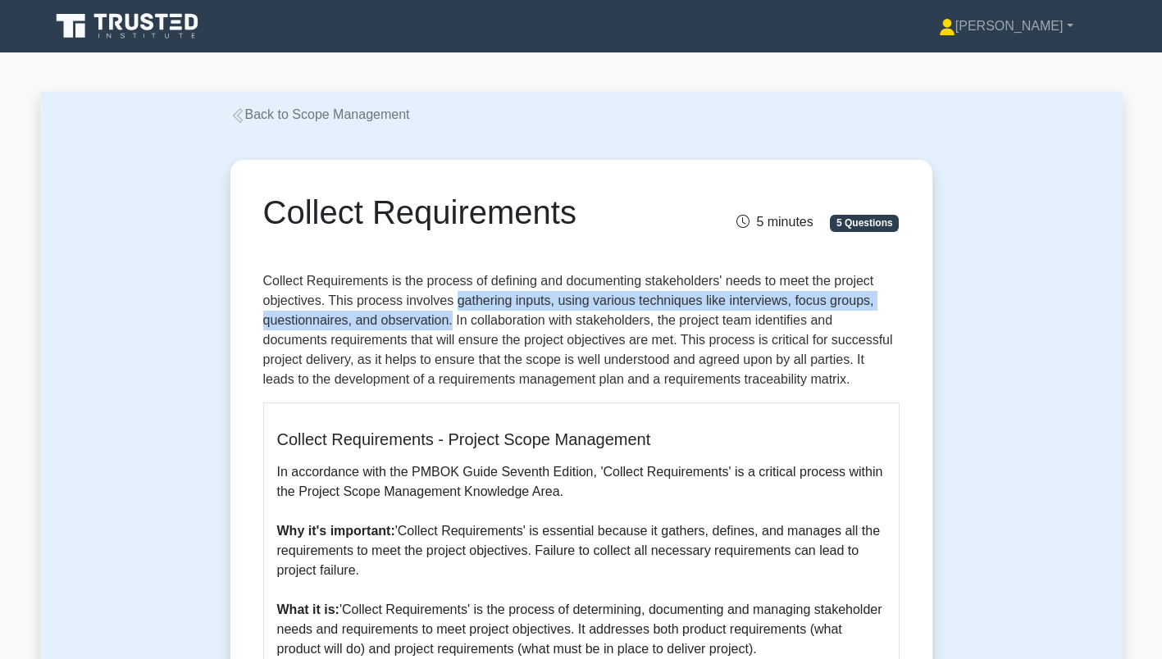
drag, startPoint x: 451, startPoint y: 303, endPoint x: 448, endPoint y: 326, distance: 23.1
click at [448, 326] on p "Collect Requirements is the process of defining and documenting stakeholders' n…" at bounding box center [581, 330] width 636 height 118
copy p "gathering inputs, using various techniques like interviews, focus groups, quest…"
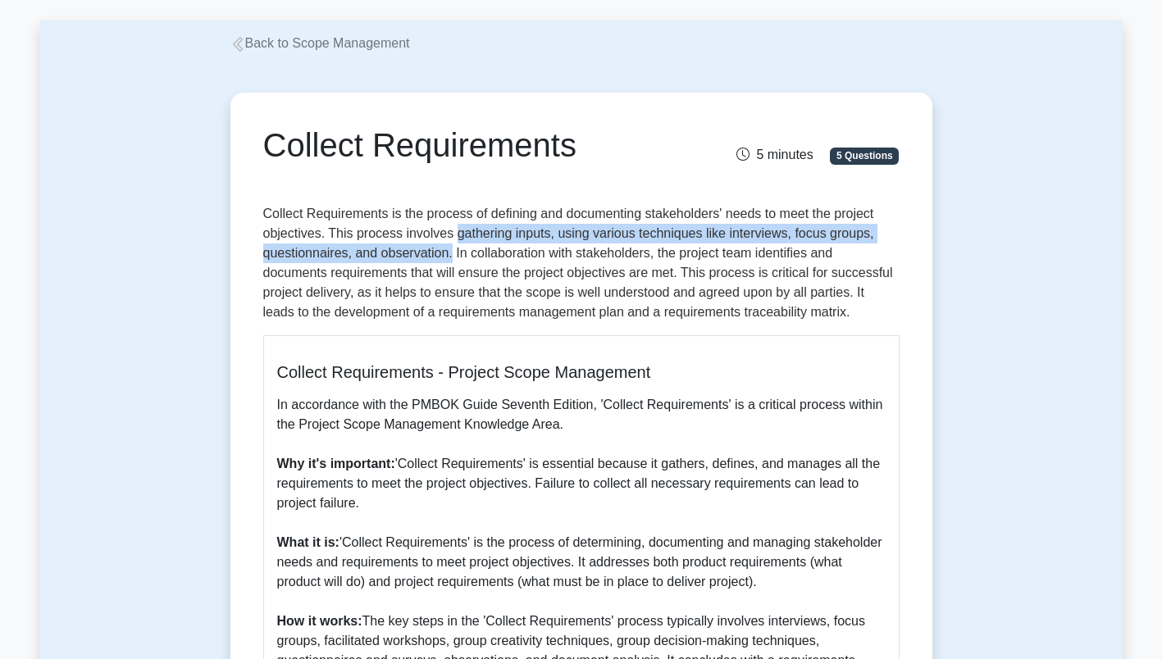
scroll to position [71, 0]
click at [1048, 502] on div "Collect Requirements 5 minutes 5 Questions Collect Requirements - Project Scope…" at bounding box center [581, 587] width 1082 height 1069
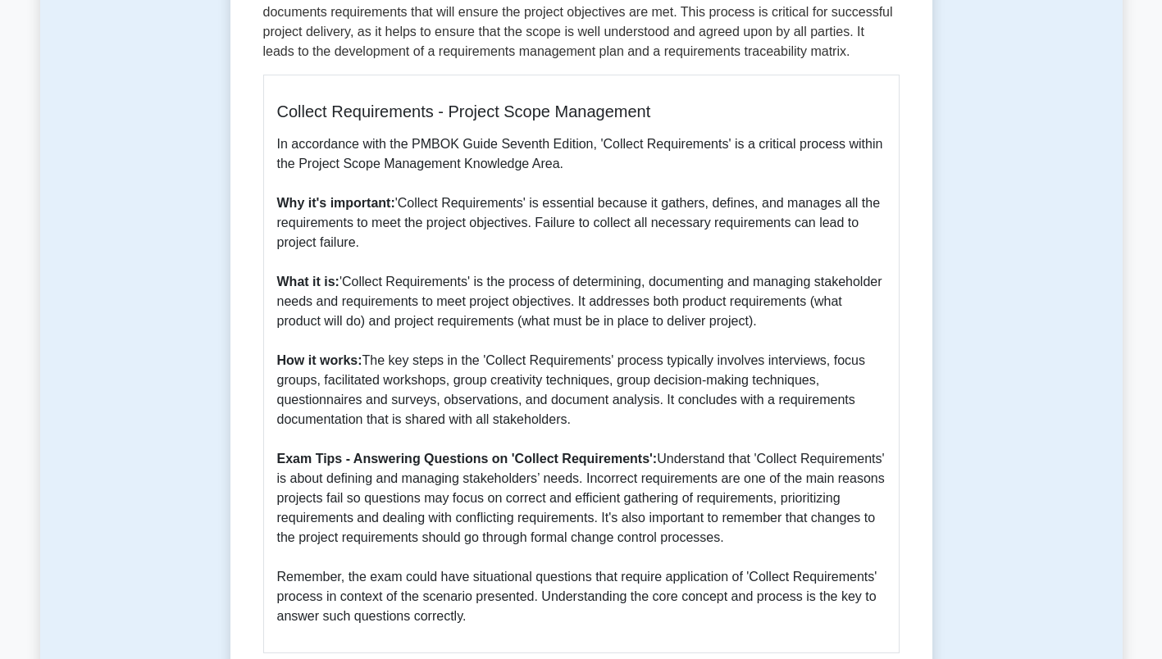
scroll to position [330, 0]
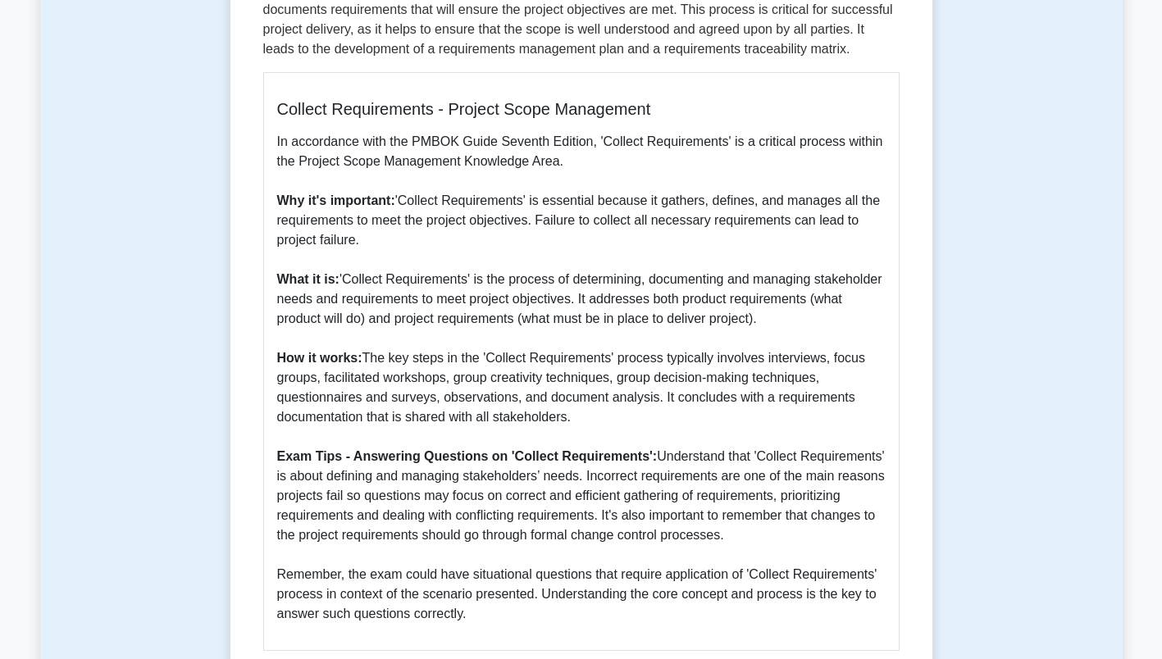
click at [881, 35] on p "Collect Requirements is the process of defining and documenting stakeholders' n…" at bounding box center [581, 0] width 636 height 118
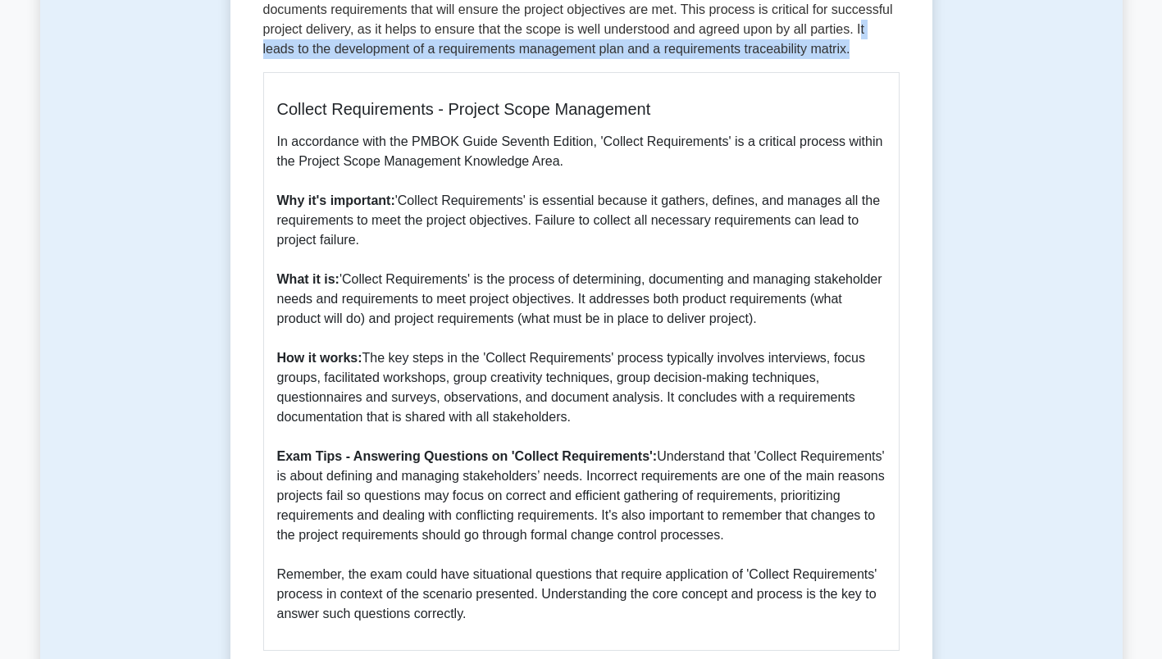
copy p "t leads to the development of a requirements management plan and a requirements…"
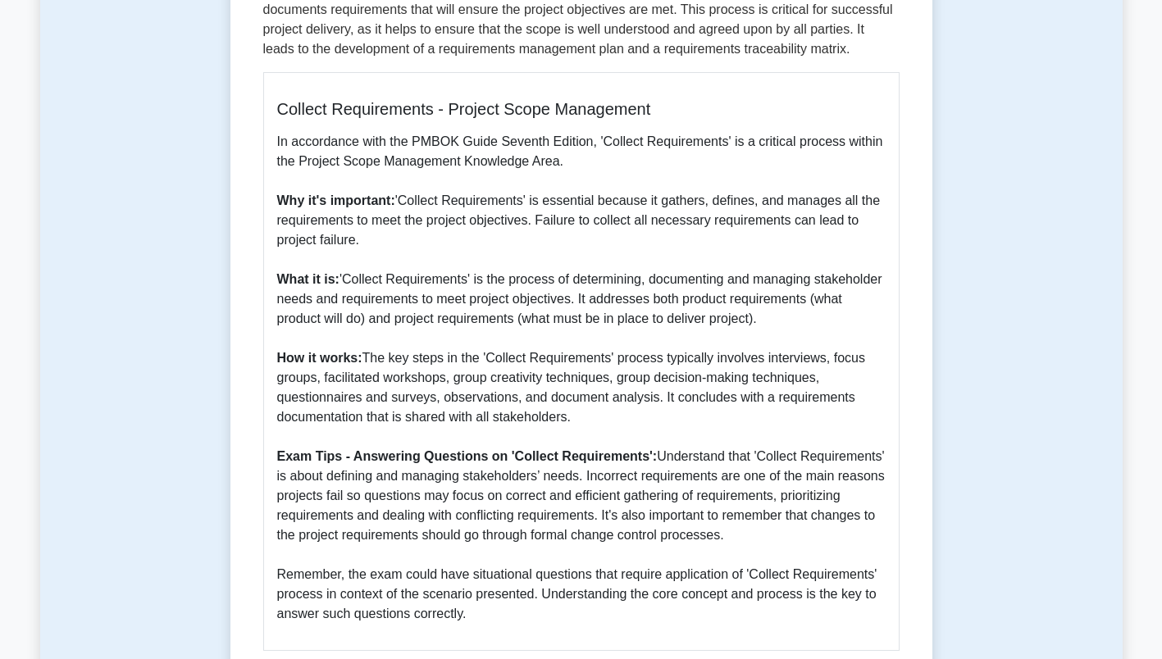
click at [504, 262] on p "In accordance with the PMBOK Guide Seventh Edition, 'Collect Requirements' is a…" at bounding box center [581, 378] width 608 height 492
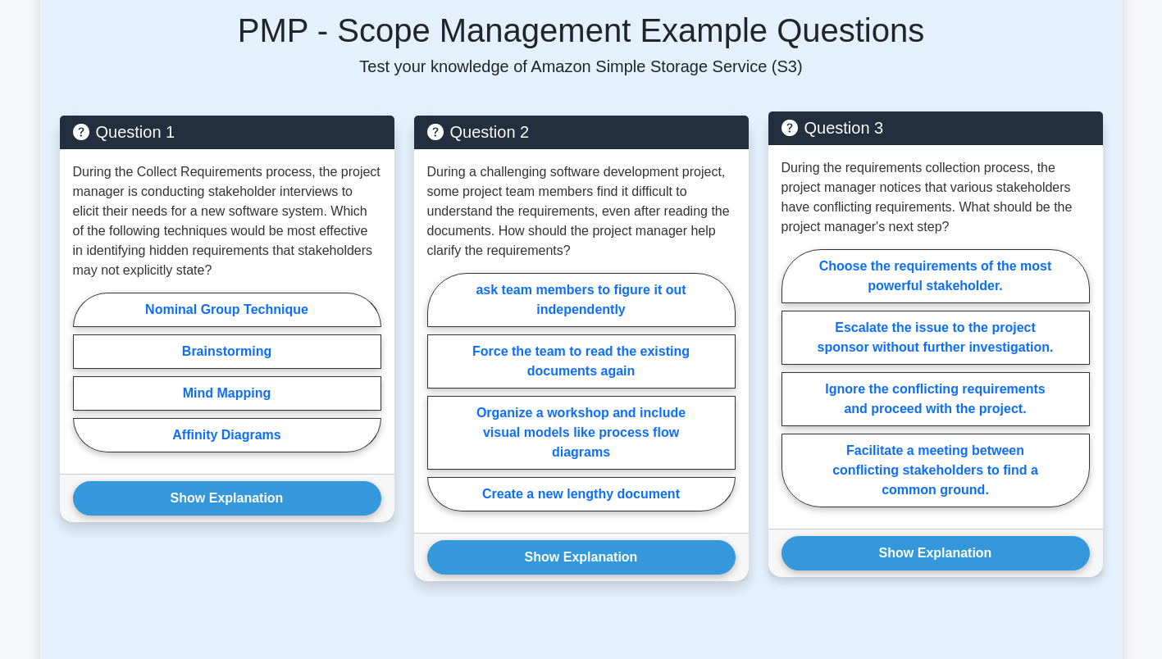
scroll to position [1274, 0]
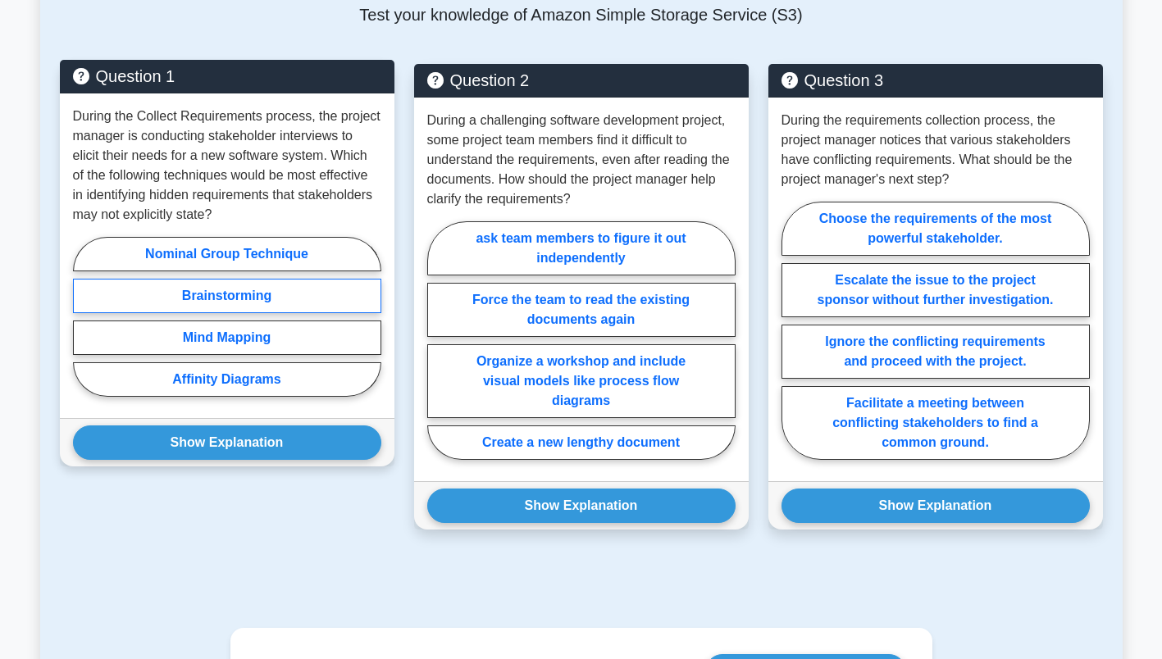
click at [305, 296] on label "Brainstorming" at bounding box center [227, 296] width 308 height 34
click at [84, 316] on input "Brainstorming" at bounding box center [78, 321] width 11 height 11
radio input "true"
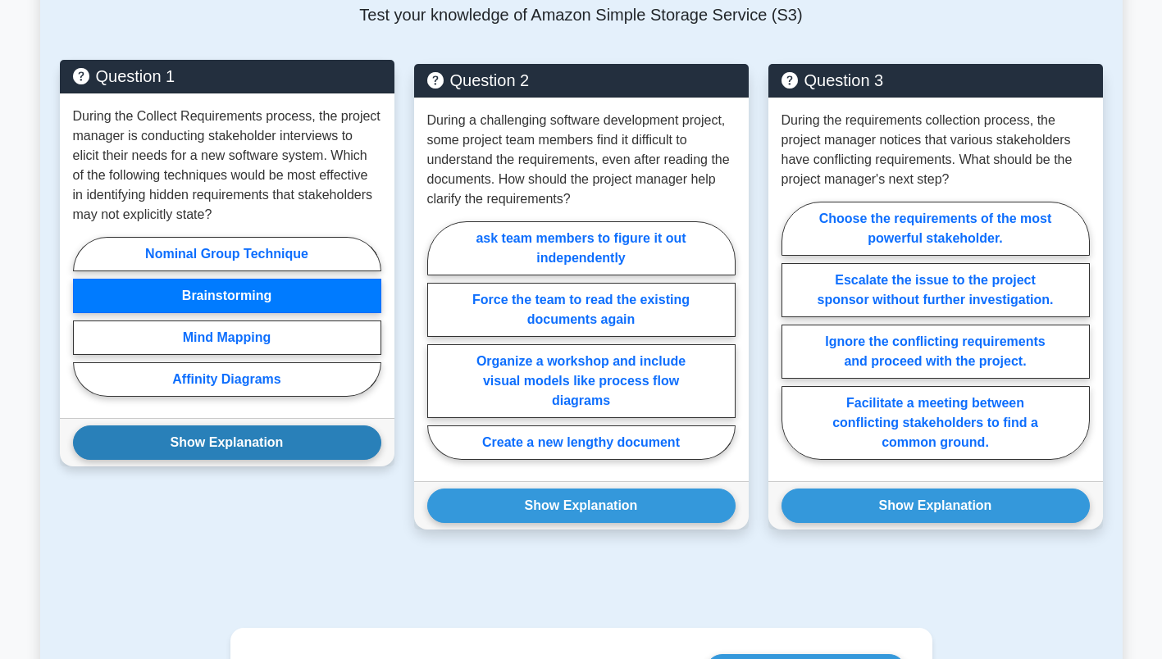
click at [309, 443] on button "Show Explanation" at bounding box center [227, 442] width 308 height 34
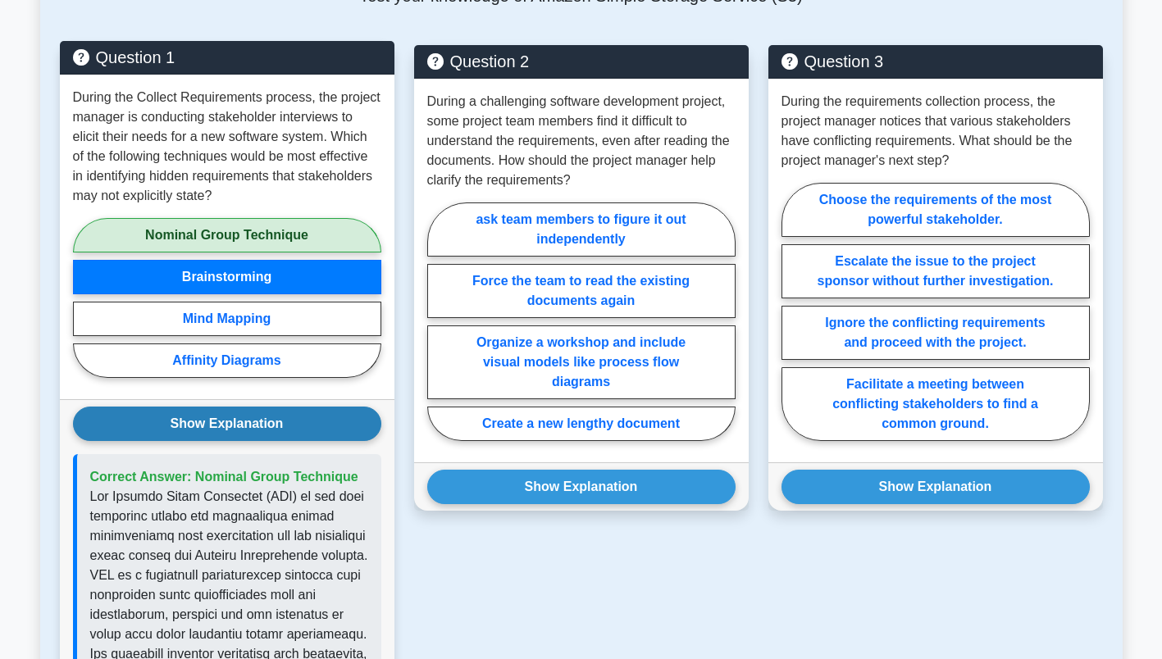
scroll to position [1295, 0]
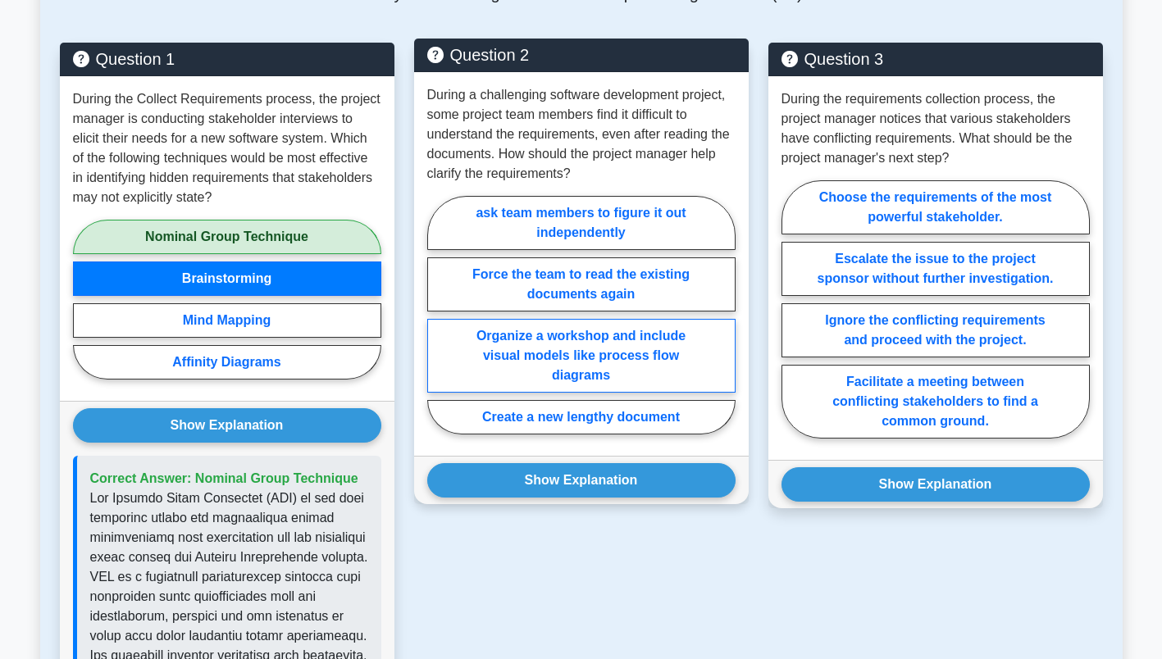
click at [651, 351] on label "Organize a workshop and include visual models like process flow diagrams" at bounding box center [581, 356] width 308 height 74
click at [438, 325] on input "Organize a workshop and include visual models like process flow diagrams" at bounding box center [432, 320] width 11 height 11
radio input "true"
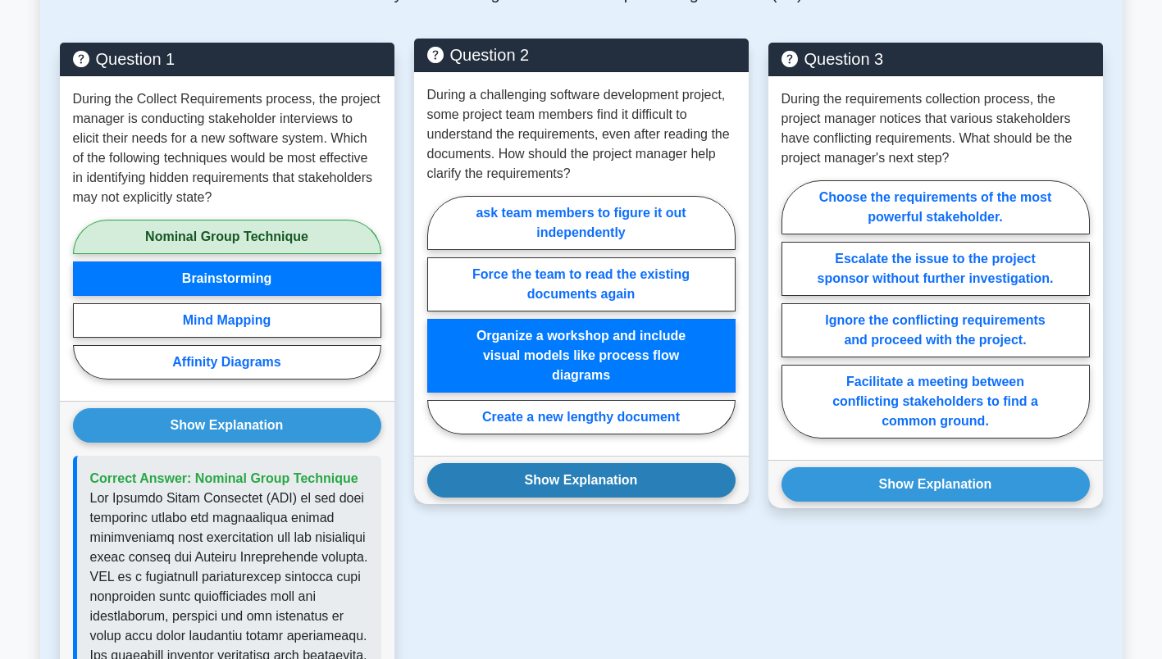
click at [645, 480] on button "Show Explanation" at bounding box center [581, 480] width 308 height 34
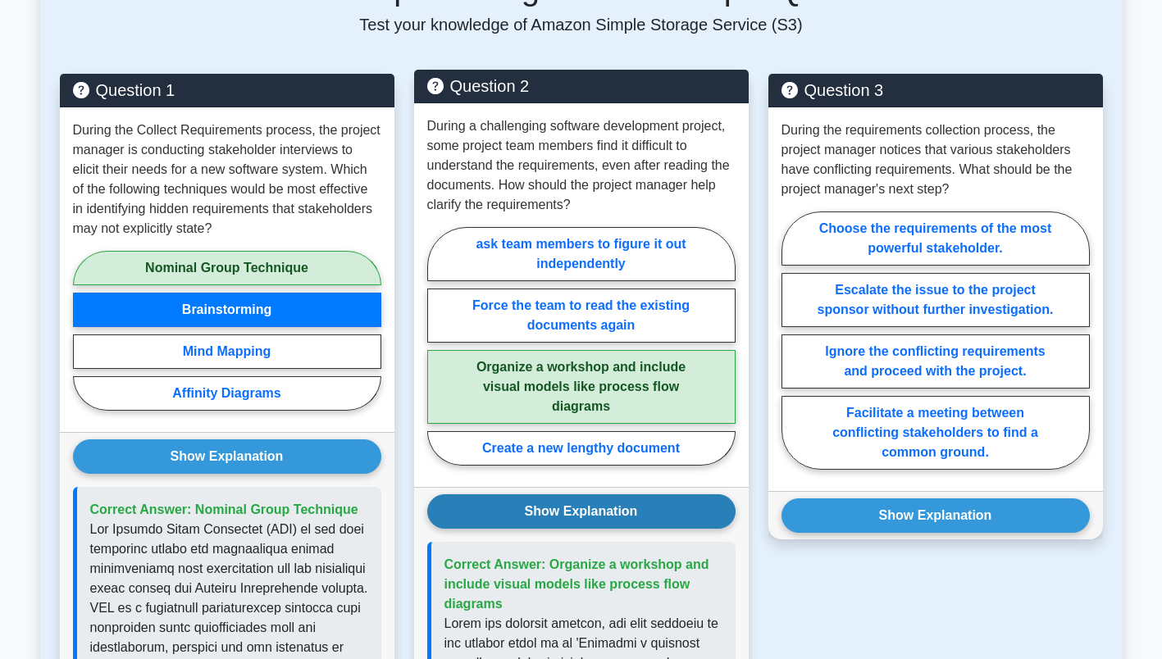
scroll to position [1281, 0]
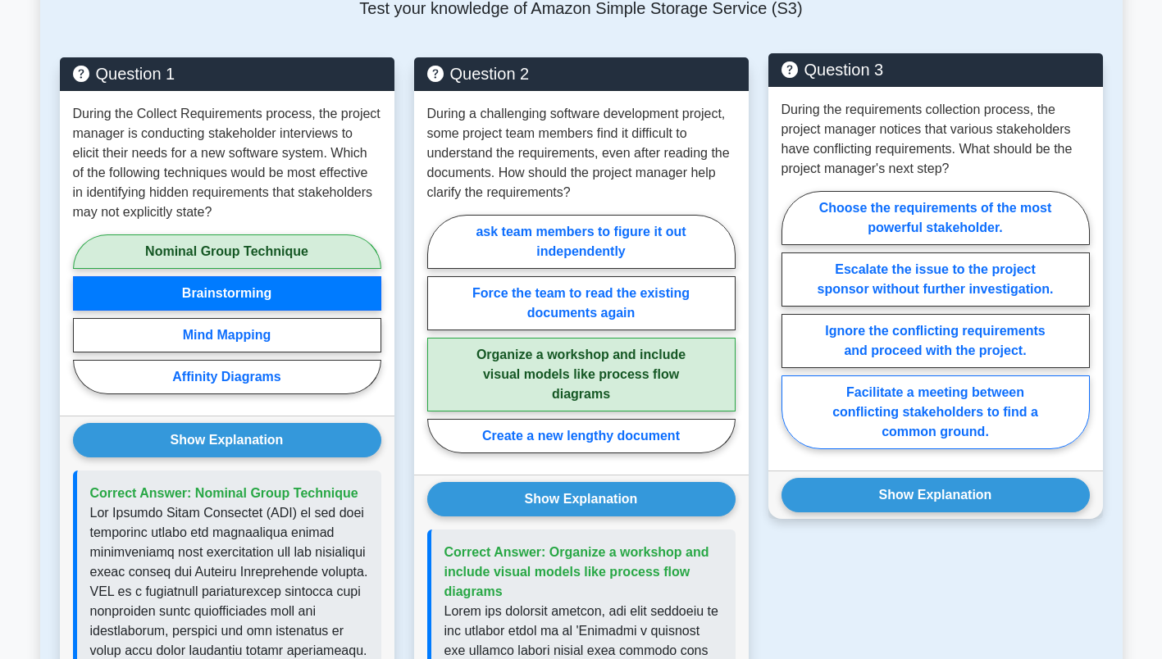
click at [1064, 411] on label "Facilitate a meeting between conflicting stakeholders to find a common ground." at bounding box center [935, 412] width 308 height 74
click at [792, 330] on input "Facilitate a meeting between conflicting stakeholders to find a common ground." at bounding box center [786, 325] width 11 height 11
radio input "true"
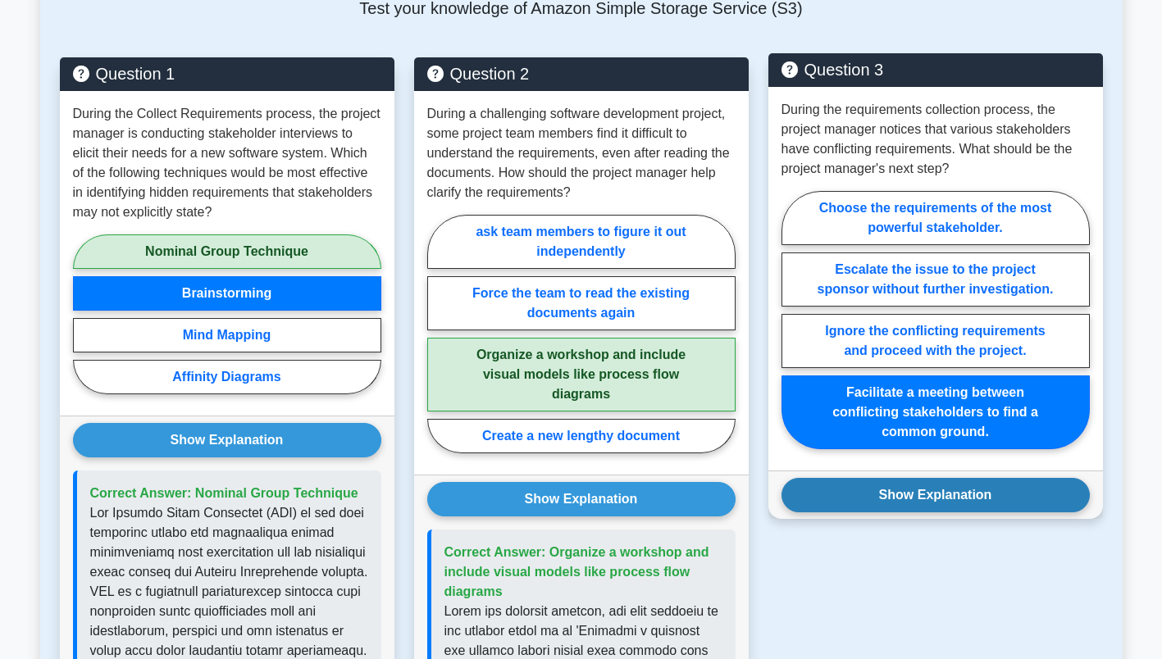
click at [1065, 489] on button "Show Explanation" at bounding box center [935, 495] width 308 height 34
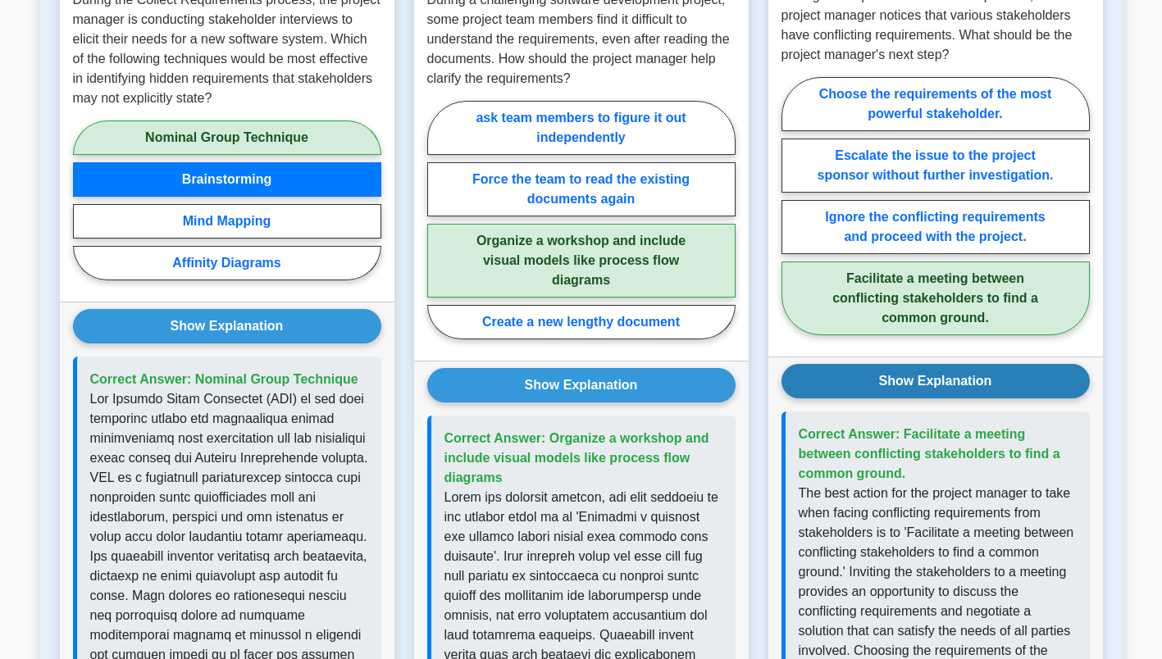
scroll to position [1402, 0]
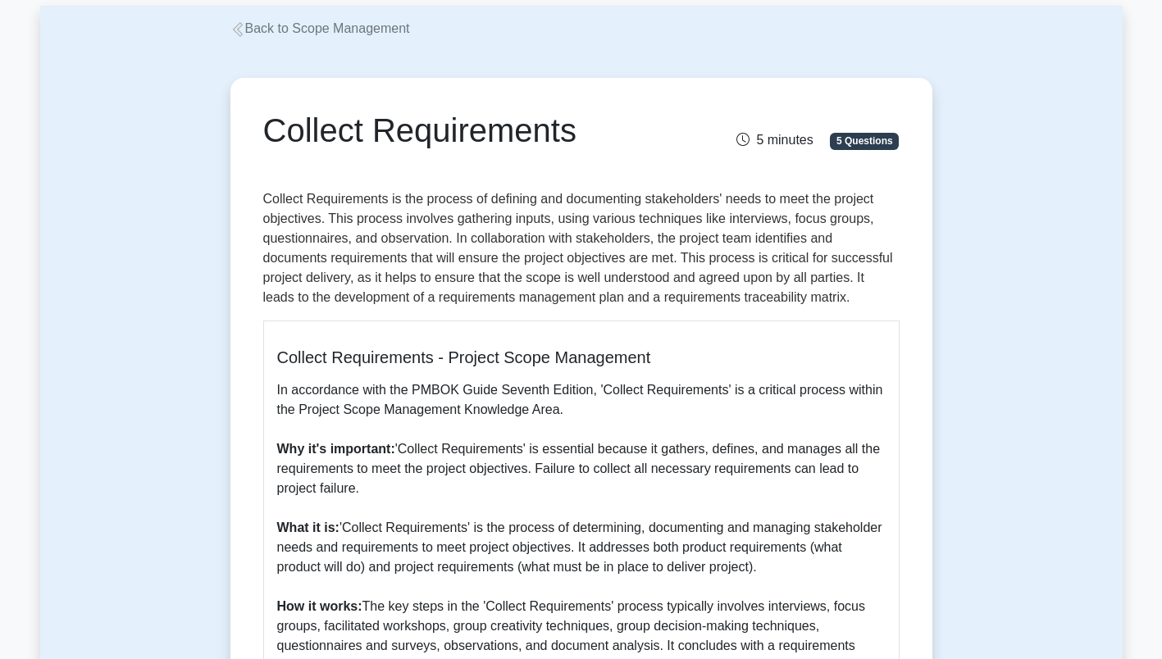
scroll to position [0, 0]
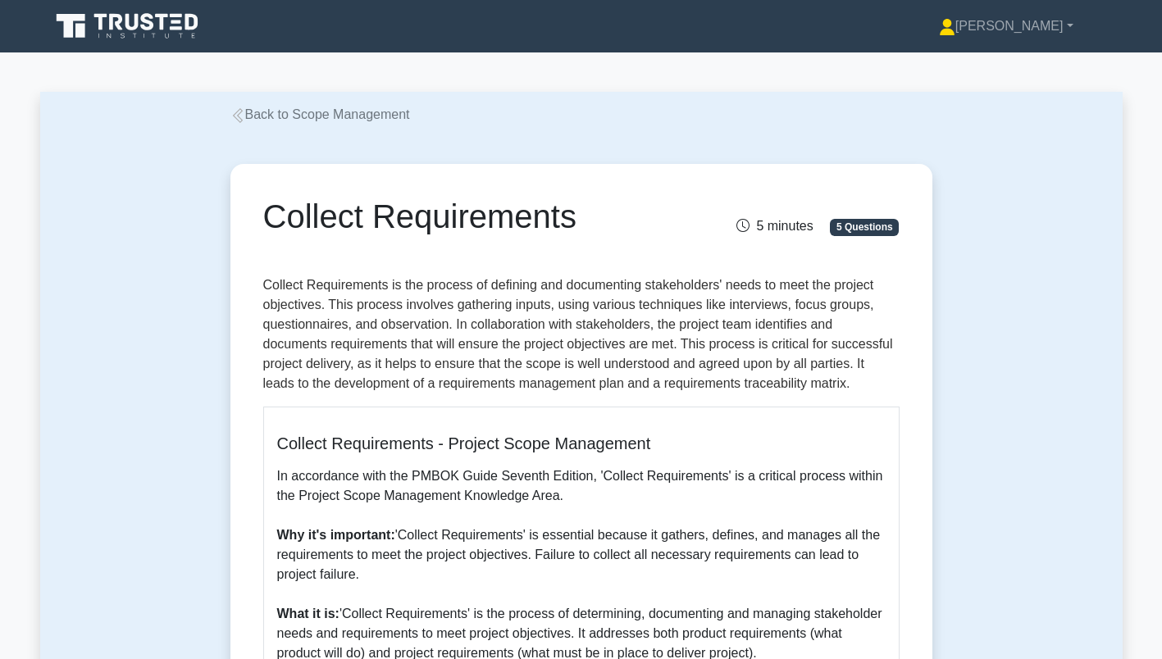
click at [272, 121] on link "Back to Scope Management" at bounding box center [320, 114] width 180 height 14
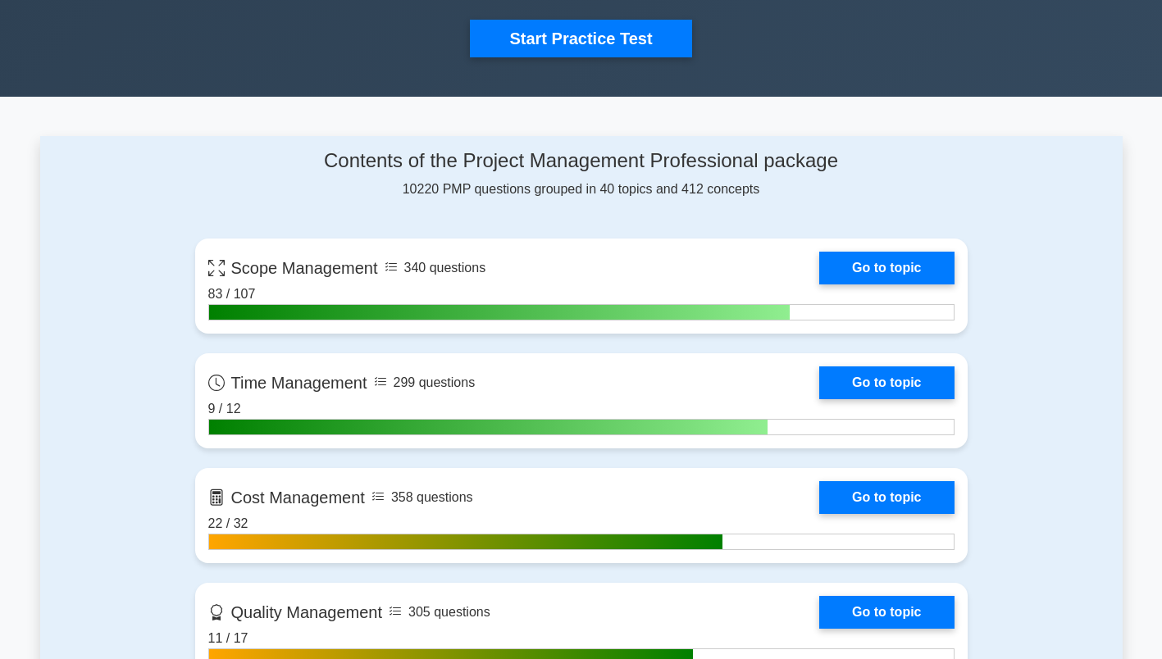
scroll to position [562, 0]
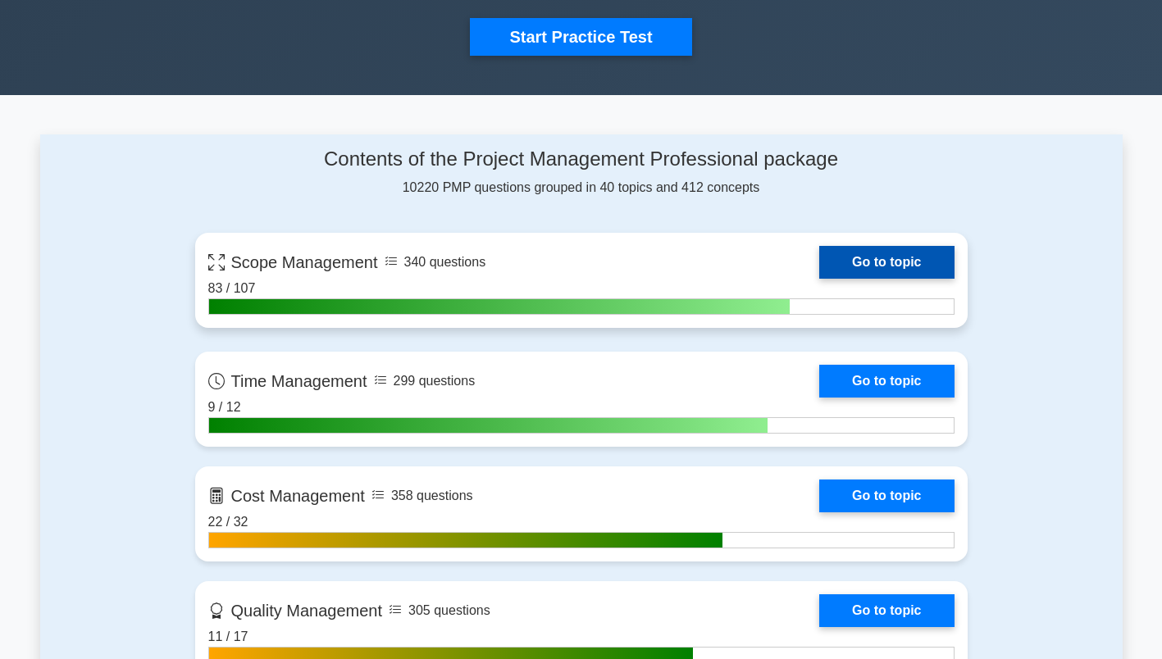
click at [917, 257] on link "Go to topic" at bounding box center [886, 262] width 134 height 33
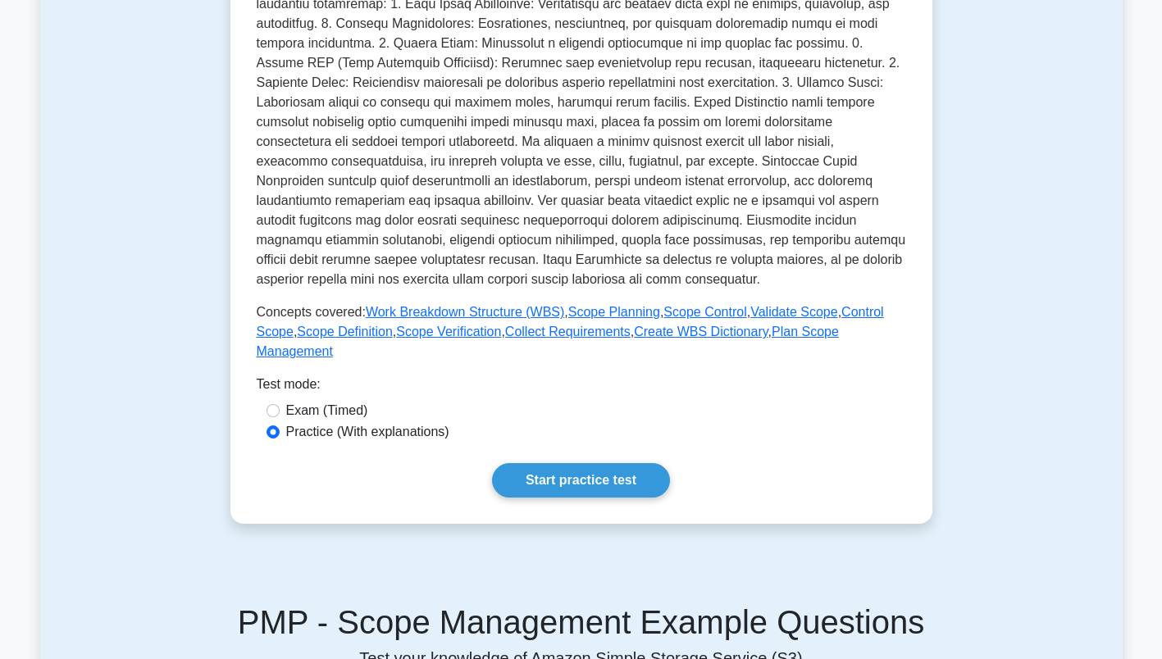
scroll to position [441, 0]
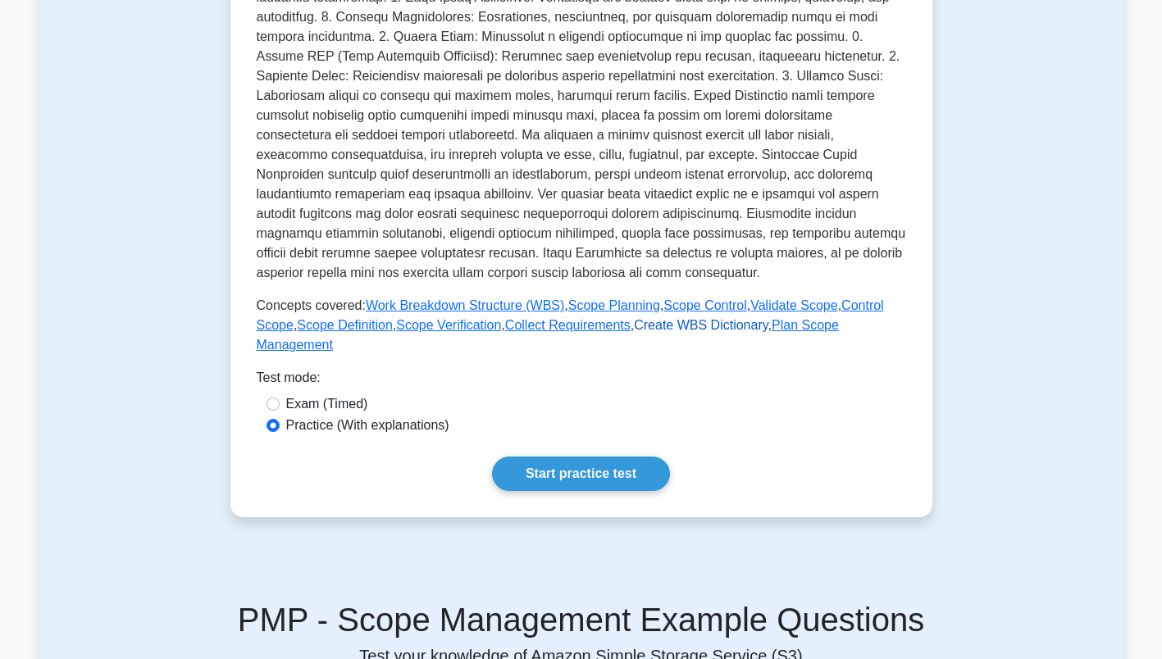
click at [653, 332] on link "Create WBS Dictionary" at bounding box center [701, 325] width 134 height 14
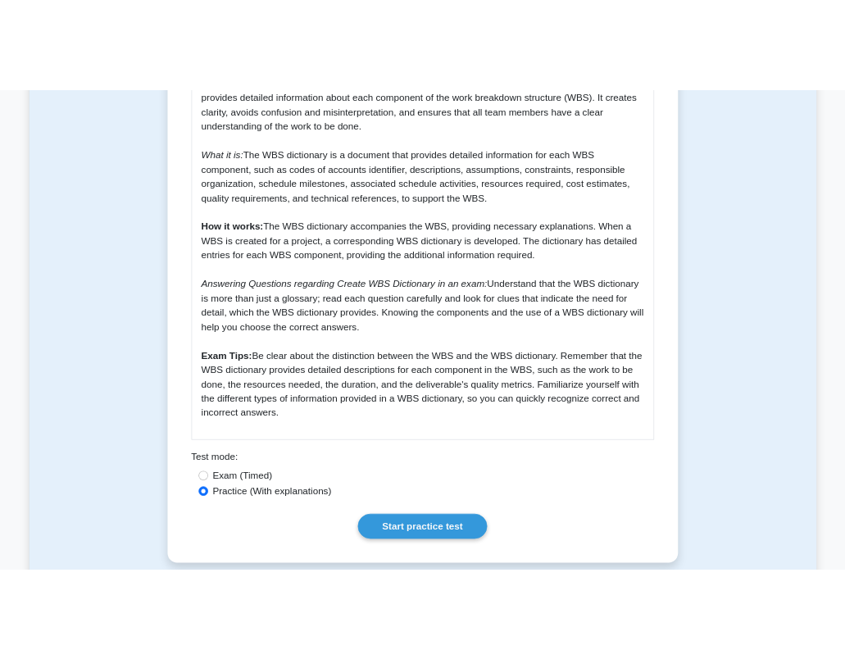
scroll to position [508, 0]
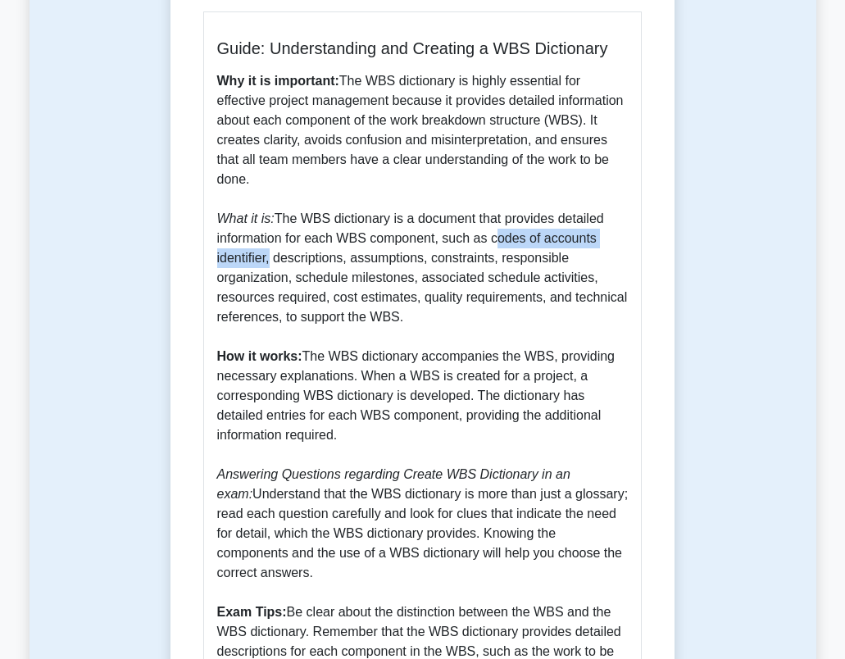
click at [757, 221] on div "Create WBS Dictionary 5 minutes 5 Questions Guide: Understanding and Creating a…" at bounding box center [423, 295] width 787 height 1359
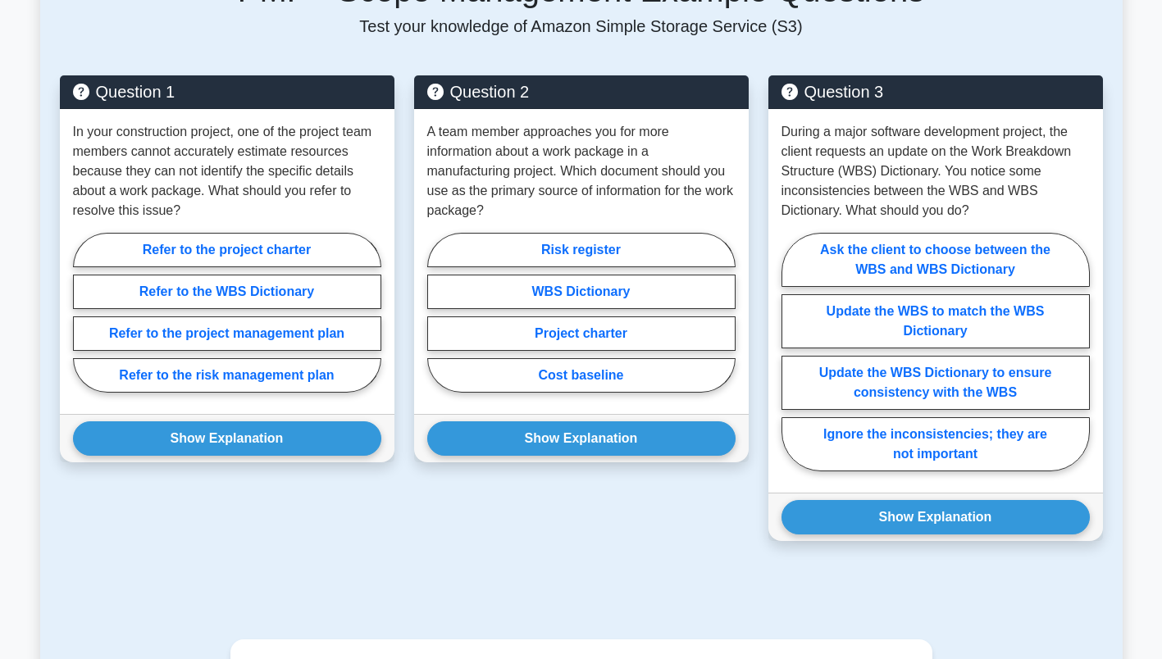
scroll to position [1263, 0]
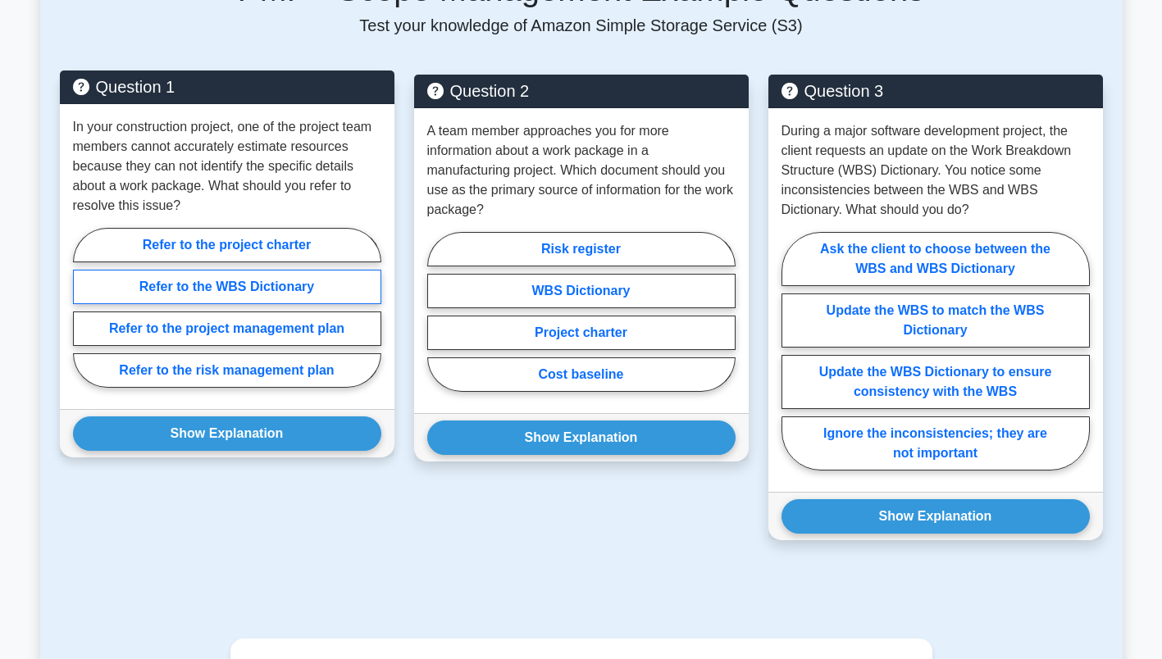
click at [312, 293] on label "Refer to the WBS Dictionary" at bounding box center [227, 287] width 308 height 34
click at [84, 307] on input "Refer to the WBS Dictionary" at bounding box center [78, 312] width 11 height 11
radio input "true"
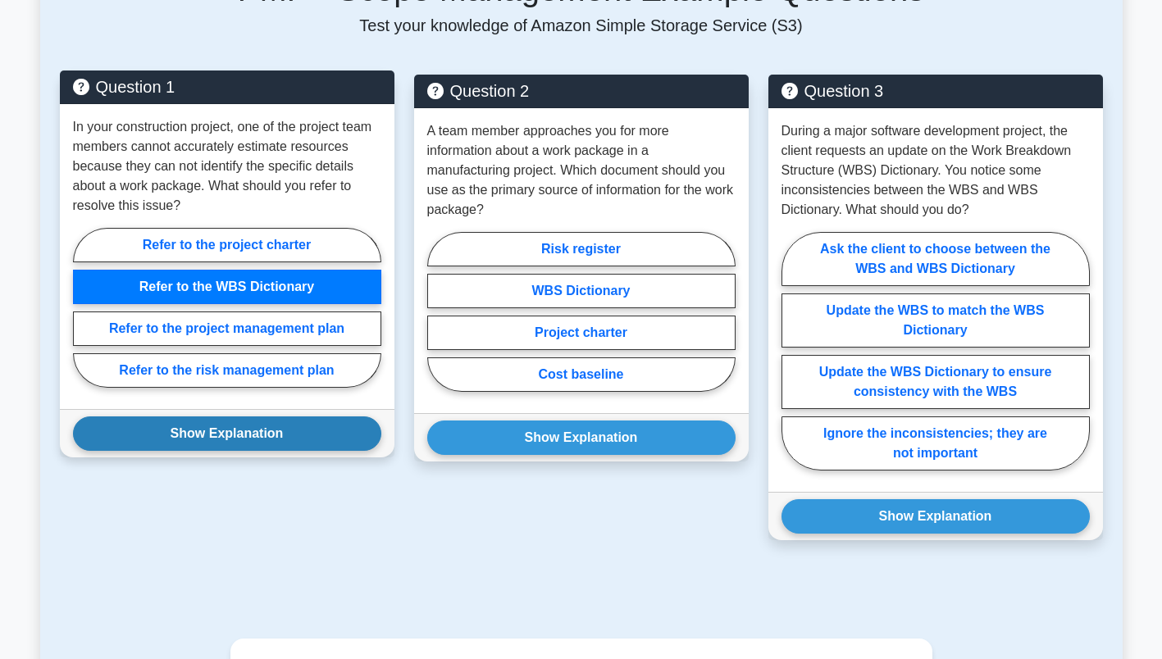
click at [288, 429] on button "Show Explanation" at bounding box center [227, 433] width 308 height 34
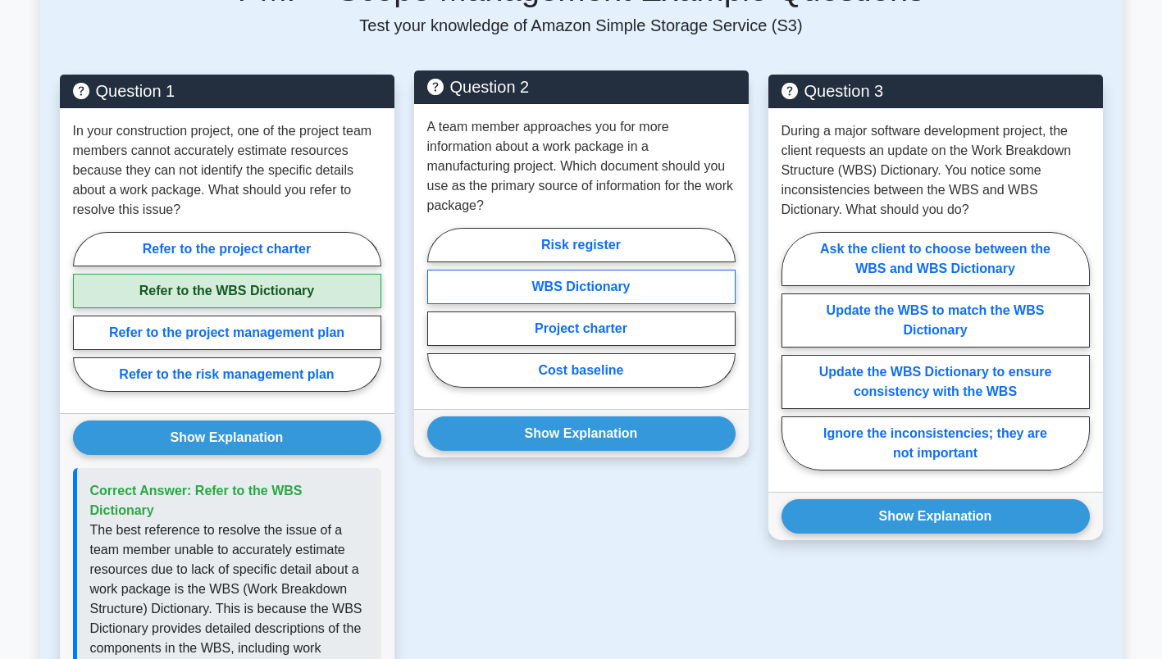
click at [649, 289] on label "WBS Dictionary" at bounding box center [581, 287] width 308 height 34
click at [438, 307] on input "WBS Dictionary" at bounding box center [432, 312] width 11 height 11
radio input "true"
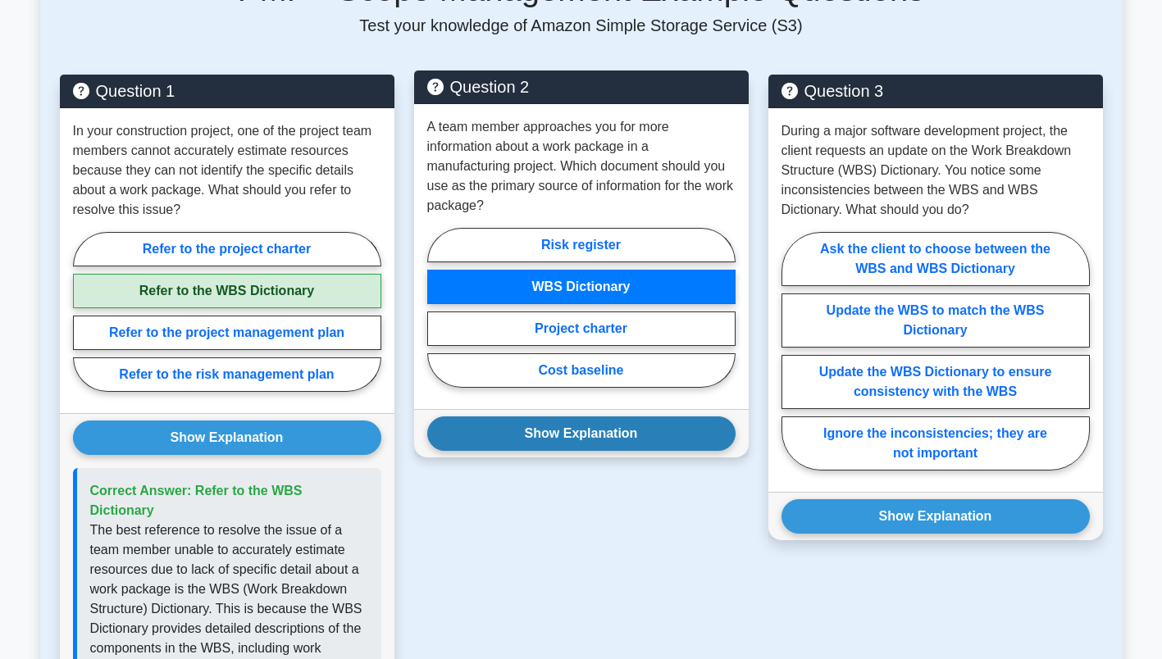
click at [639, 431] on button "Show Explanation" at bounding box center [581, 433] width 308 height 34
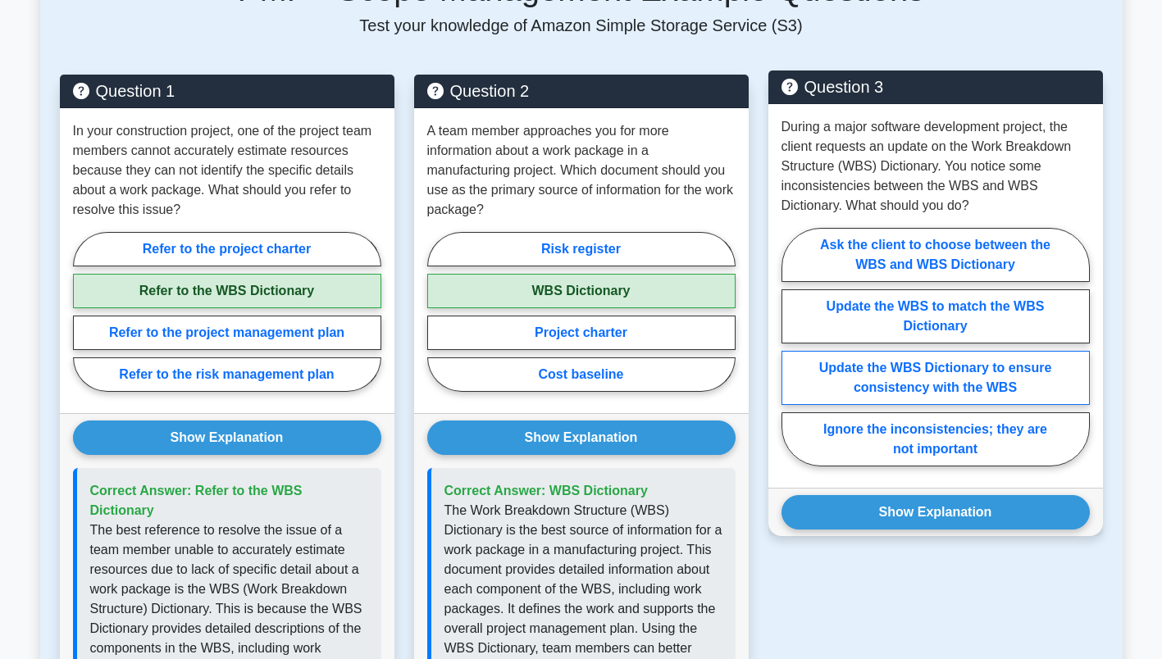
click at [1036, 379] on label "Update the WBS Dictionary to ensure consistency with the WBS" at bounding box center [935, 378] width 308 height 54
click at [792, 357] on input "Update the WBS Dictionary to ensure consistency with the WBS" at bounding box center [786, 352] width 11 height 11
radio input "true"
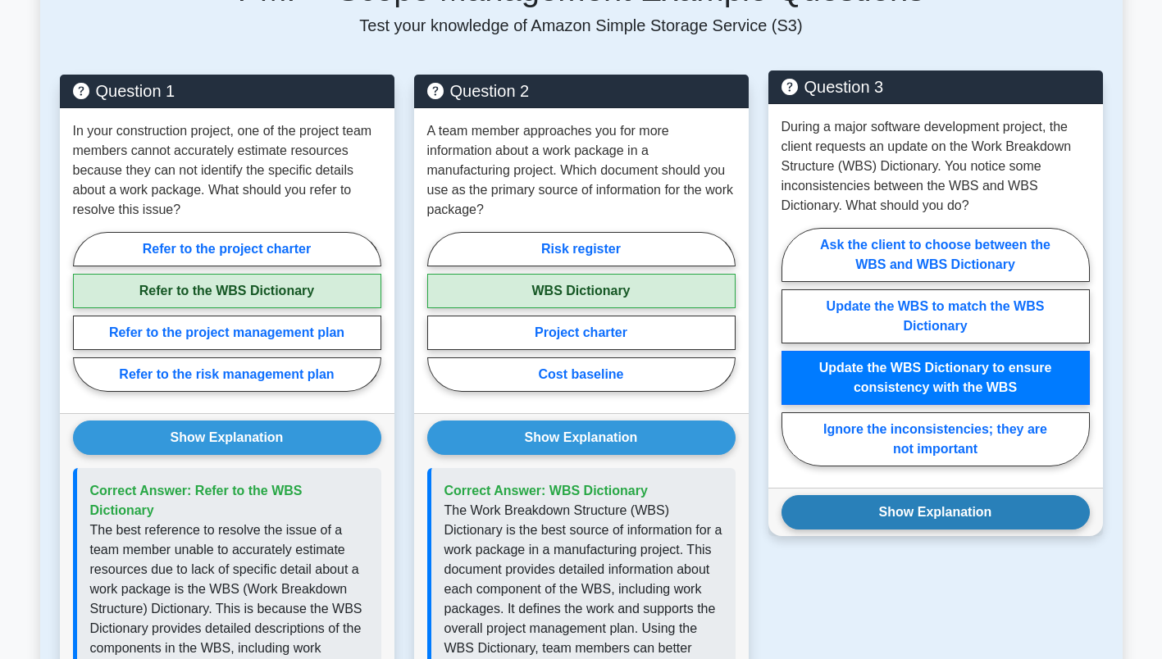
click at [1034, 505] on button "Show Explanation" at bounding box center [935, 512] width 308 height 34
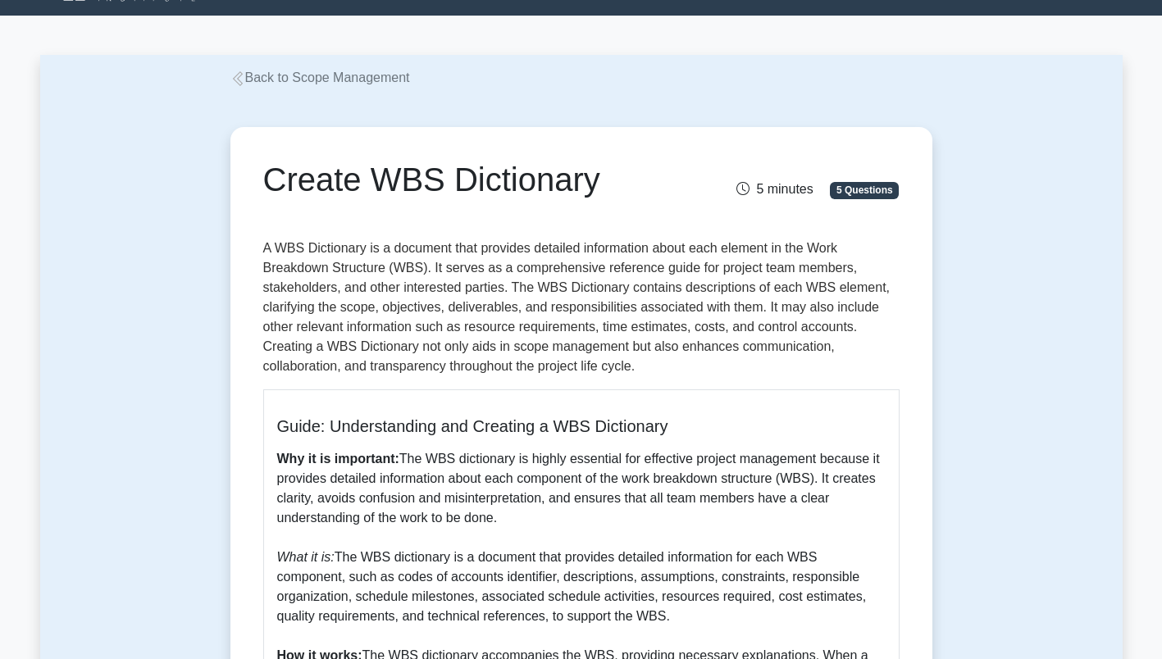
scroll to position [0, 0]
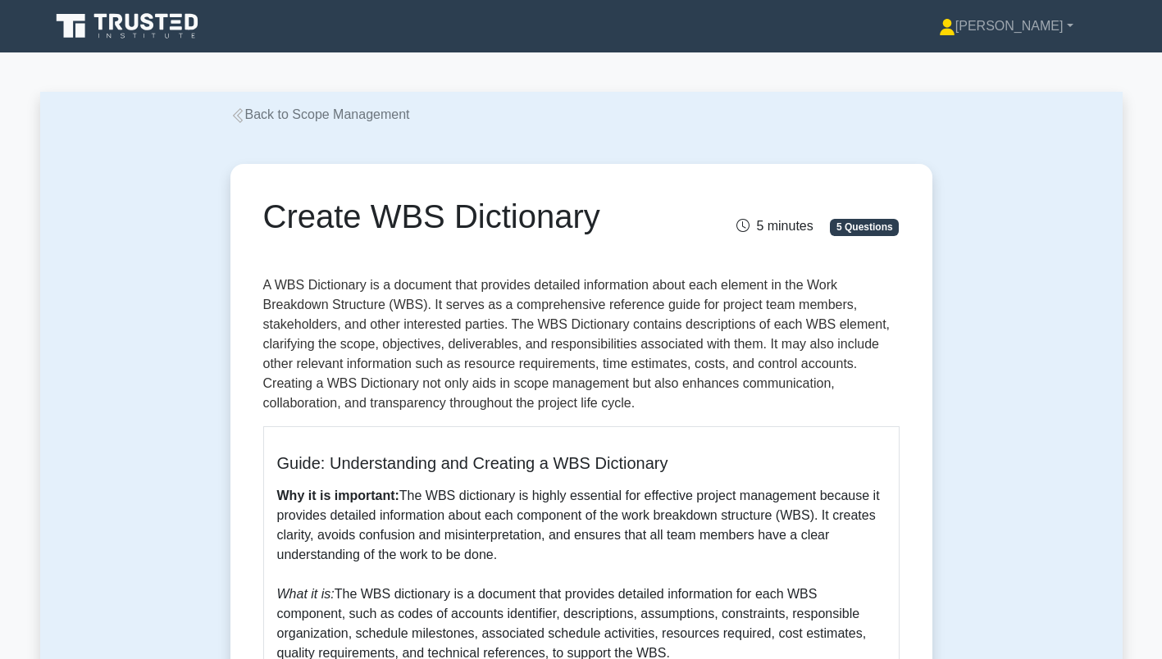
click at [330, 113] on link "Back to Scope Management" at bounding box center [320, 114] width 180 height 14
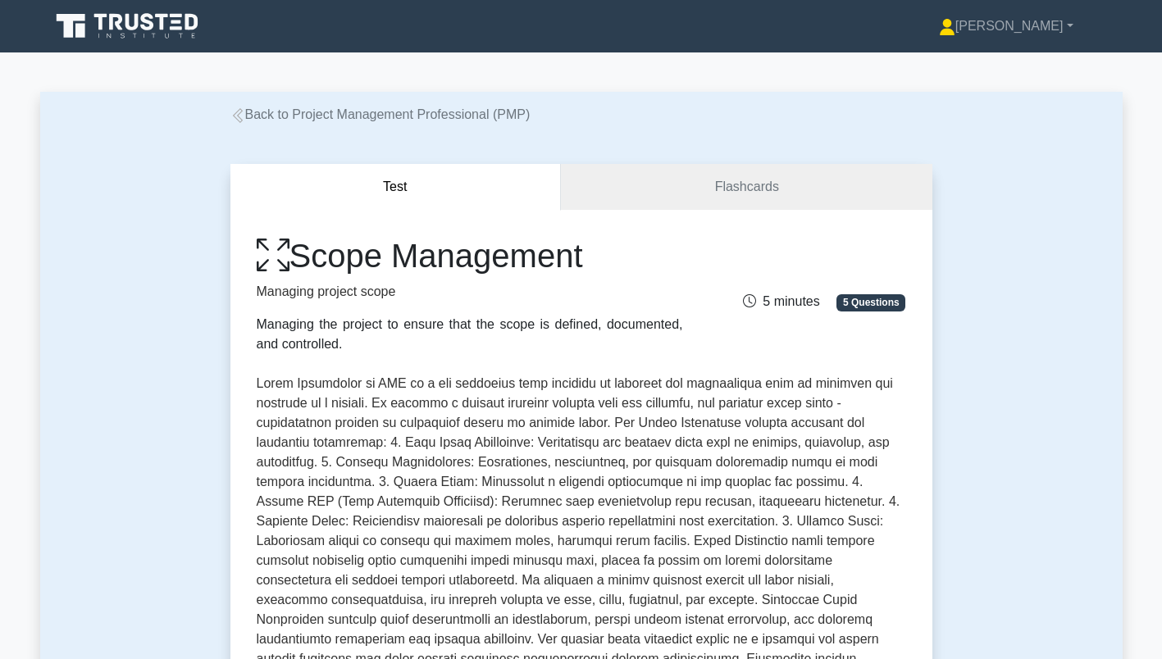
click at [379, 119] on link "Back to Project Management Professional (PMP)" at bounding box center [380, 114] width 300 height 14
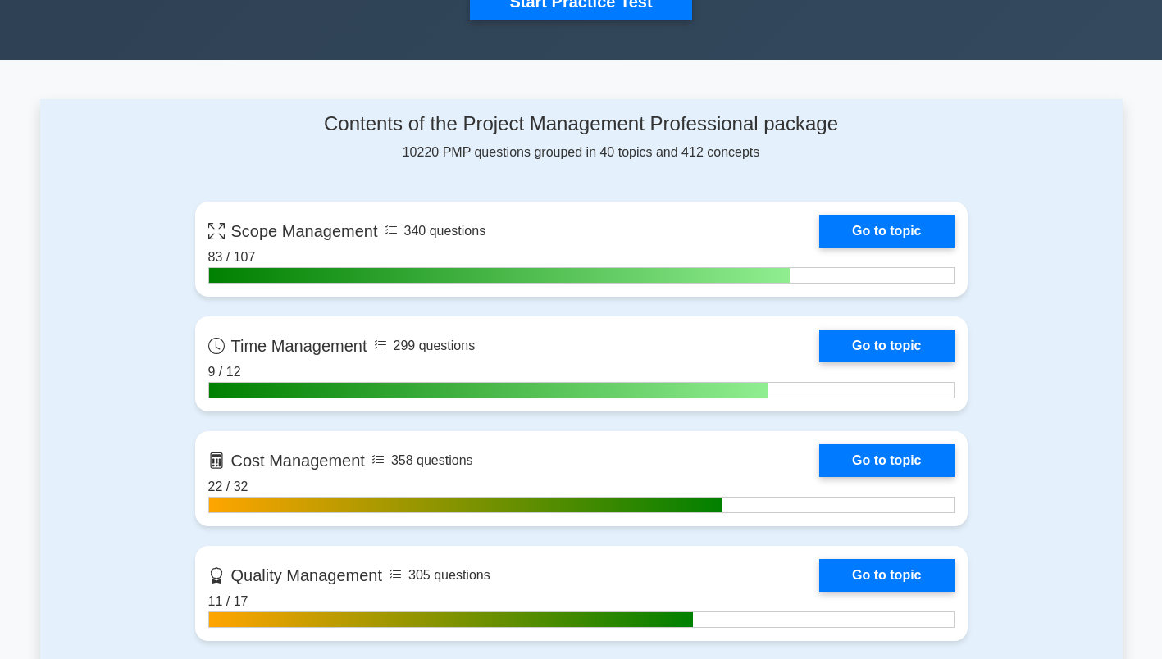
scroll to position [598, 0]
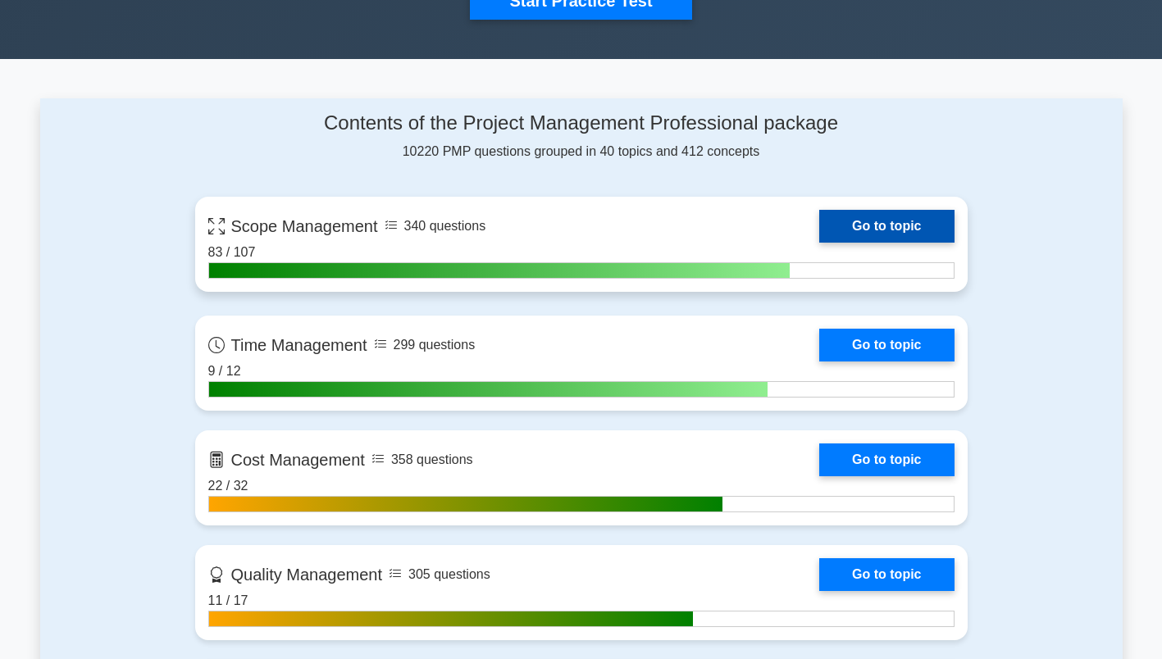
click at [898, 236] on link "Go to topic" at bounding box center [886, 226] width 134 height 33
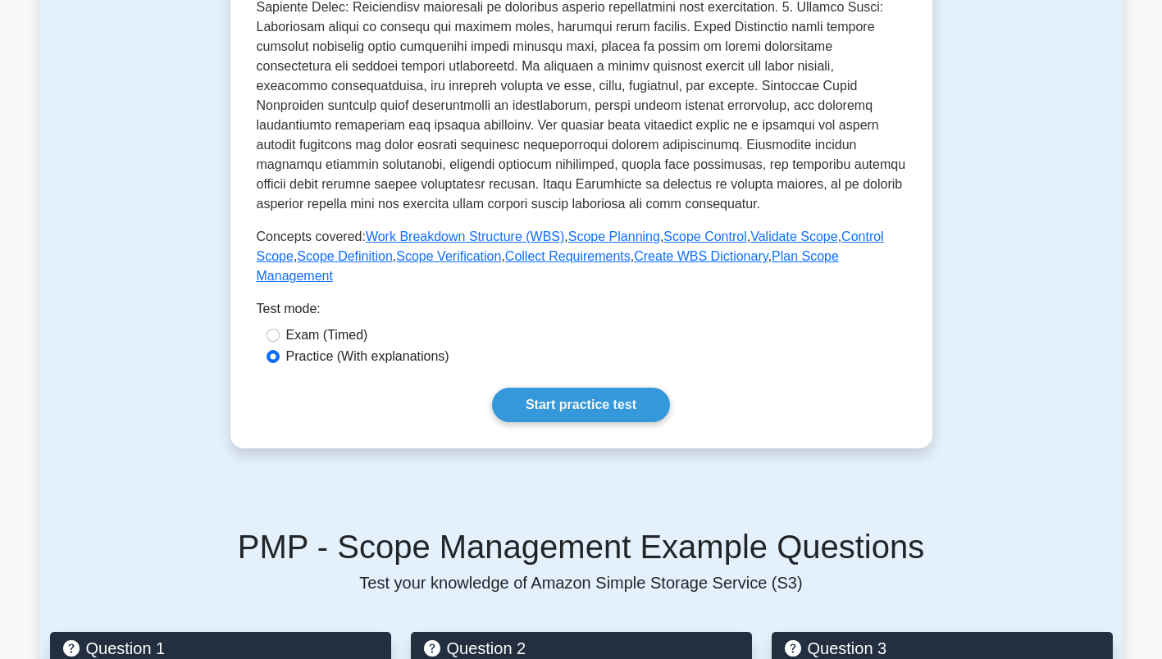
scroll to position [516, 0]
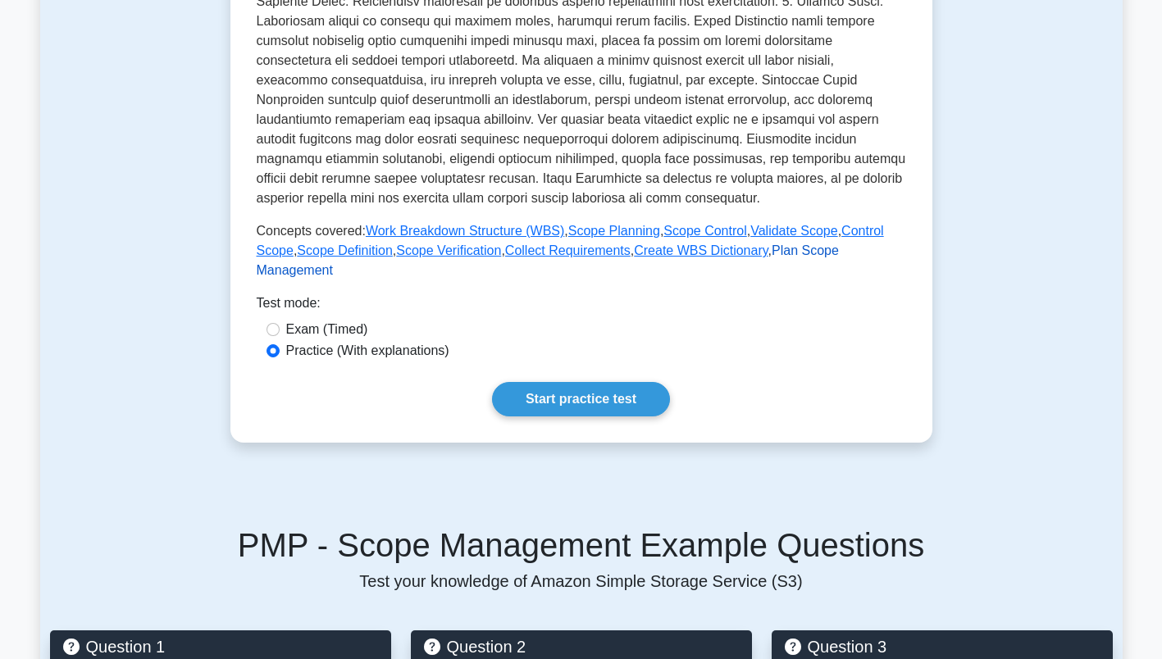
click at [779, 262] on link "Plan Scope Management" at bounding box center [548, 260] width 582 height 34
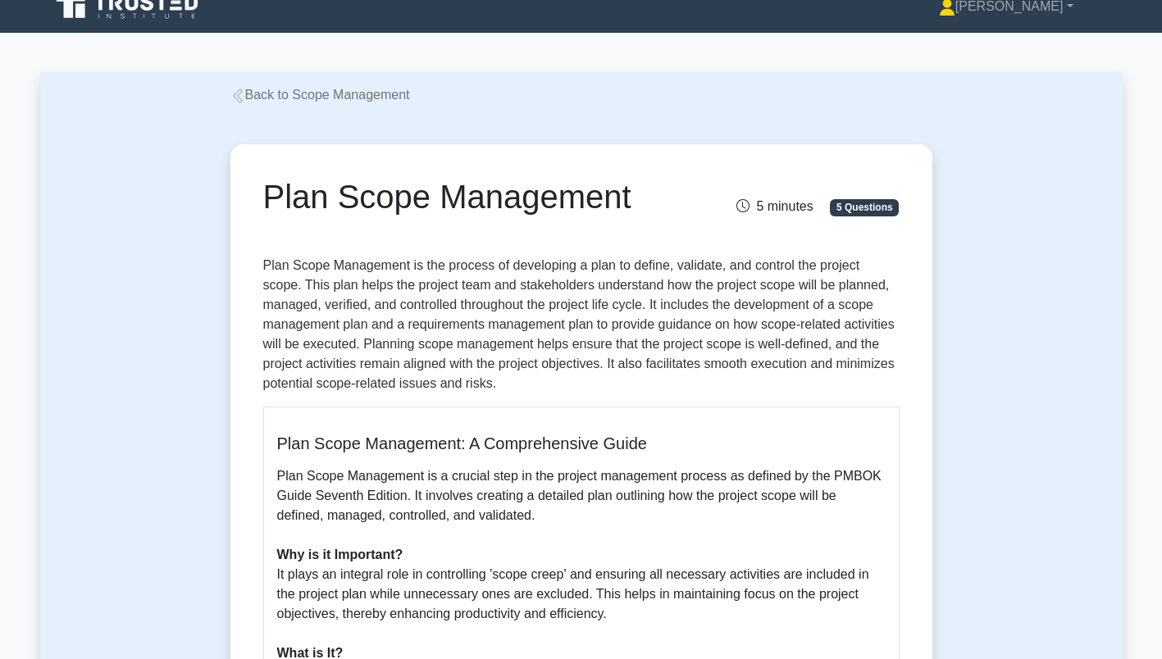
scroll to position [20, 0]
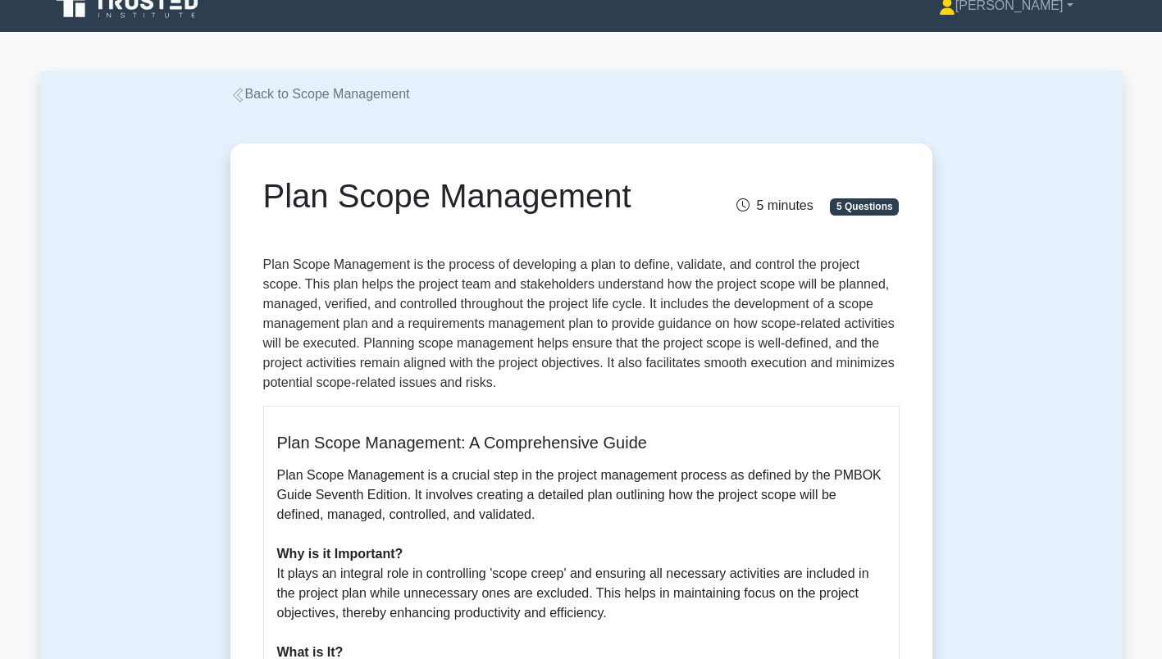
click at [285, 94] on link "Back to Scope Management" at bounding box center [320, 94] width 180 height 14
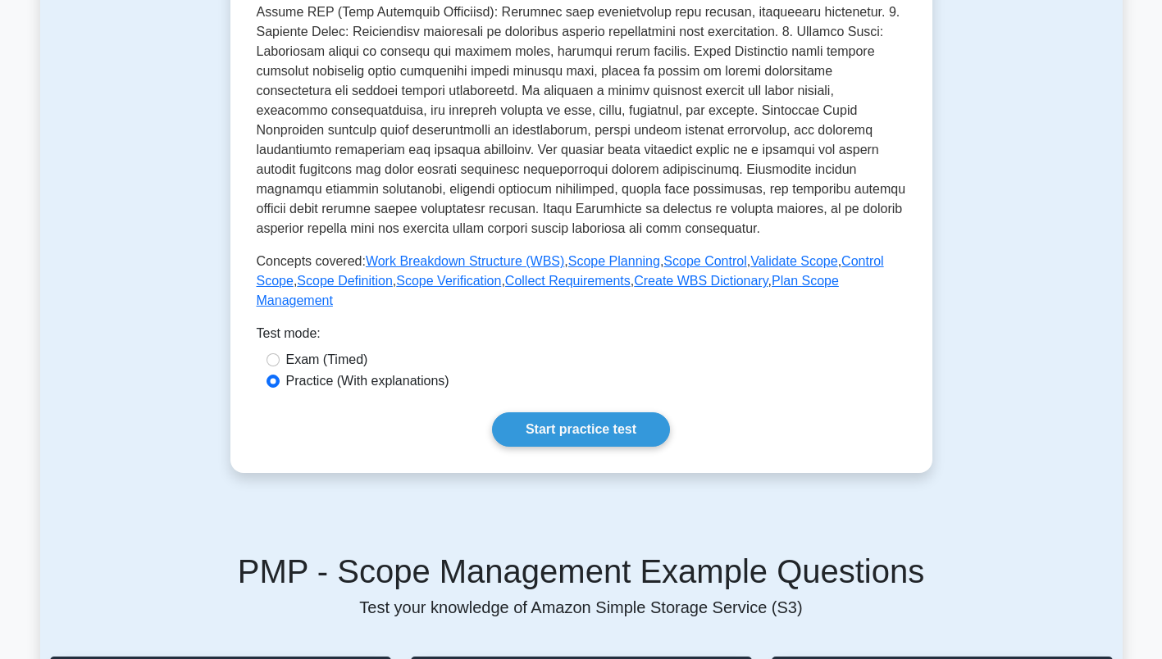
scroll to position [490, 0]
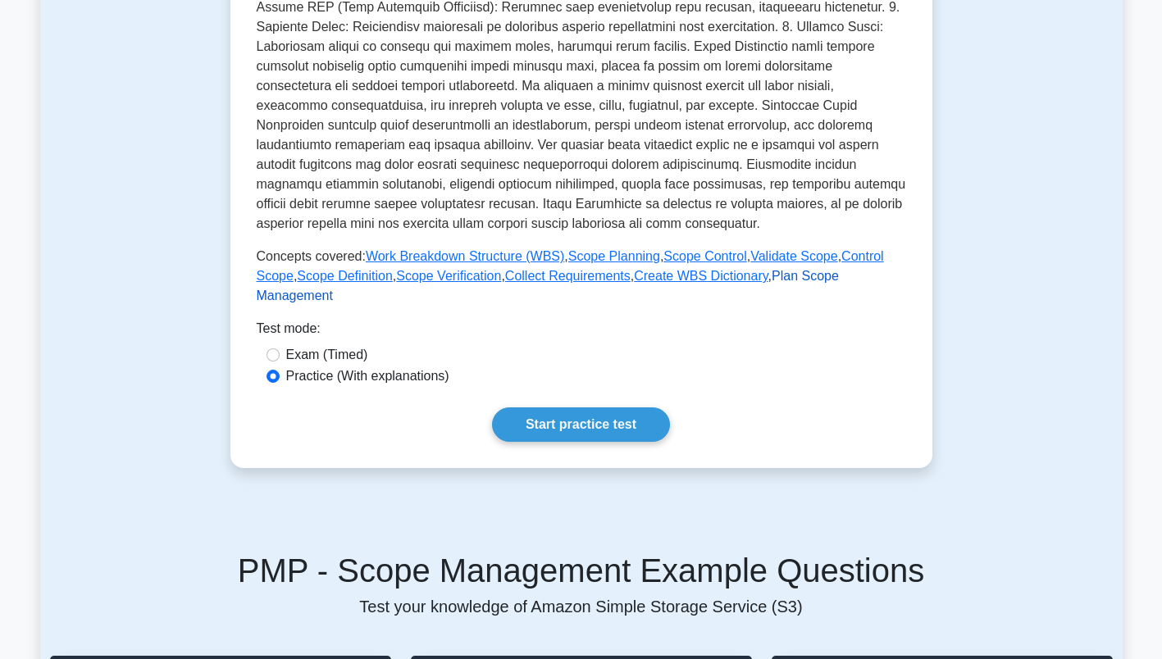
click at [779, 286] on link "Plan Scope Management" at bounding box center [548, 286] width 582 height 34
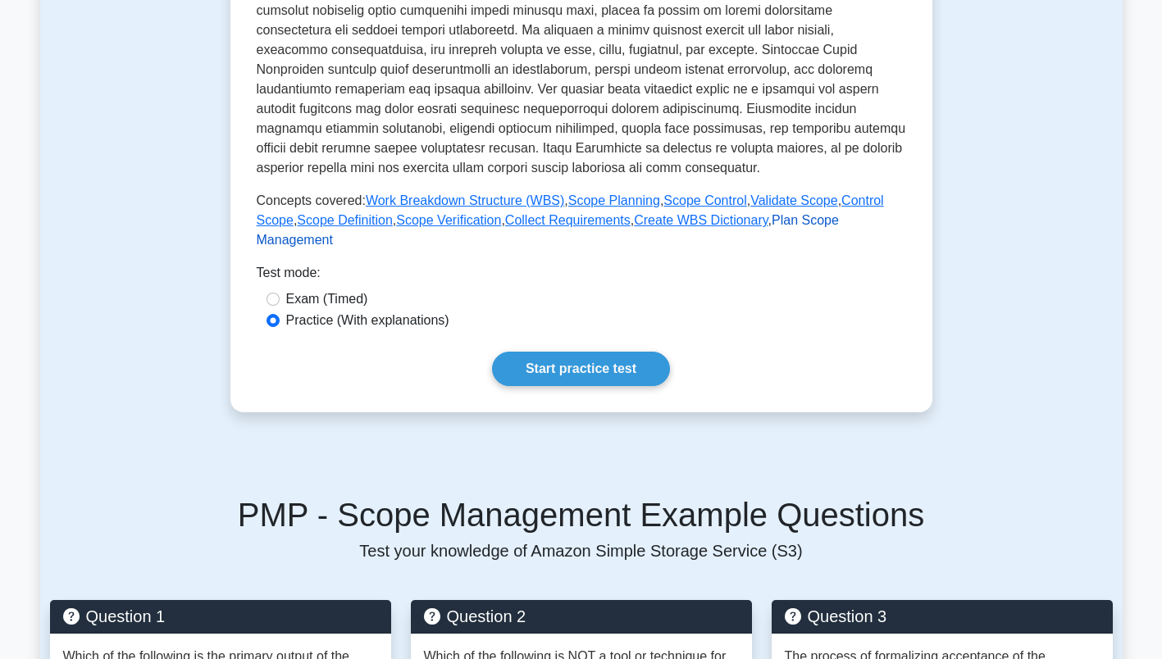
scroll to position [530, 0]
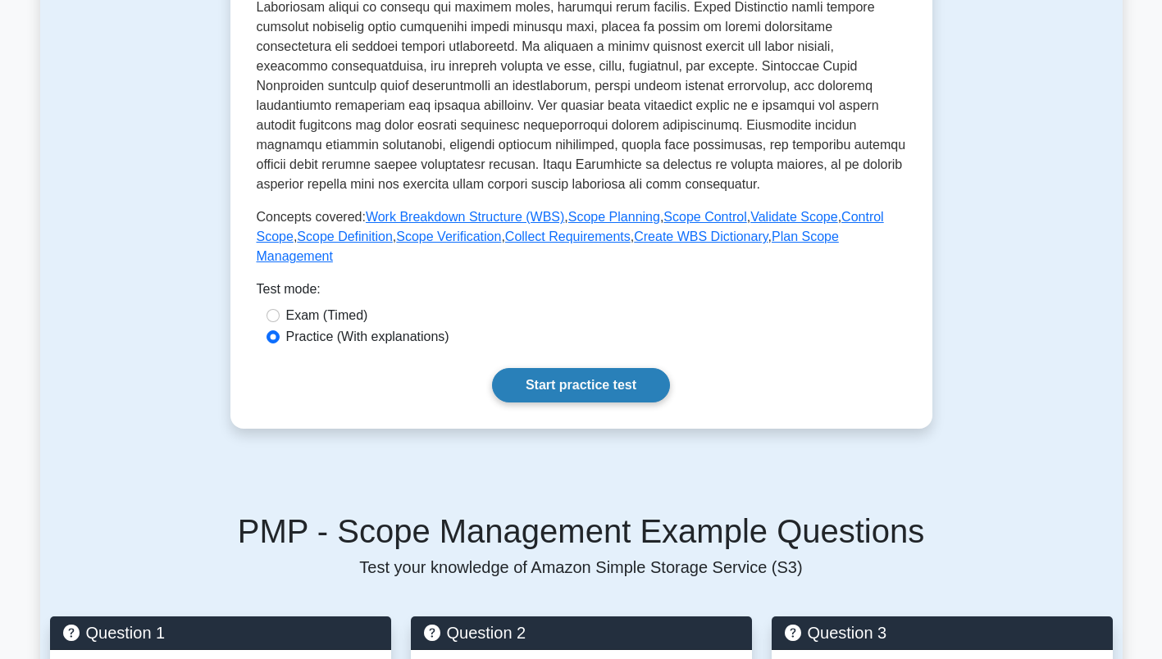
click at [608, 373] on link "Start practice test" at bounding box center [581, 385] width 178 height 34
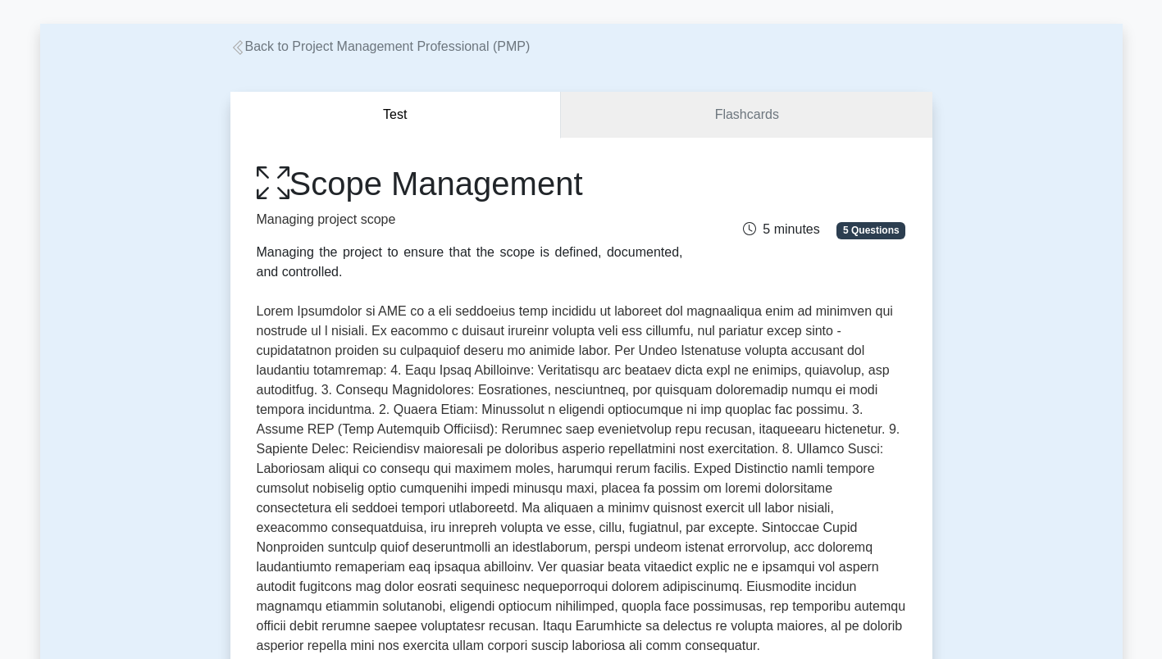
scroll to position [68, 0]
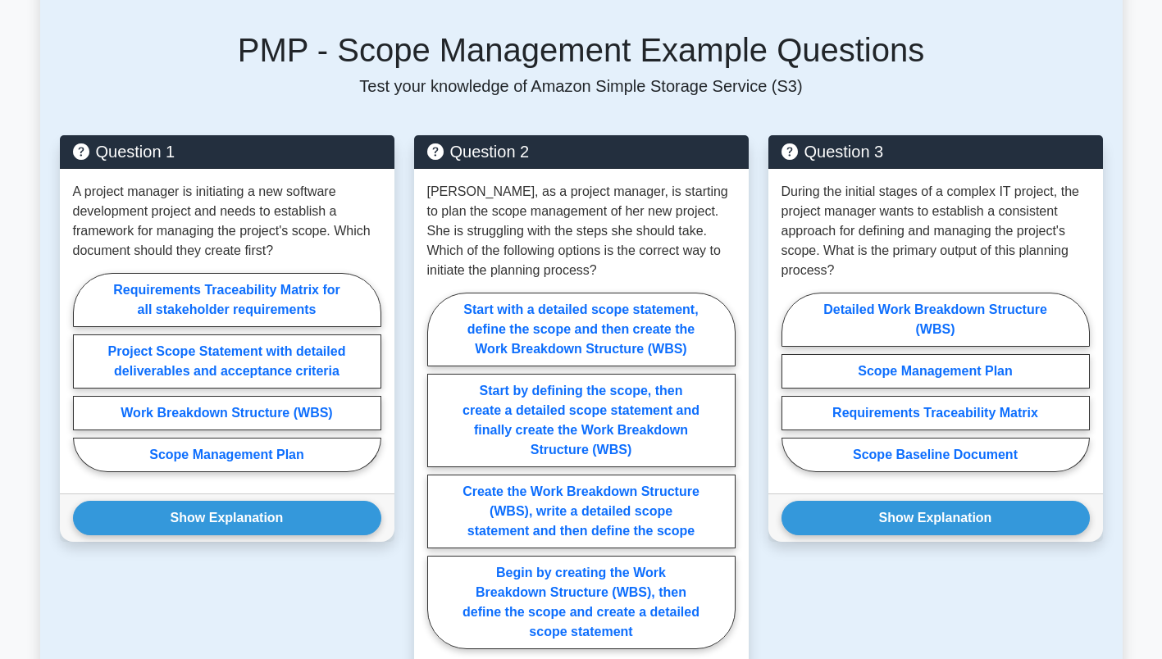
scroll to position [1308, 0]
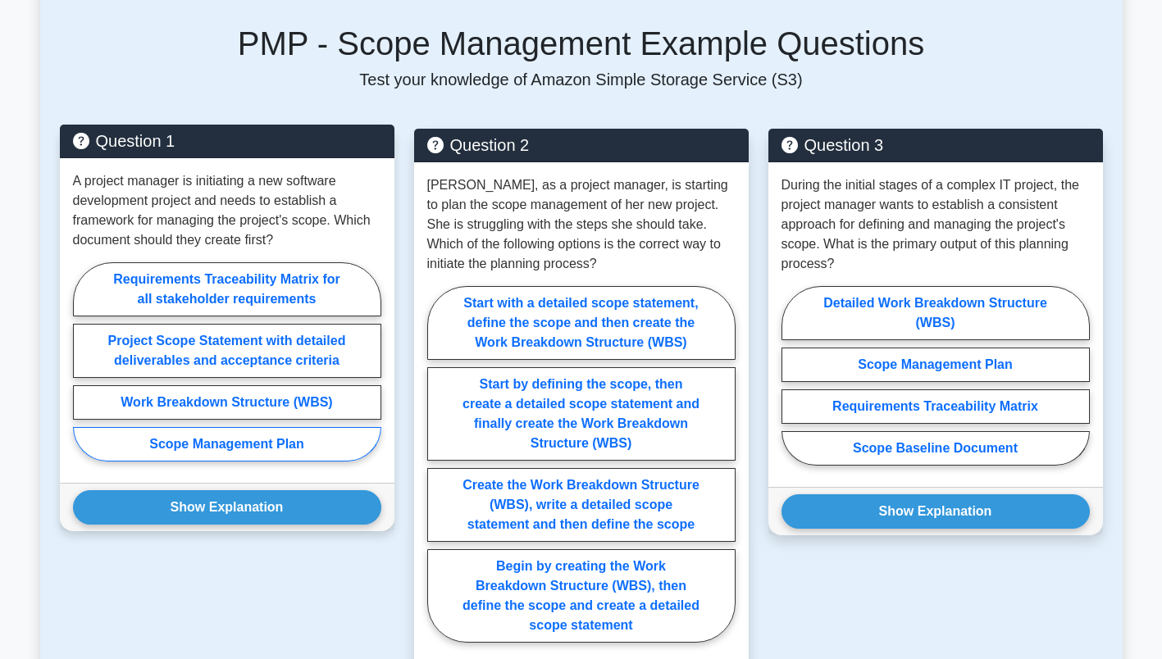
click at [111, 456] on label "Scope Management Plan" at bounding box center [227, 444] width 308 height 34
click at [84, 372] on input "Scope Management Plan" at bounding box center [78, 367] width 11 height 11
radio input "true"
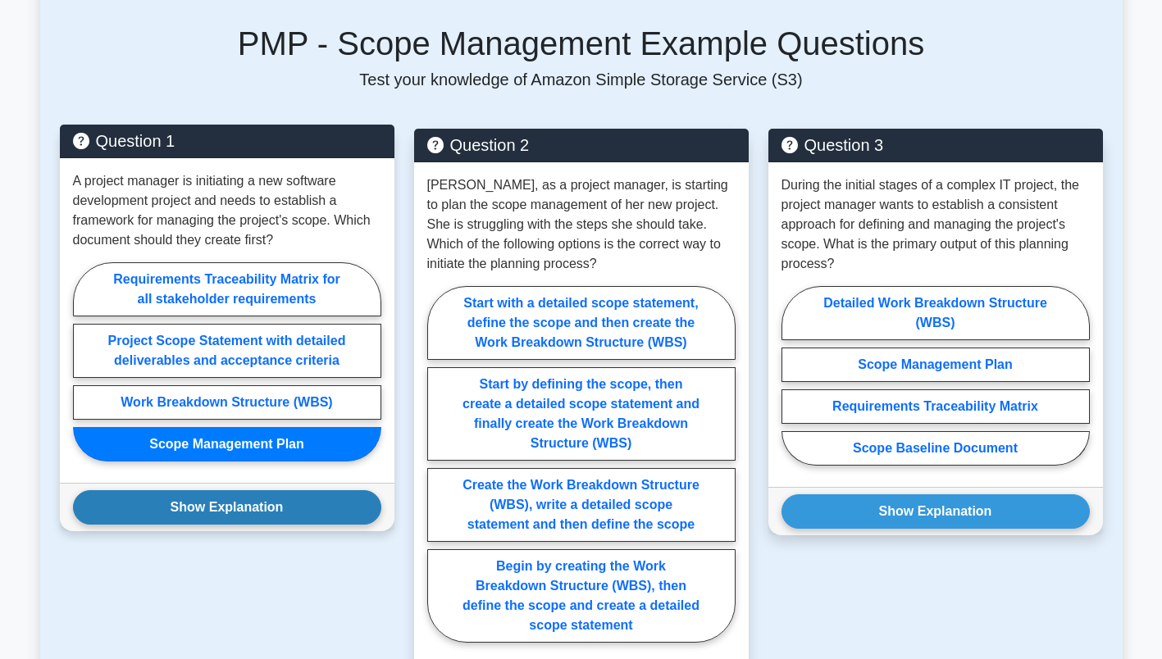
click at [117, 511] on button "Show Explanation" at bounding box center [227, 507] width 308 height 34
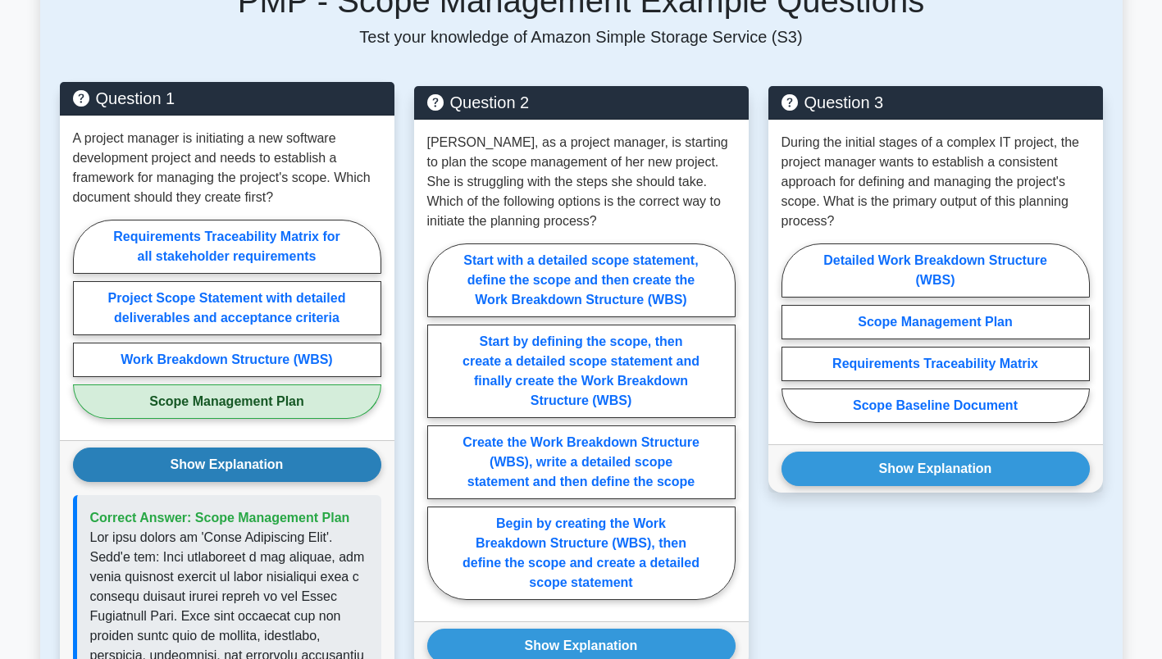
scroll to position [1351, 0]
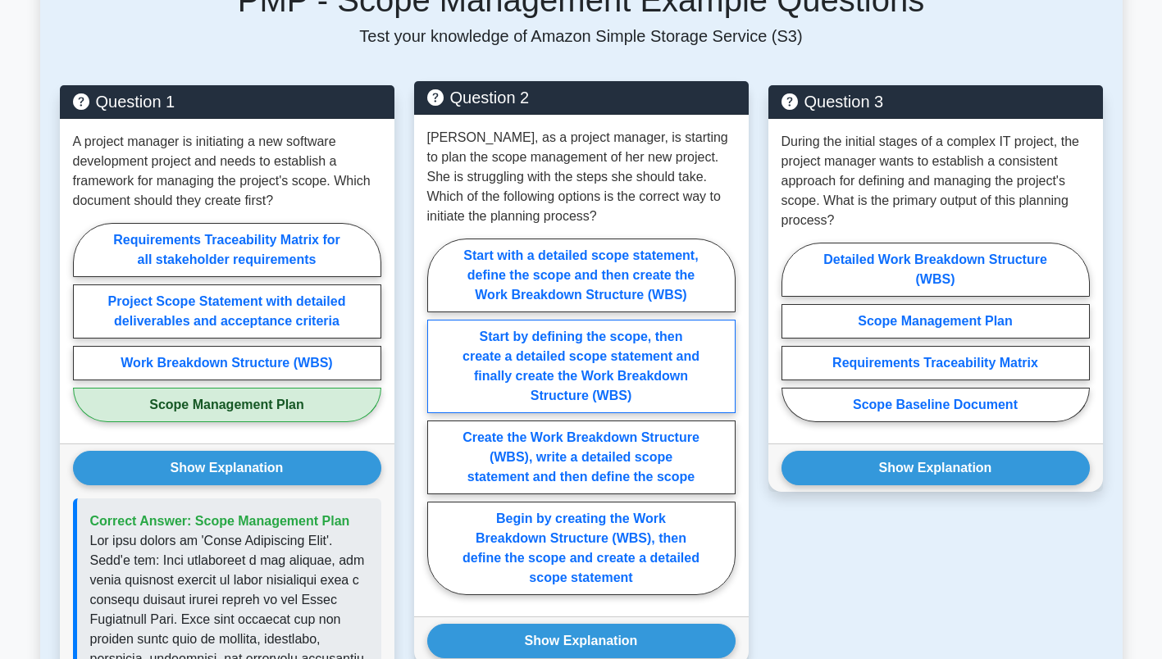
click at [615, 359] on label "Start by defining the scope, then create a detailed scope statement and finally…" at bounding box center [581, 366] width 308 height 93
click at [438, 416] on input "Start by defining the scope, then create a detailed scope statement and finally…" at bounding box center [432, 421] width 11 height 11
radio input "true"
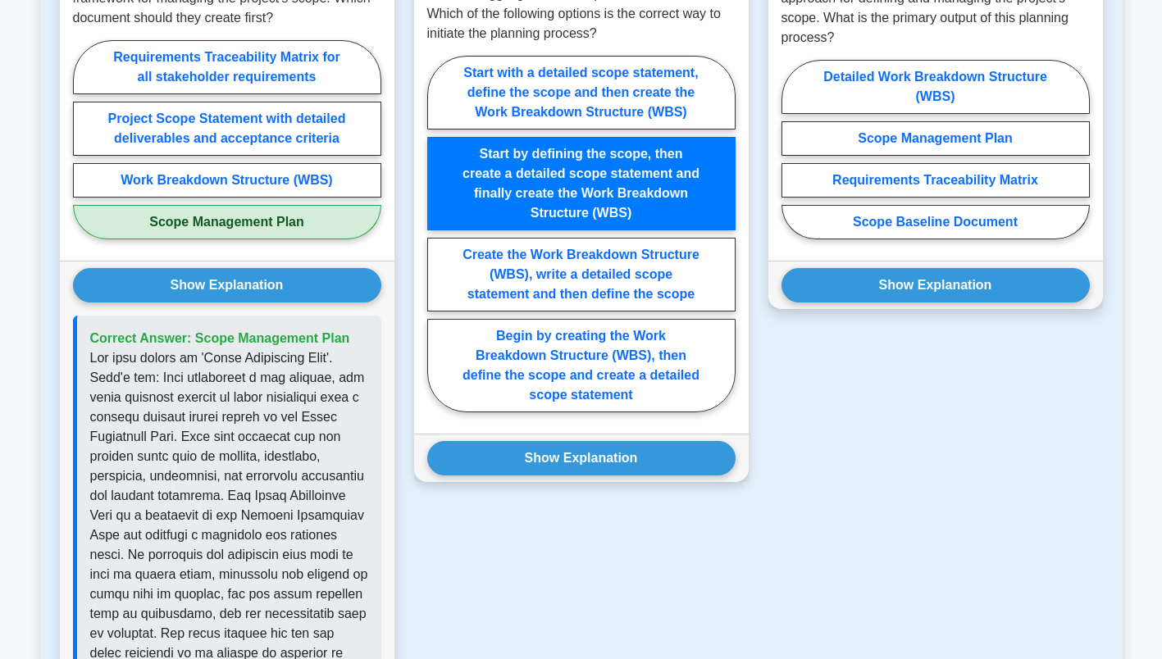
scroll to position [1531, 0]
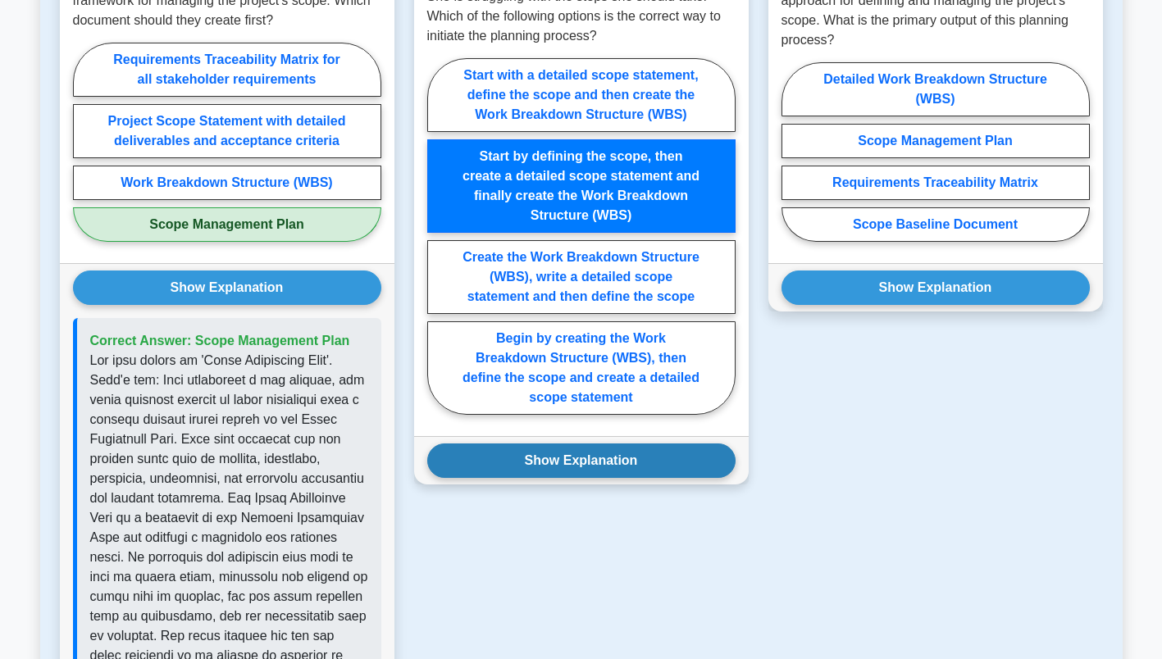
click at [684, 463] on button "Show Explanation" at bounding box center [581, 461] width 308 height 34
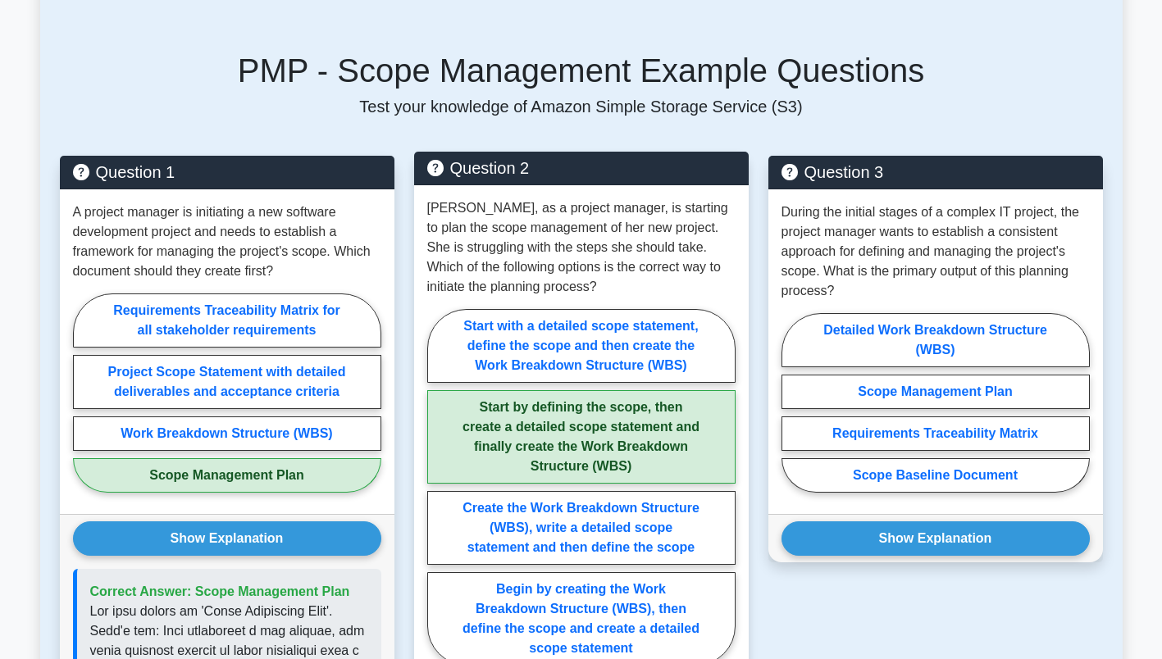
scroll to position [1279, 0]
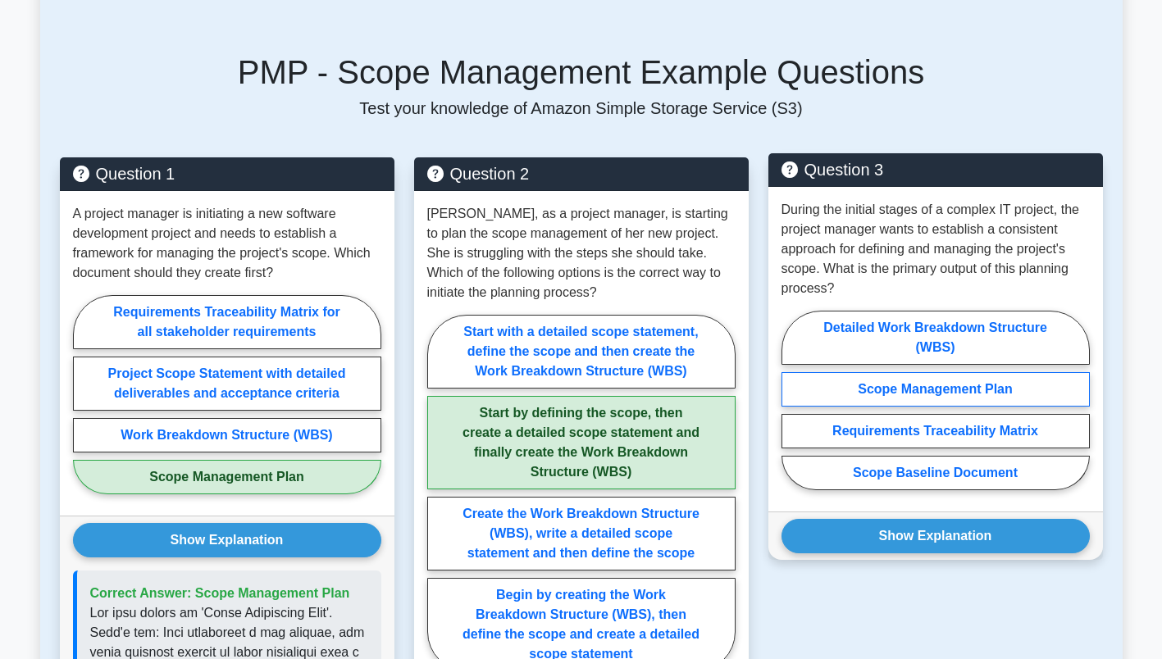
click at [1063, 396] on label "Scope Management Plan" at bounding box center [935, 389] width 308 height 34
click at [792, 400] on input "Scope Management Plan" at bounding box center [786, 405] width 11 height 11
radio input "true"
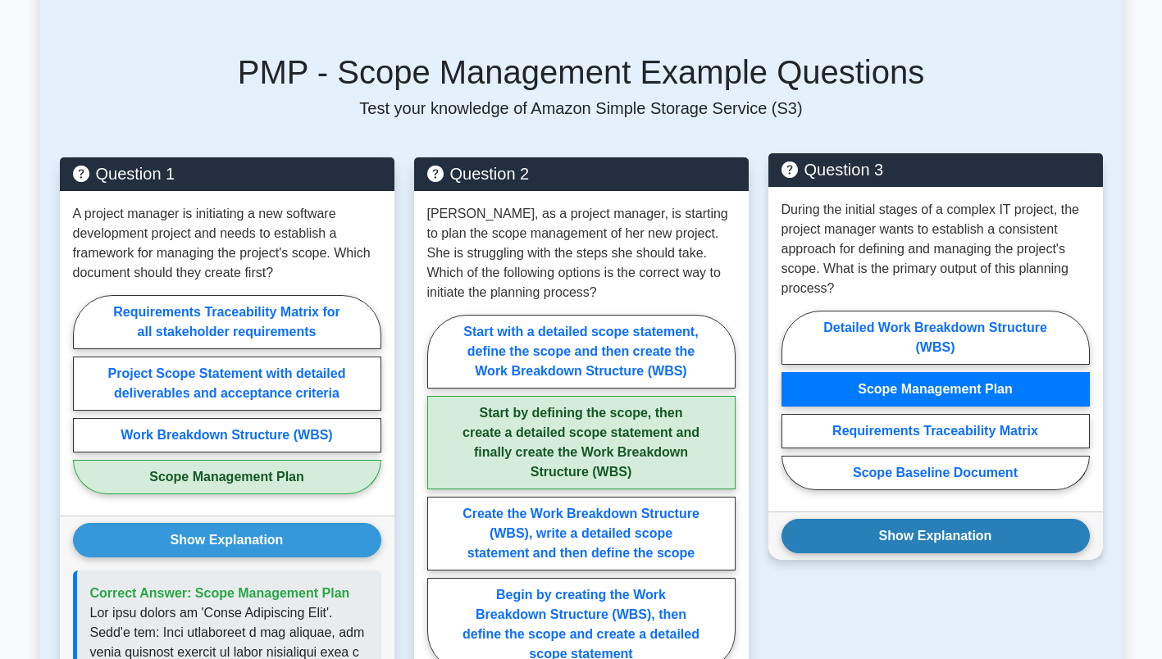
click at [1051, 535] on button "Show Explanation" at bounding box center [935, 536] width 308 height 34
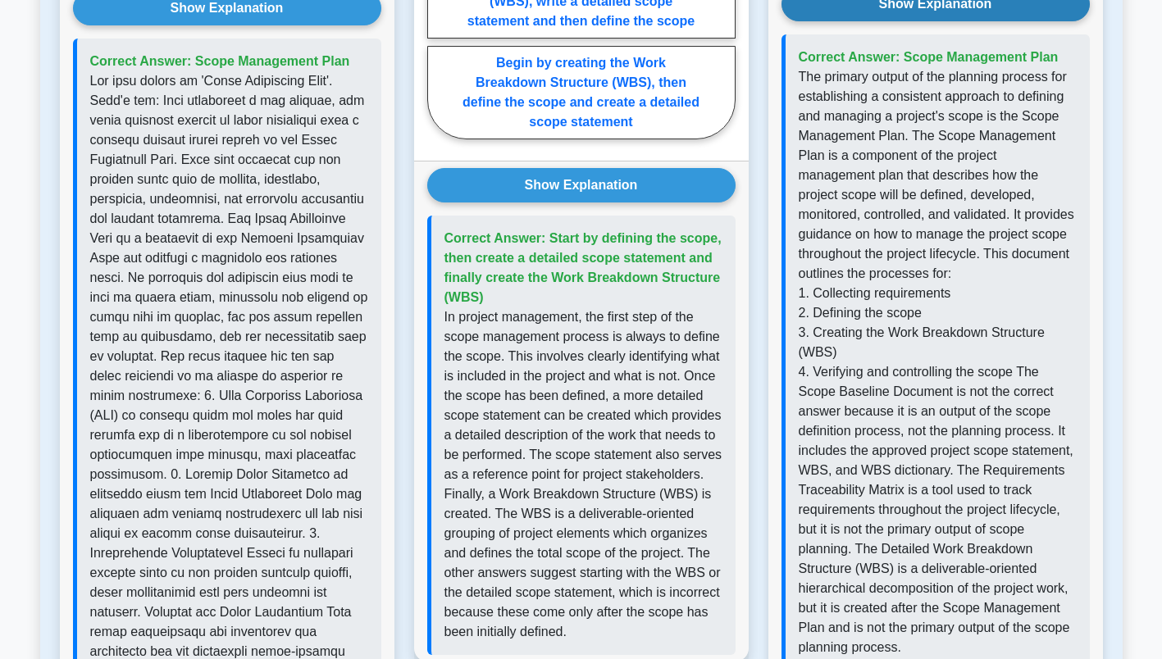
scroll to position [1807, 0]
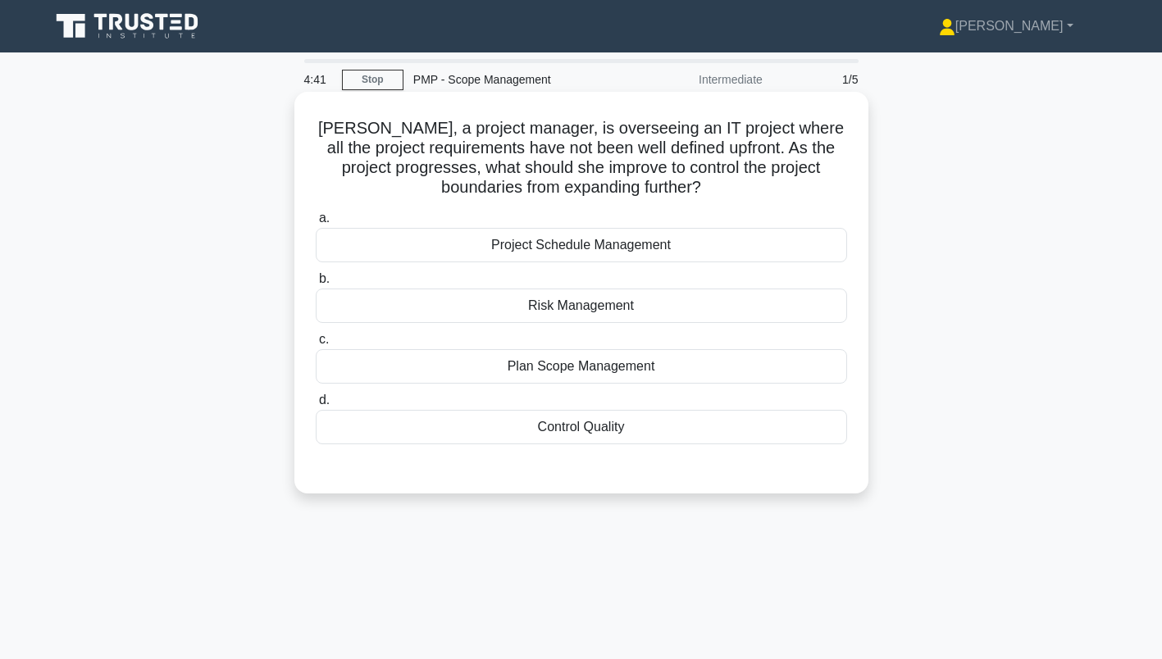
click at [727, 371] on div "Plan Scope Management" at bounding box center [581, 366] width 531 height 34
click at [316, 345] on input "c. Plan Scope Management" at bounding box center [316, 339] width 0 height 11
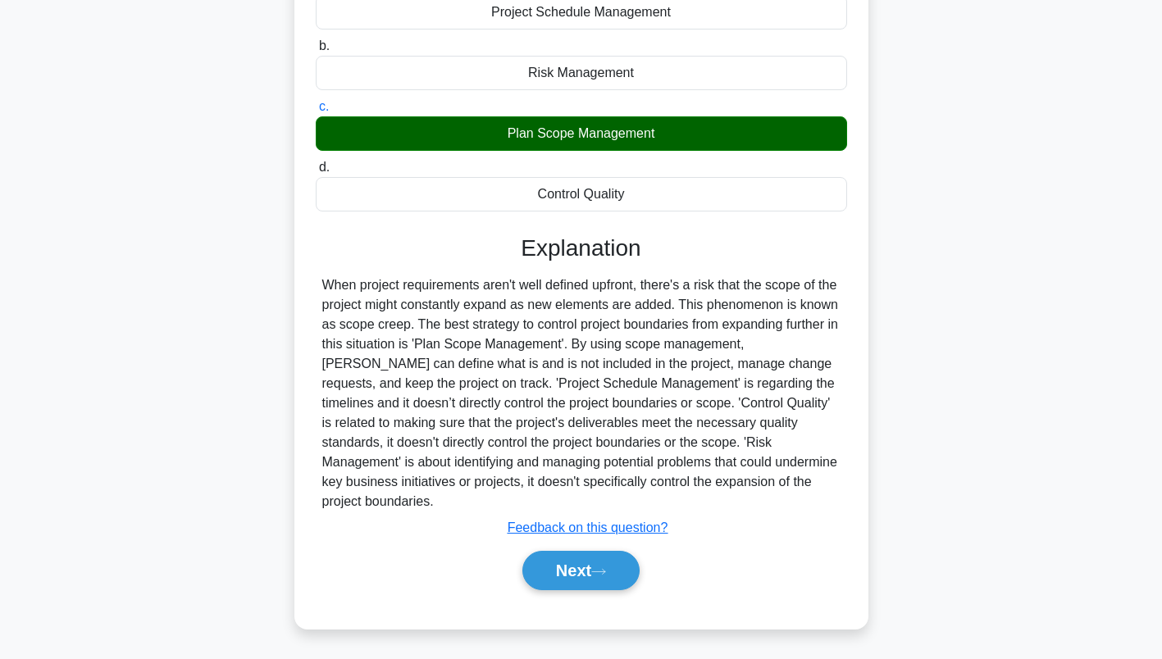
scroll to position [234, 0]
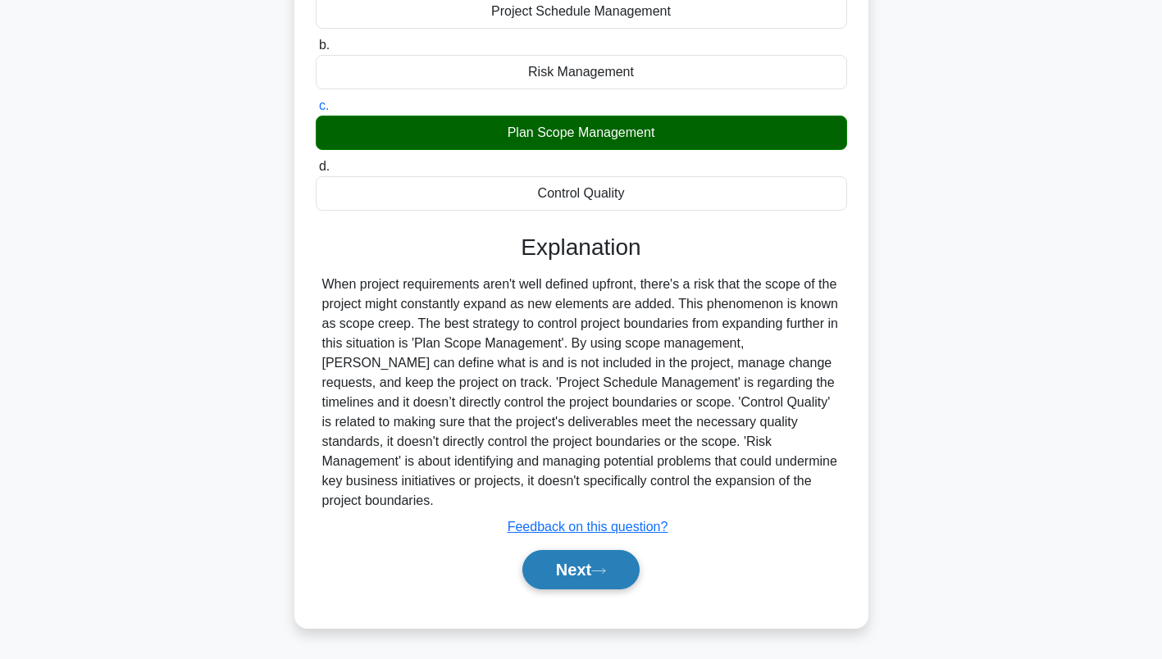
click at [600, 573] on icon at bounding box center [598, 570] width 15 height 9
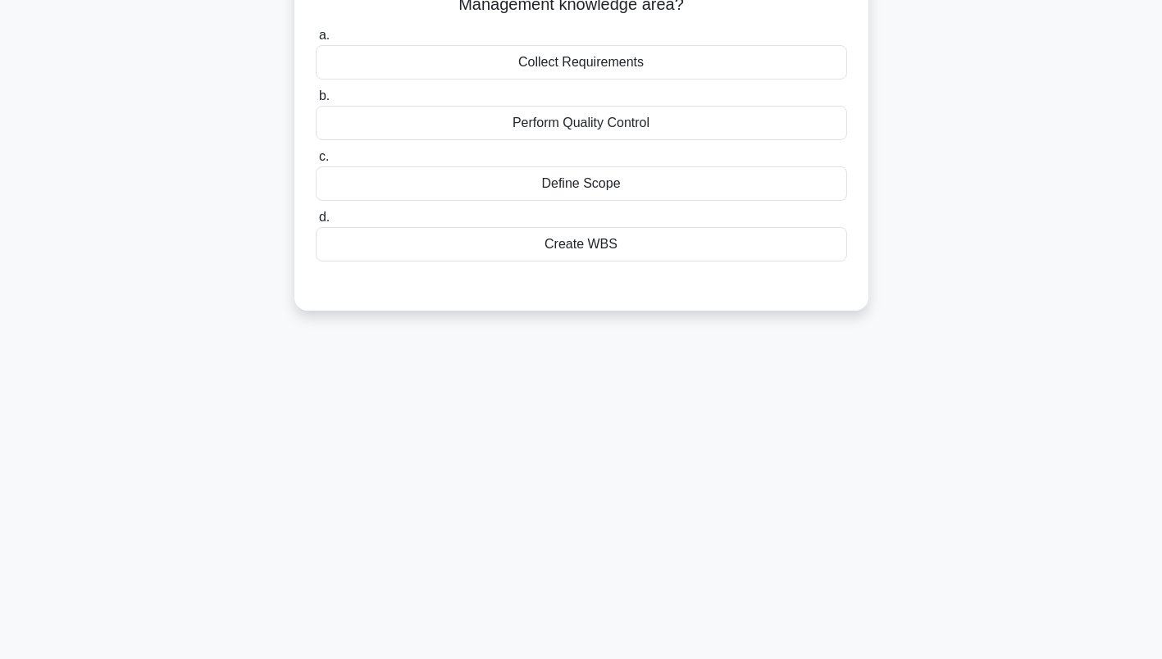
scroll to position [0, 0]
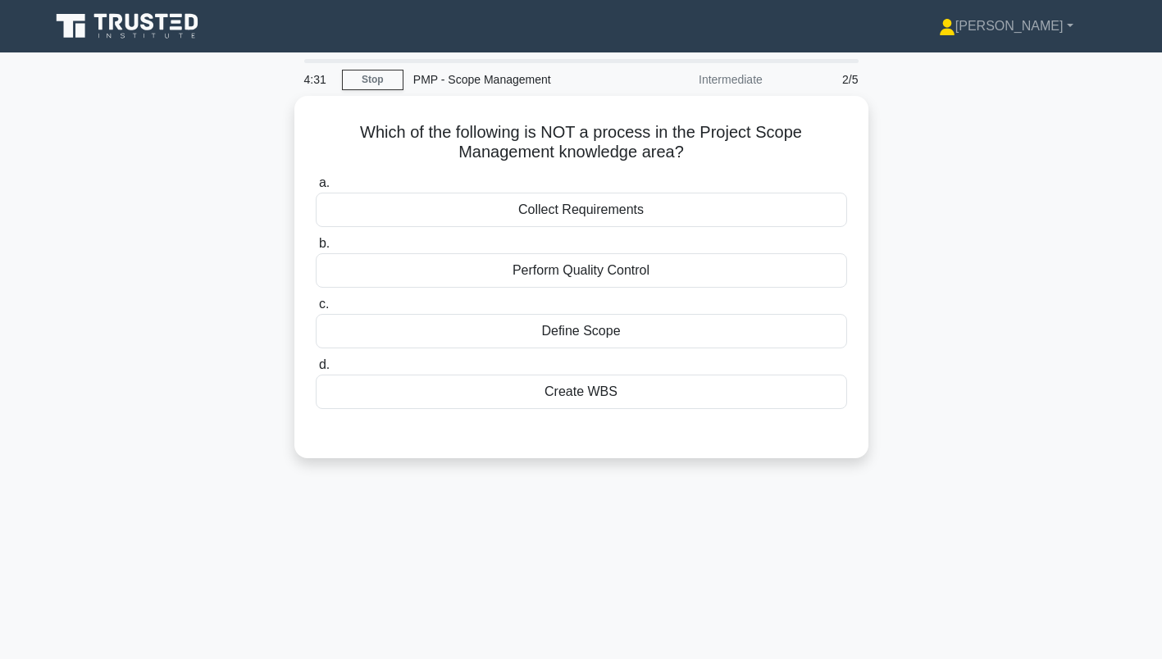
click at [1093, 175] on div "Which of the following is NOT a process in the Project Scope Management knowled…" at bounding box center [581, 287] width 1082 height 382
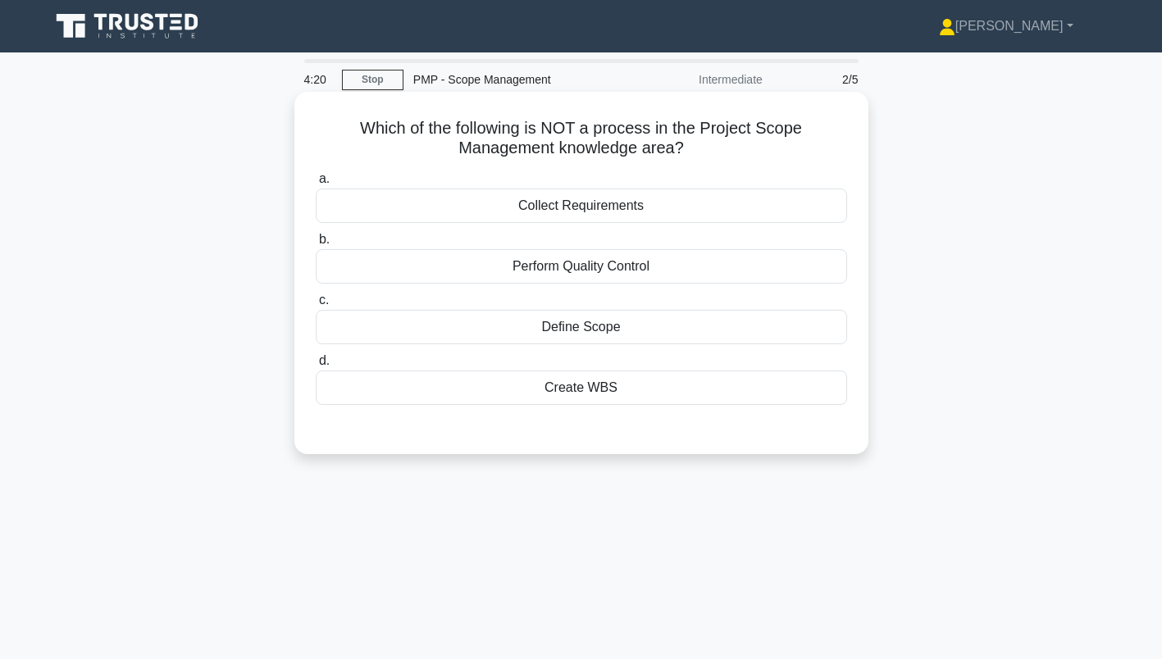
click at [640, 272] on div "Perform Quality Control" at bounding box center [581, 266] width 531 height 34
click at [316, 245] on input "b. Perform Quality Control" at bounding box center [316, 239] width 0 height 11
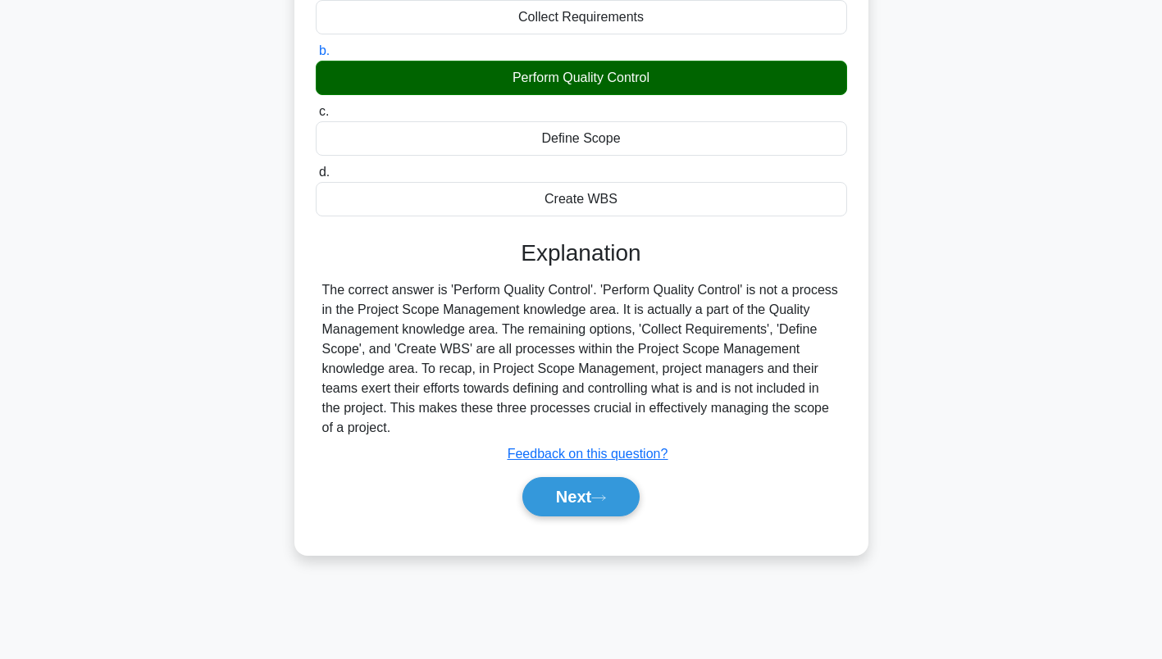
scroll to position [226, 0]
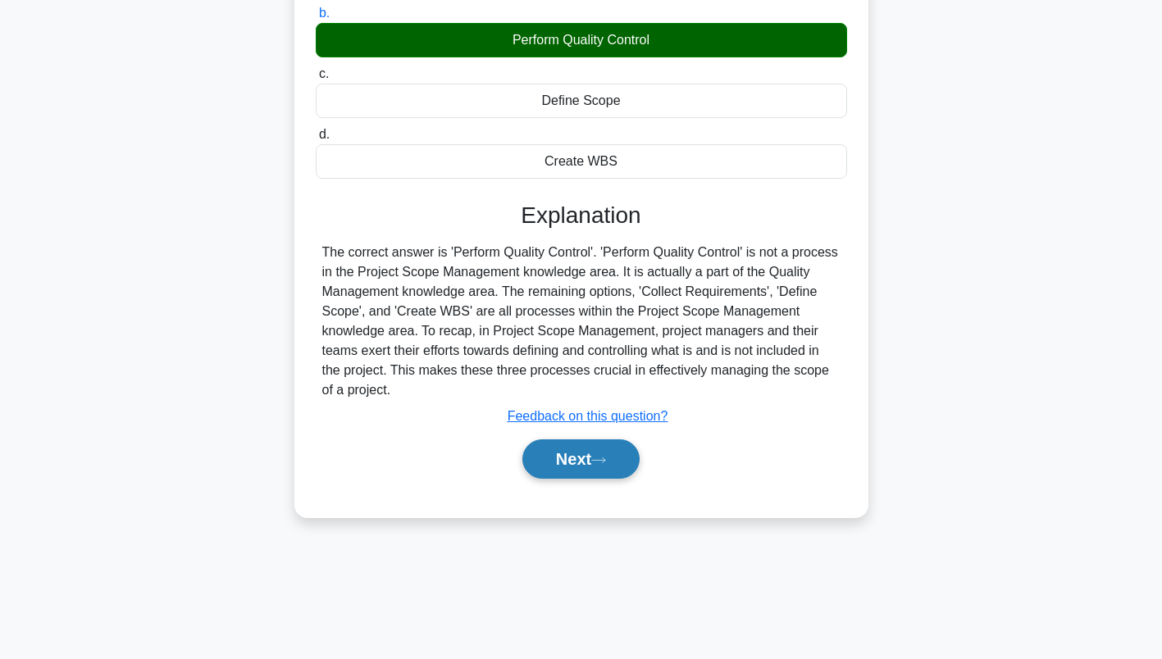
click at [584, 465] on button "Next" at bounding box center [580, 458] width 117 height 39
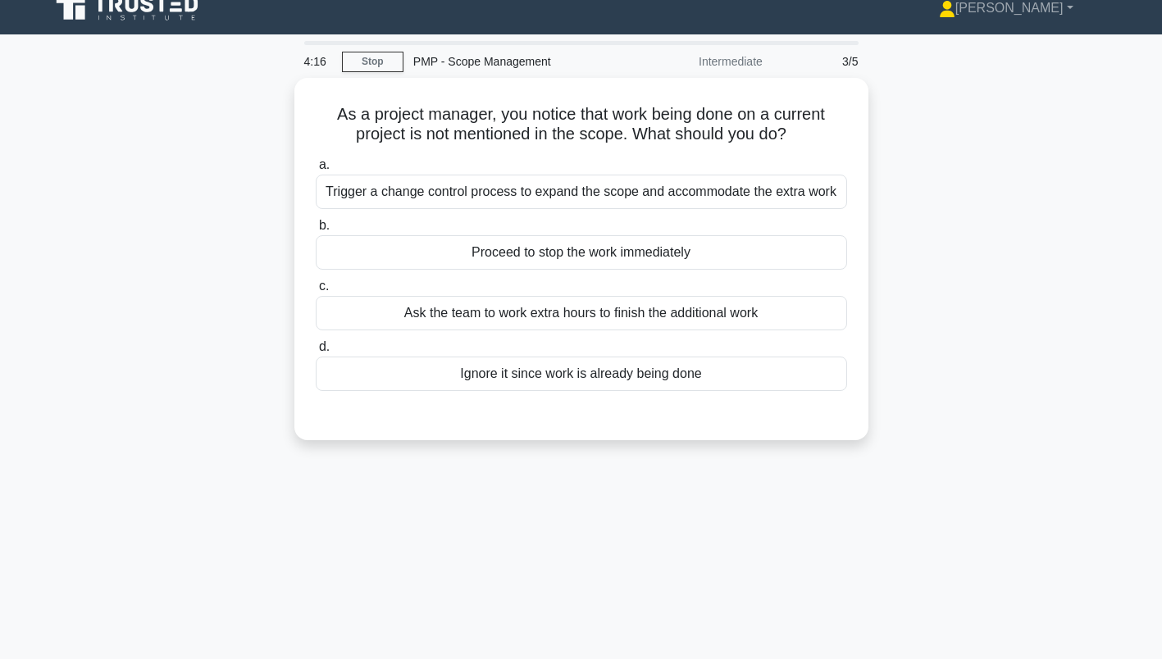
scroll to position [0, 0]
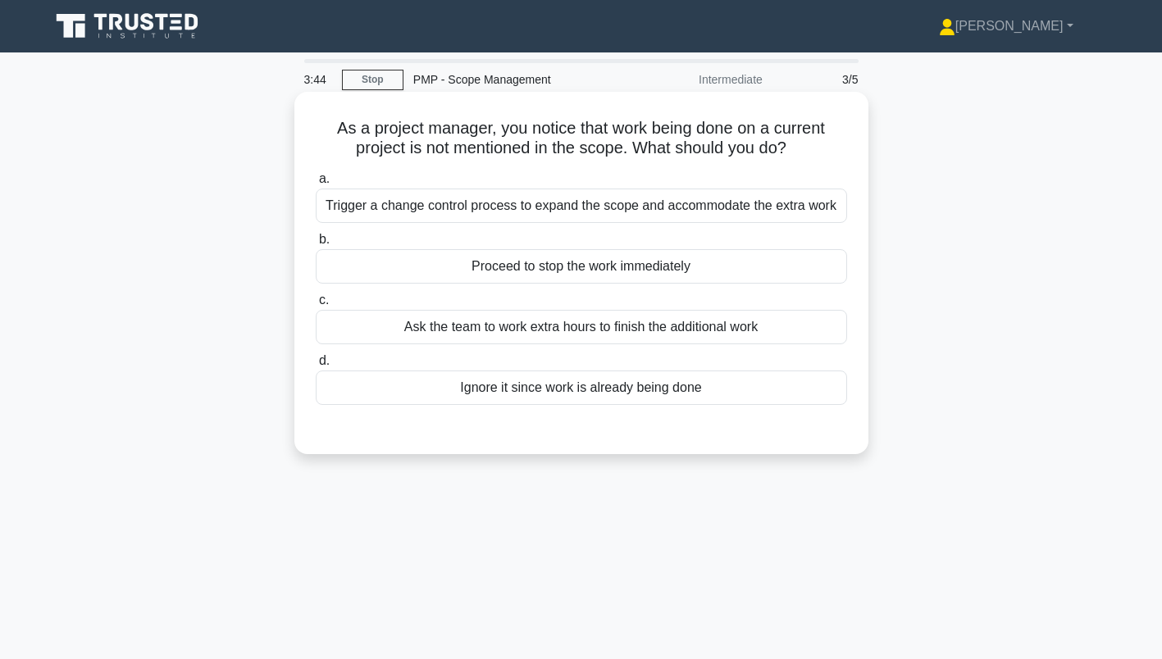
click at [799, 215] on div "Trigger a change control process to expand the scope and accommodate the extra …" at bounding box center [581, 206] width 531 height 34
click at [316, 184] on input "a. Trigger a change control process to expand the scope and accommodate the ext…" at bounding box center [316, 179] width 0 height 11
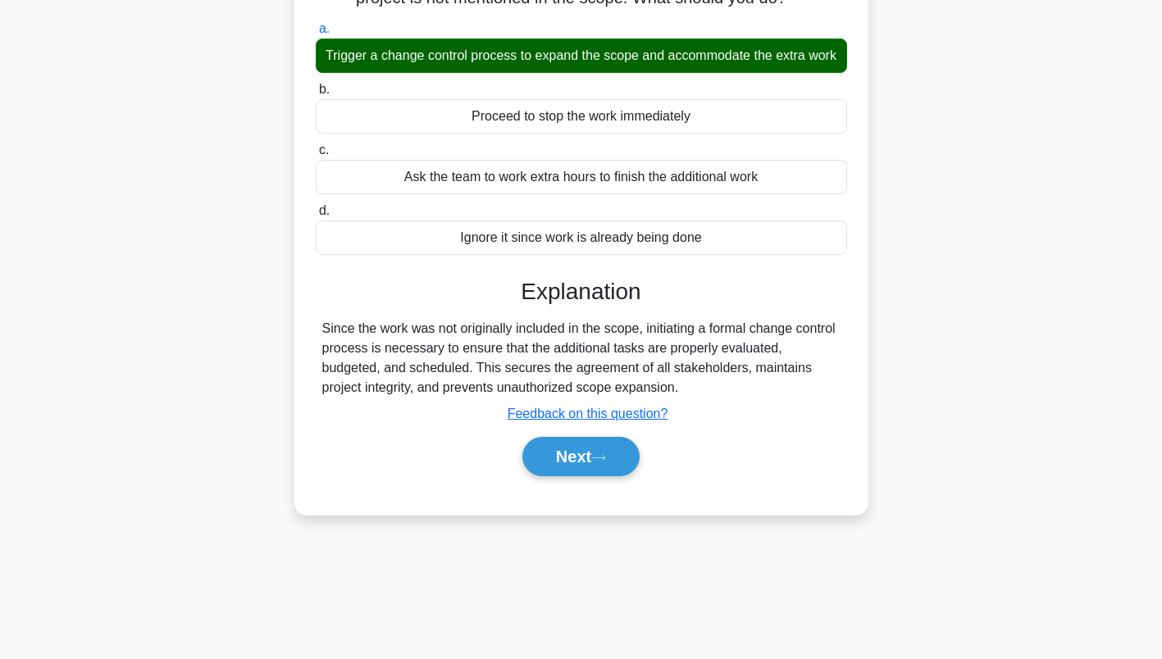
scroll to position [226, 0]
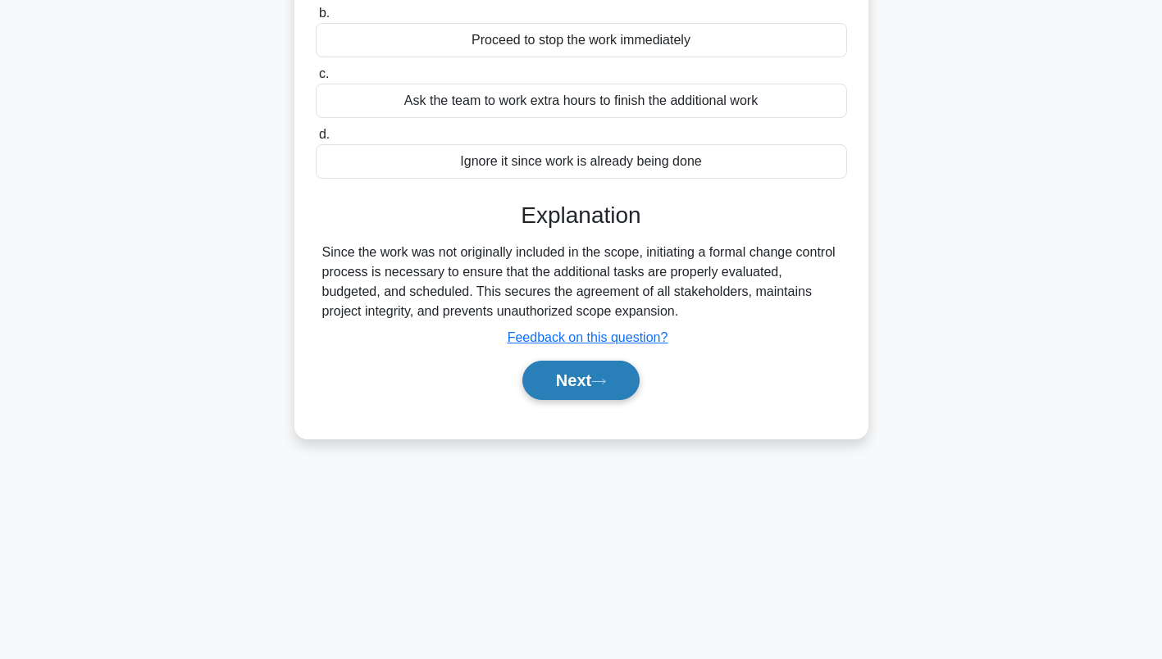
click at [589, 400] on button "Next" at bounding box center [580, 380] width 117 height 39
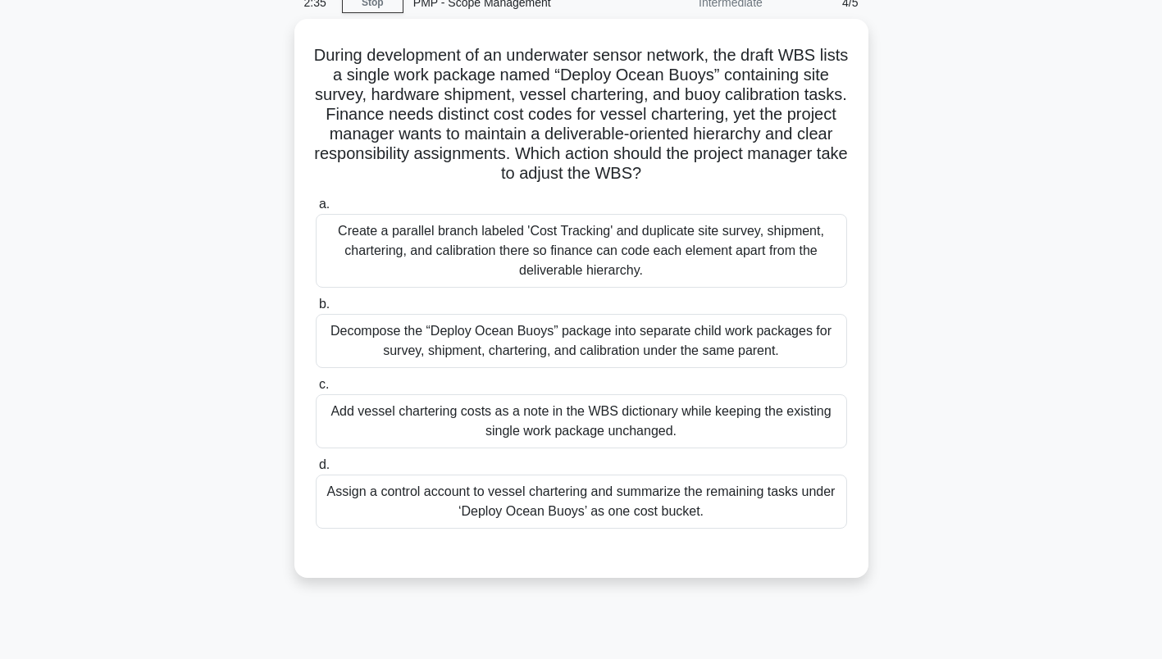
scroll to position [78, 0]
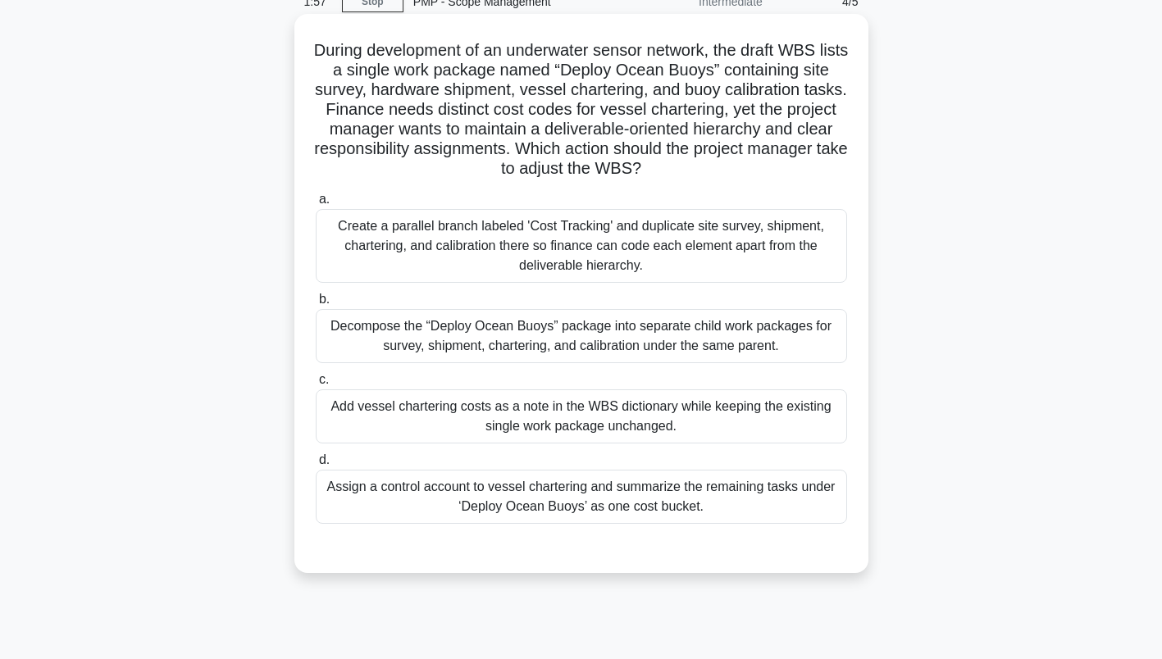
click at [794, 416] on div "Add vessel chartering costs as a note in the WBS dictionary while keeping the e…" at bounding box center [581, 416] width 531 height 54
click at [316, 385] on input "c. Add vessel chartering costs as a note in the WBS dictionary while keeping th…" at bounding box center [316, 380] width 0 height 11
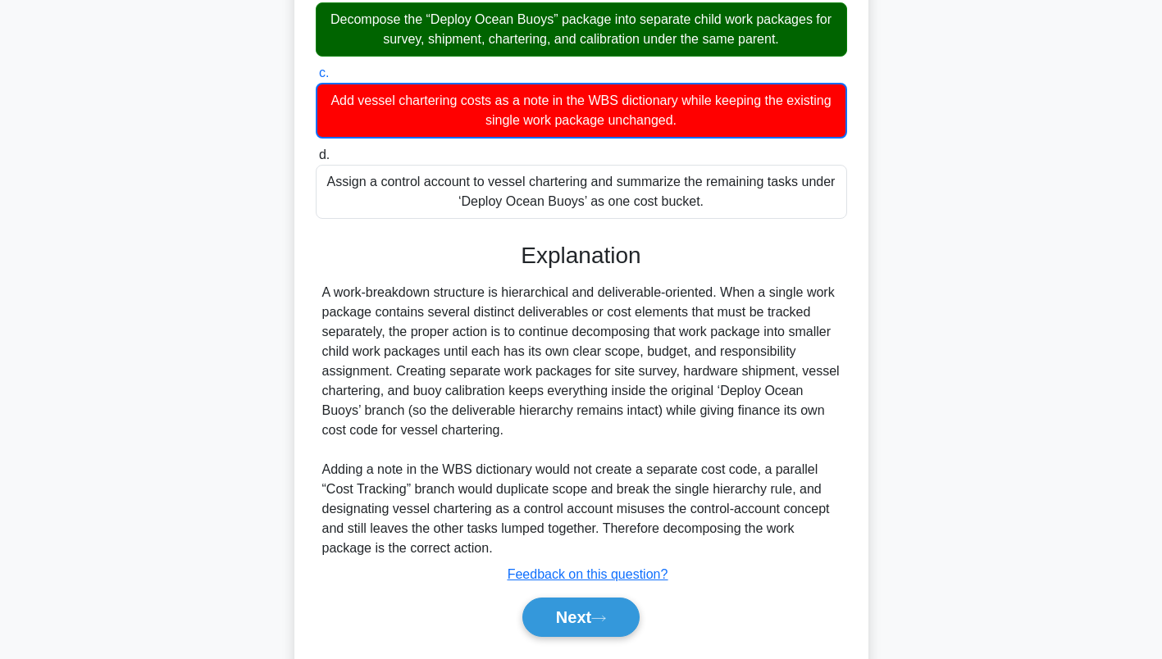
scroll to position [394, 0]
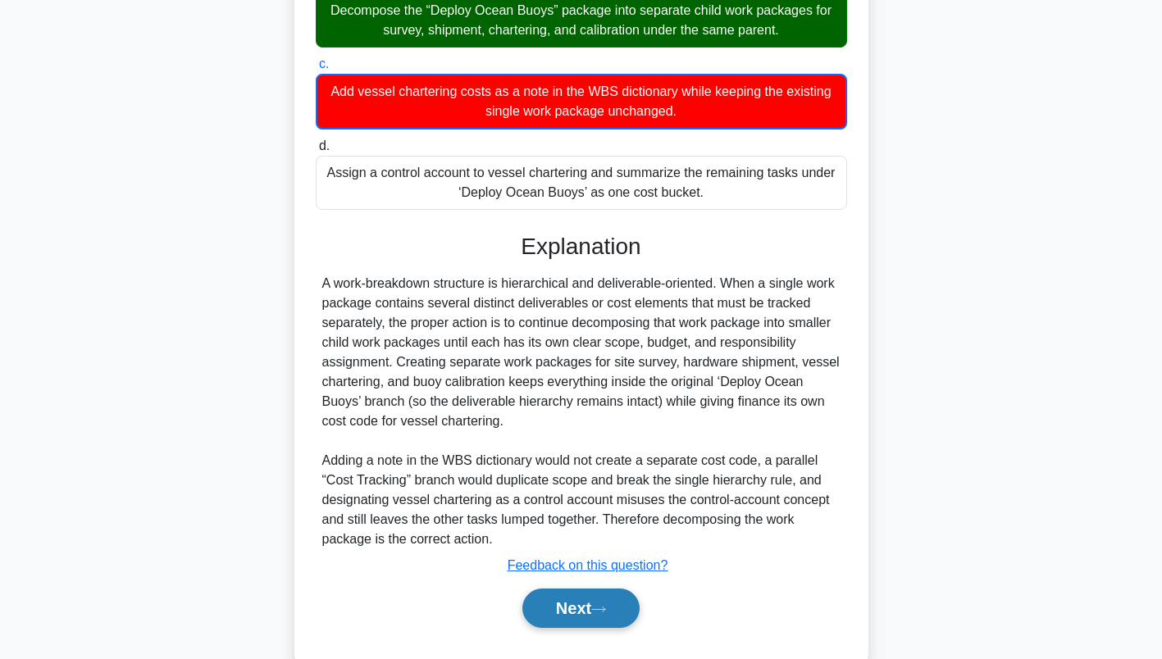
click at [594, 612] on button "Next" at bounding box center [580, 608] width 117 height 39
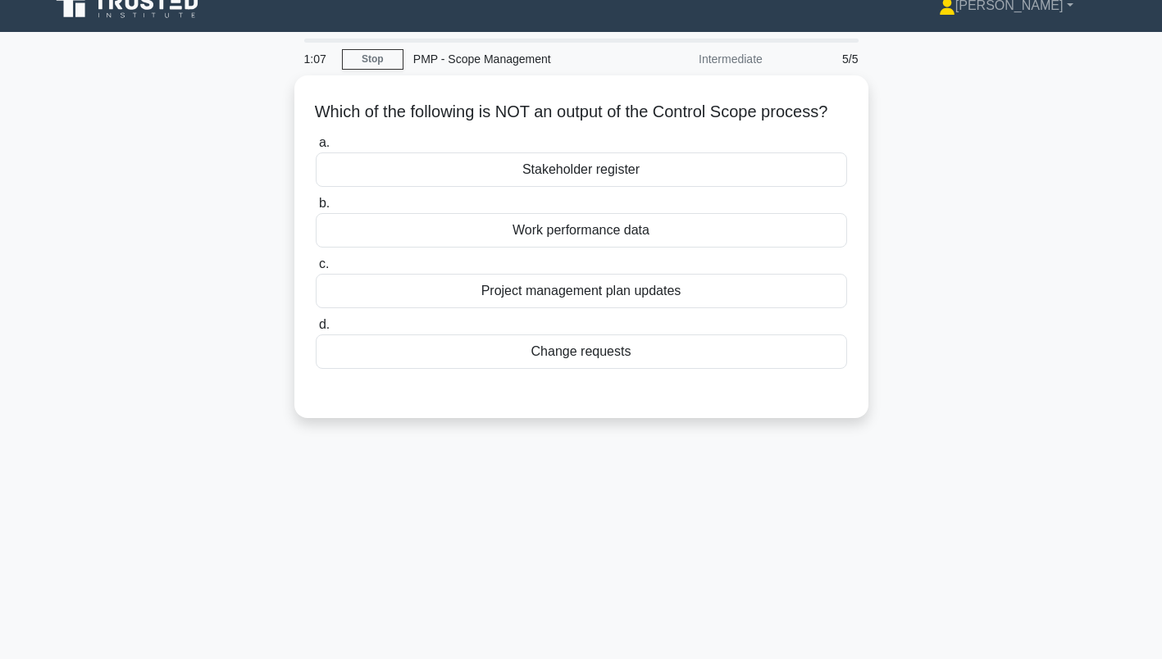
scroll to position [0, 0]
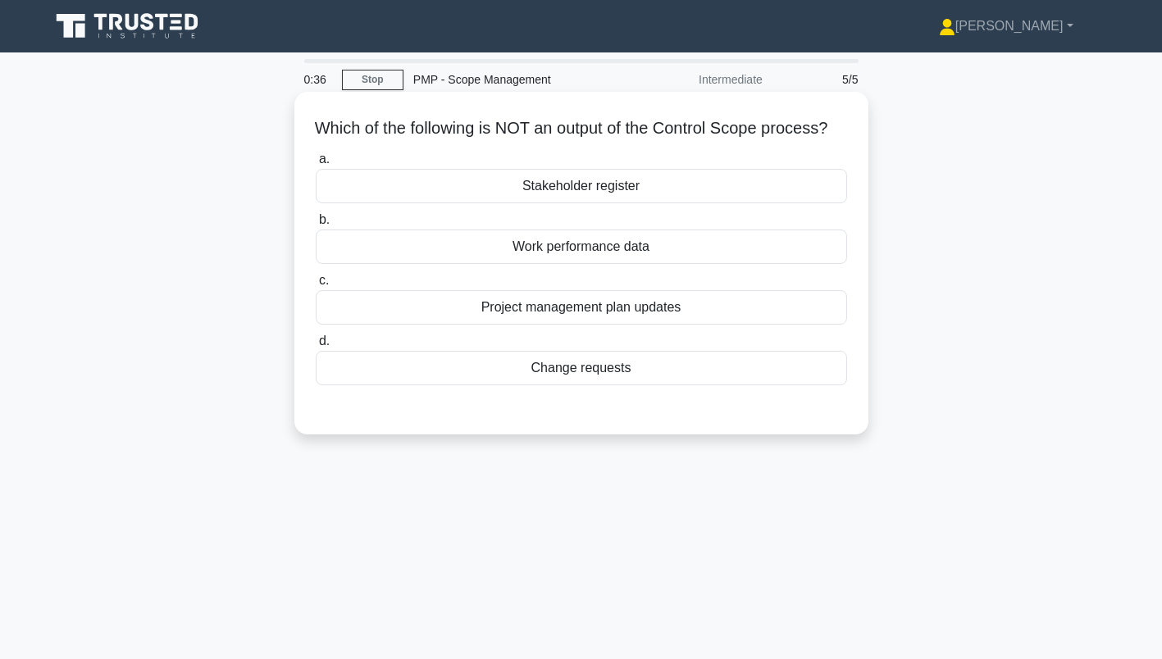
click at [668, 264] on div "Work performance data" at bounding box center [581, 247] width 531 height 34
click at [316, 225] on input "b. Work performance data" at bounding box center [316, 220] width 0 height 11
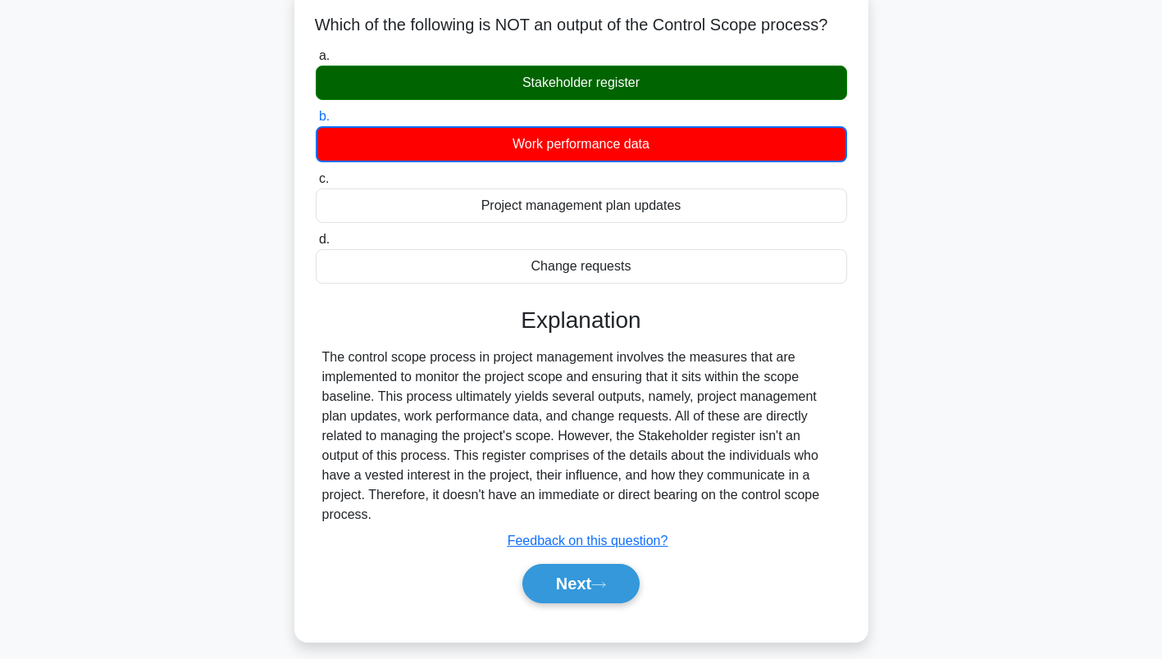
scroll to position [108, 0]
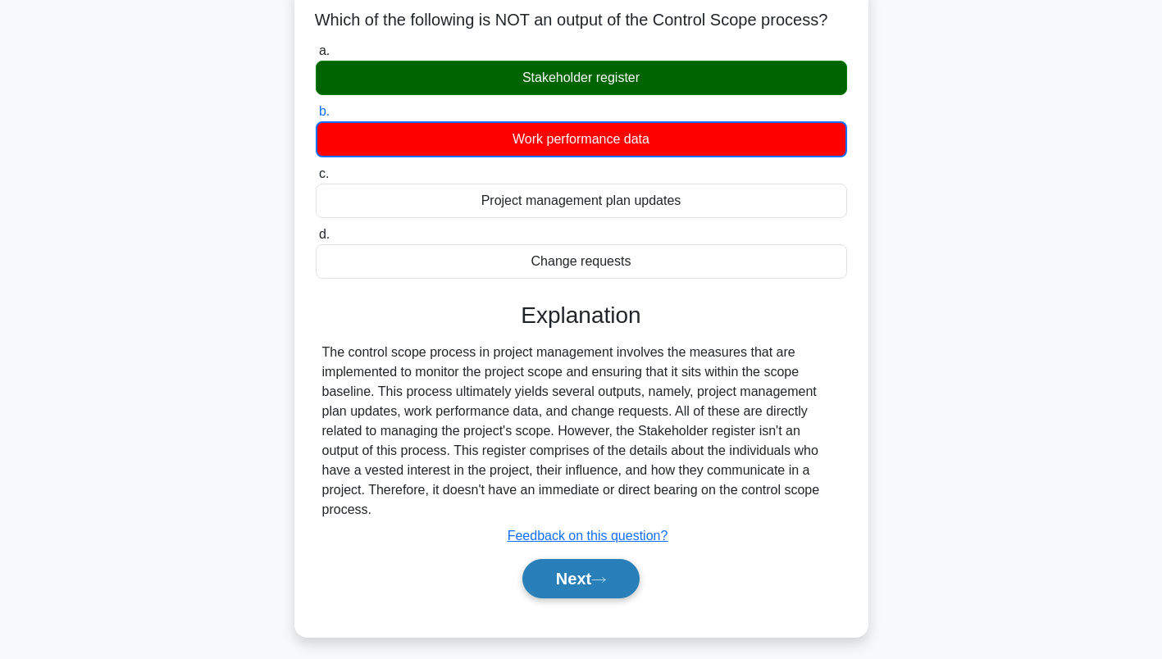
click at [589, 580] on button "Next" at bounding box center [580, 578] width 117 height 39
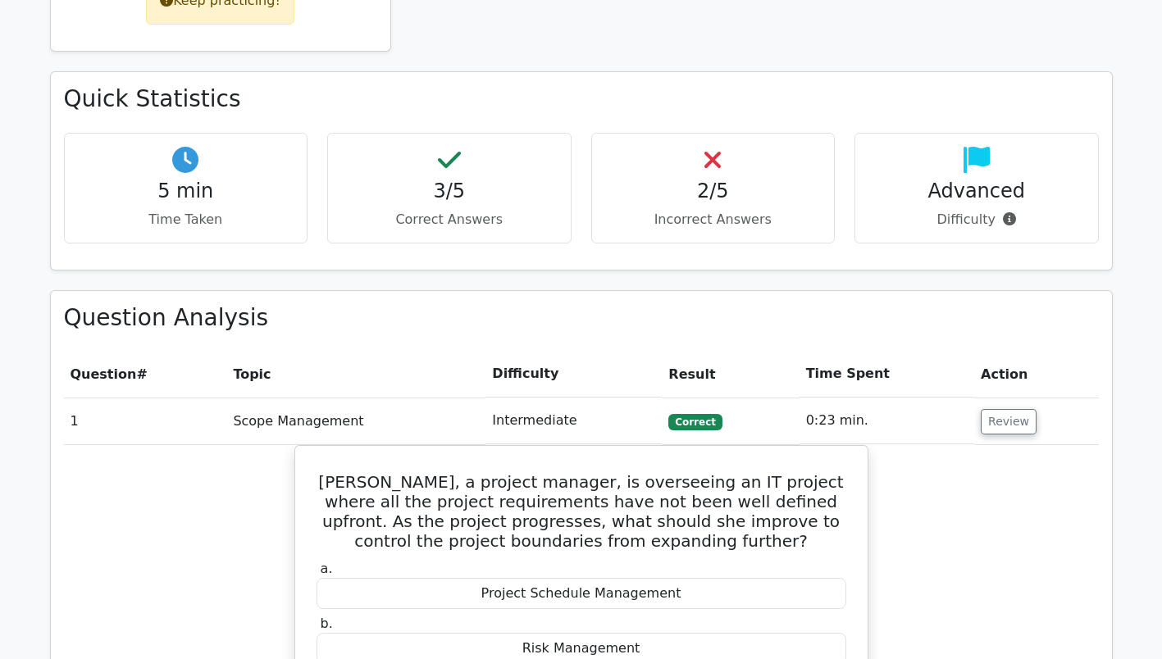
scroll to position [439, 0]
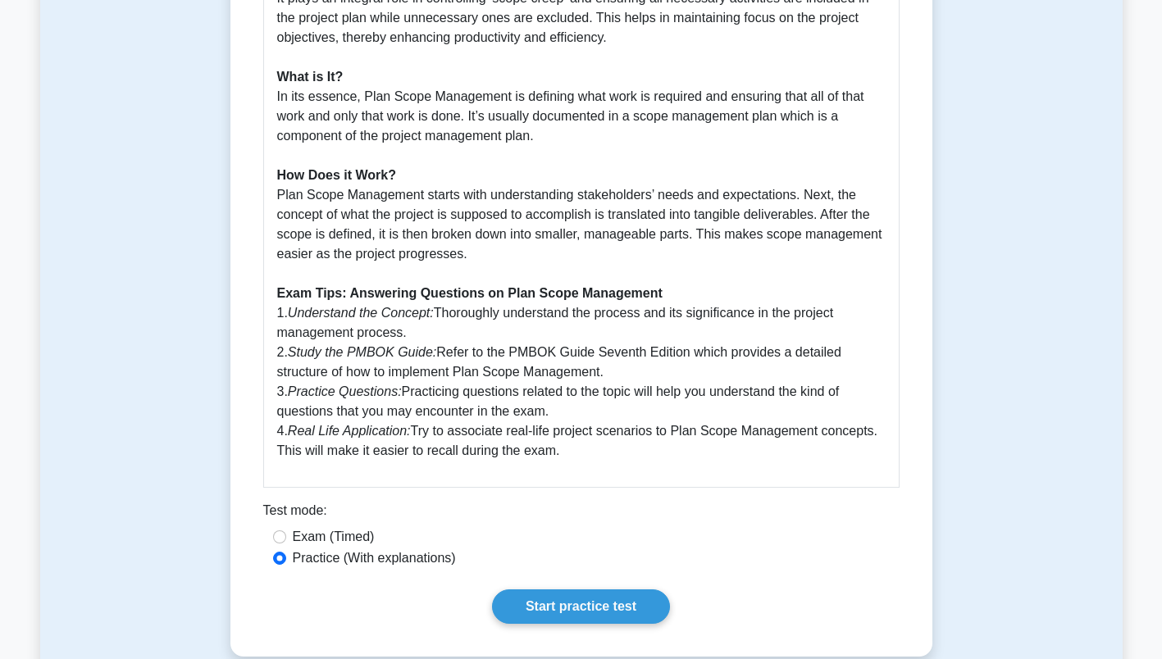
scroll to position [597, 0]
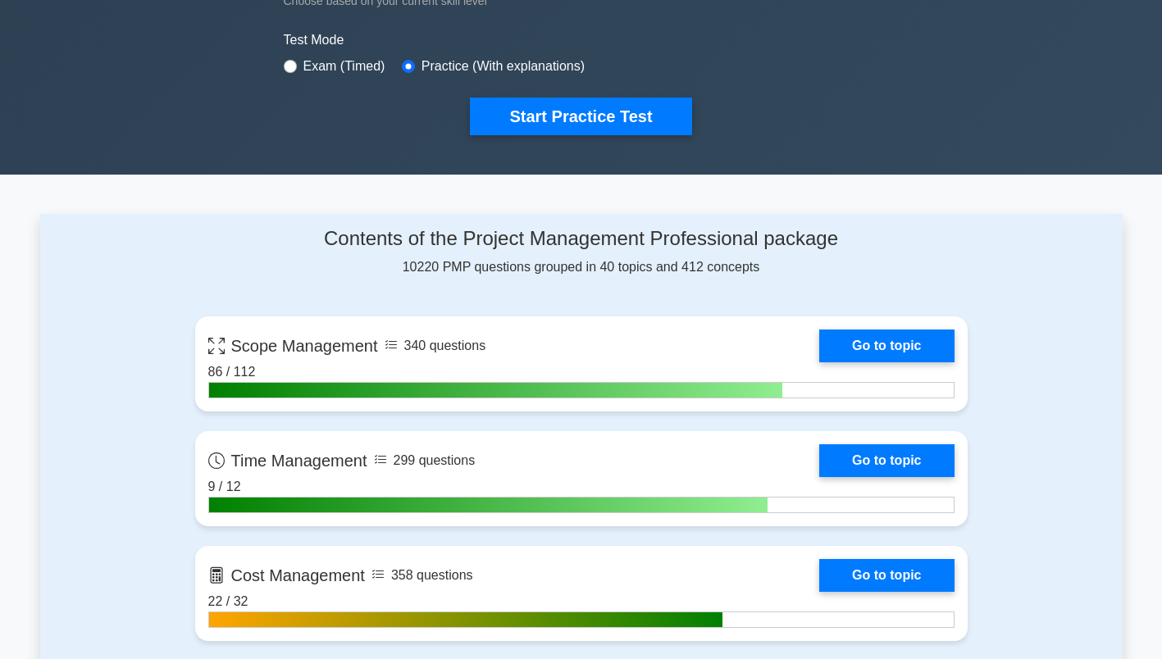
scroll to position [479, 0]
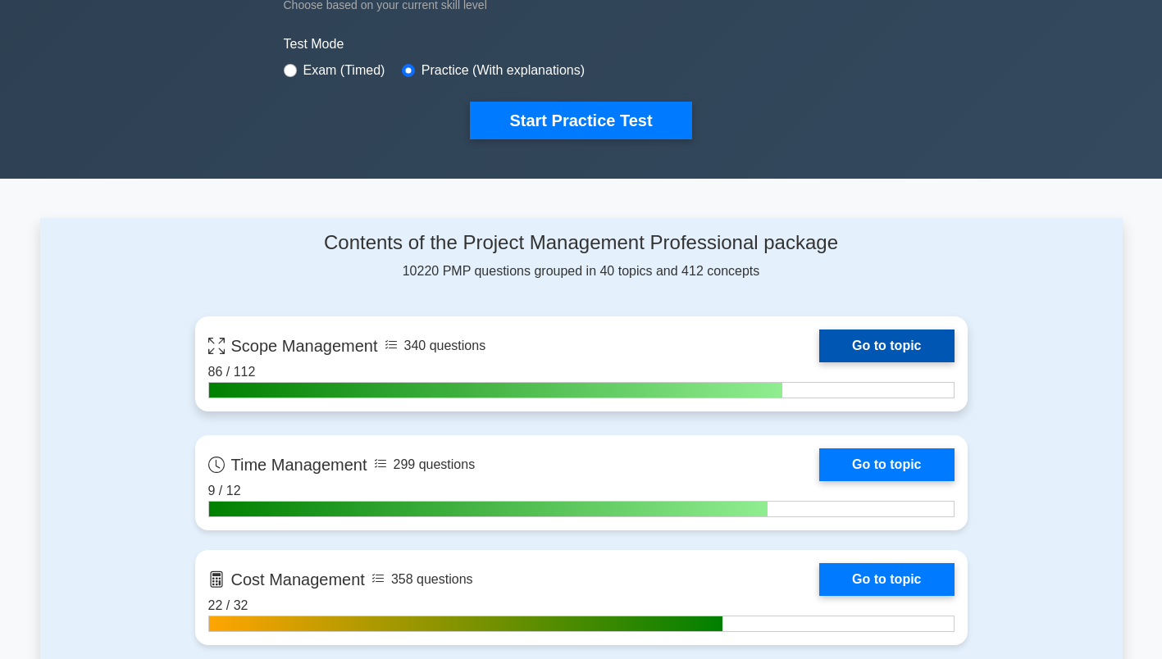
click at [910, 344] on link "Go to topic" at bounding box center [886, 346] width 134 height 33
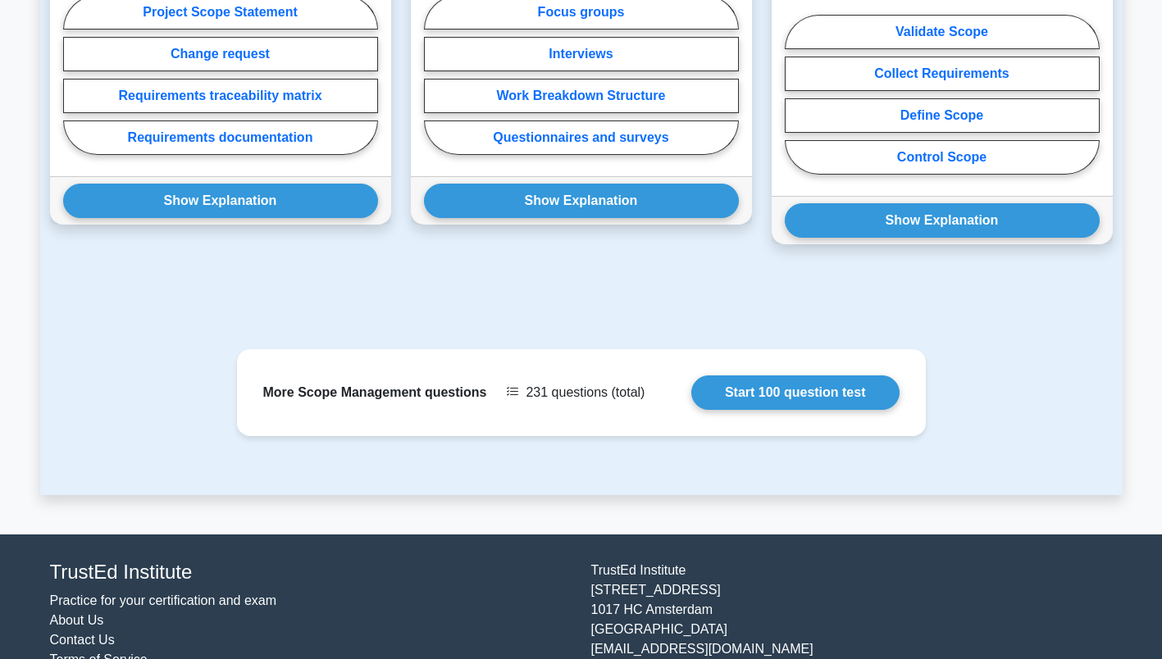
scroll to position [1267, 0]
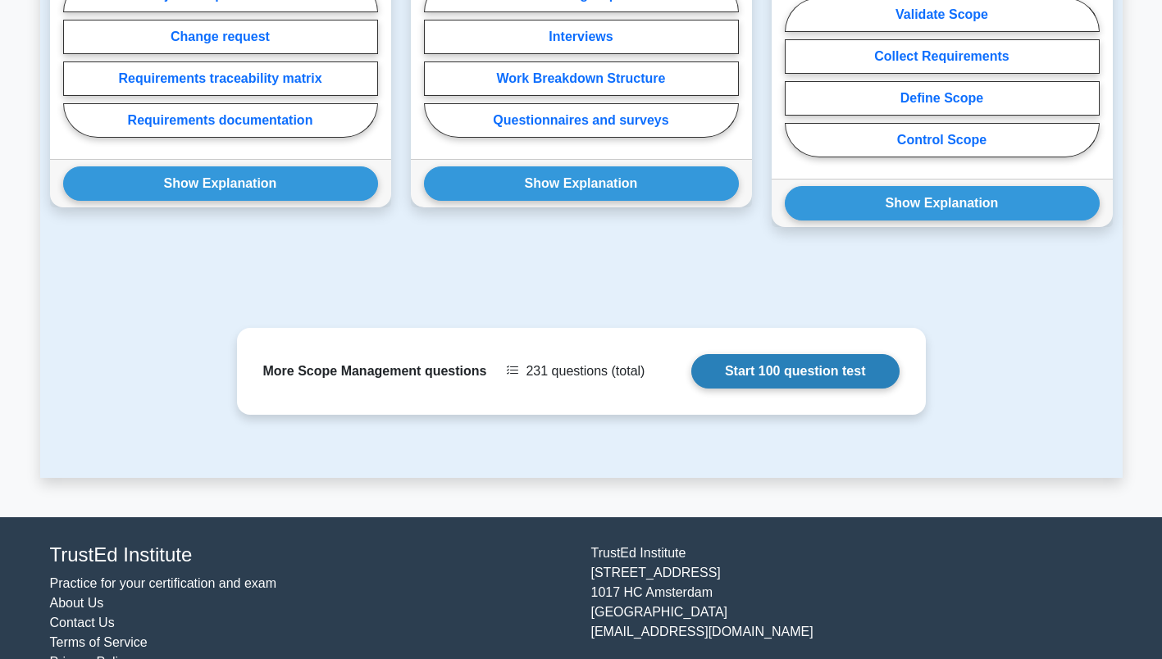
click at [800, 354] on link "Start 100 question test" at bounding box center [795, 371] width 208 height 34
